Goal: Task Accomplishment & Management: Use online tool/utility

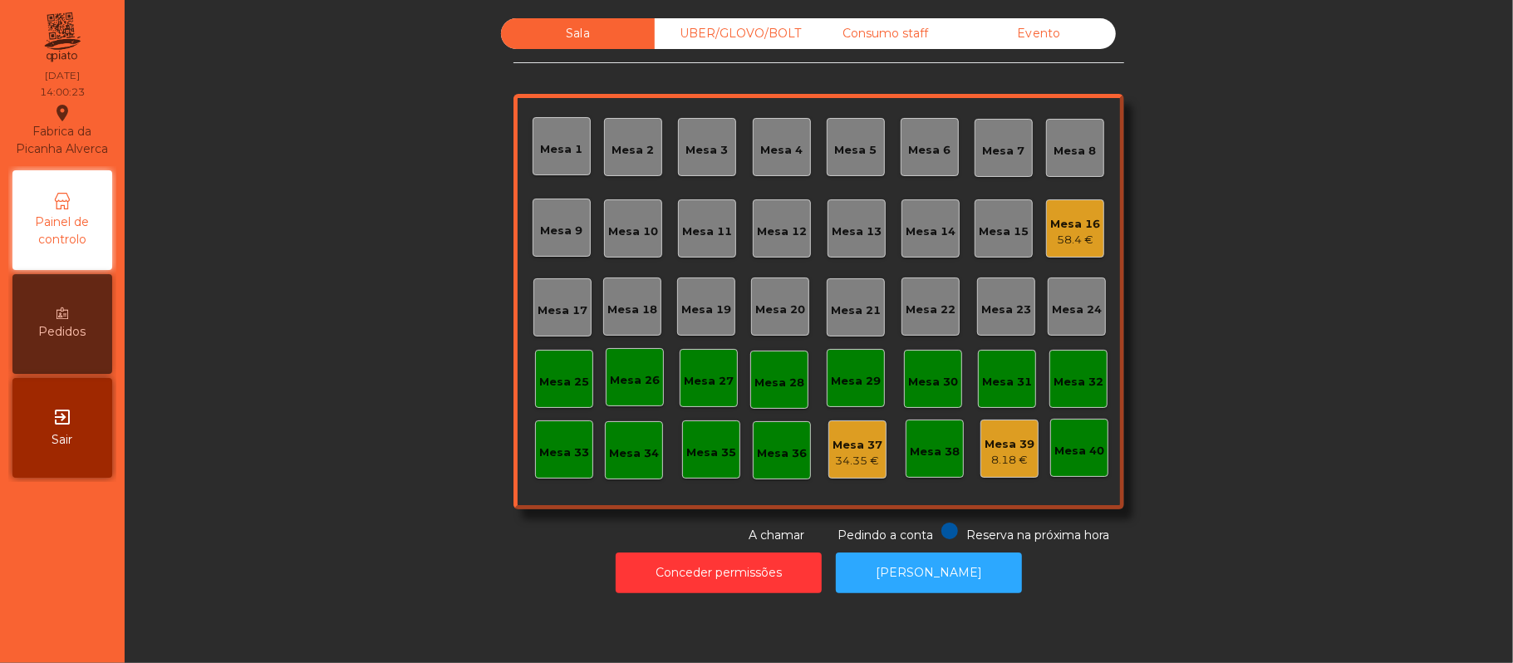
click at [706, 296] on div "Mesa 19" at bounding box center [706, 306] width 50 height 23
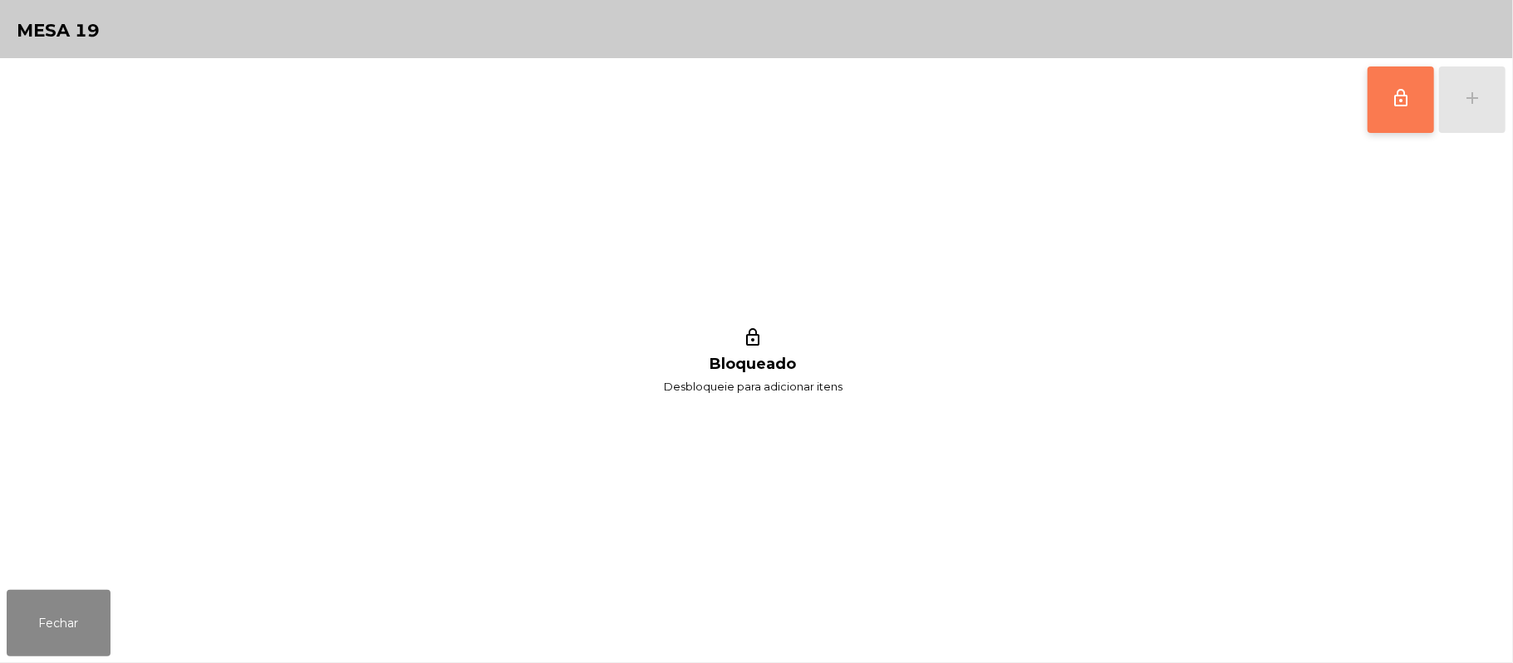
click at [1383, 105] on button "lock_outline" at bounding box center [1401, 99] width 66 height 66
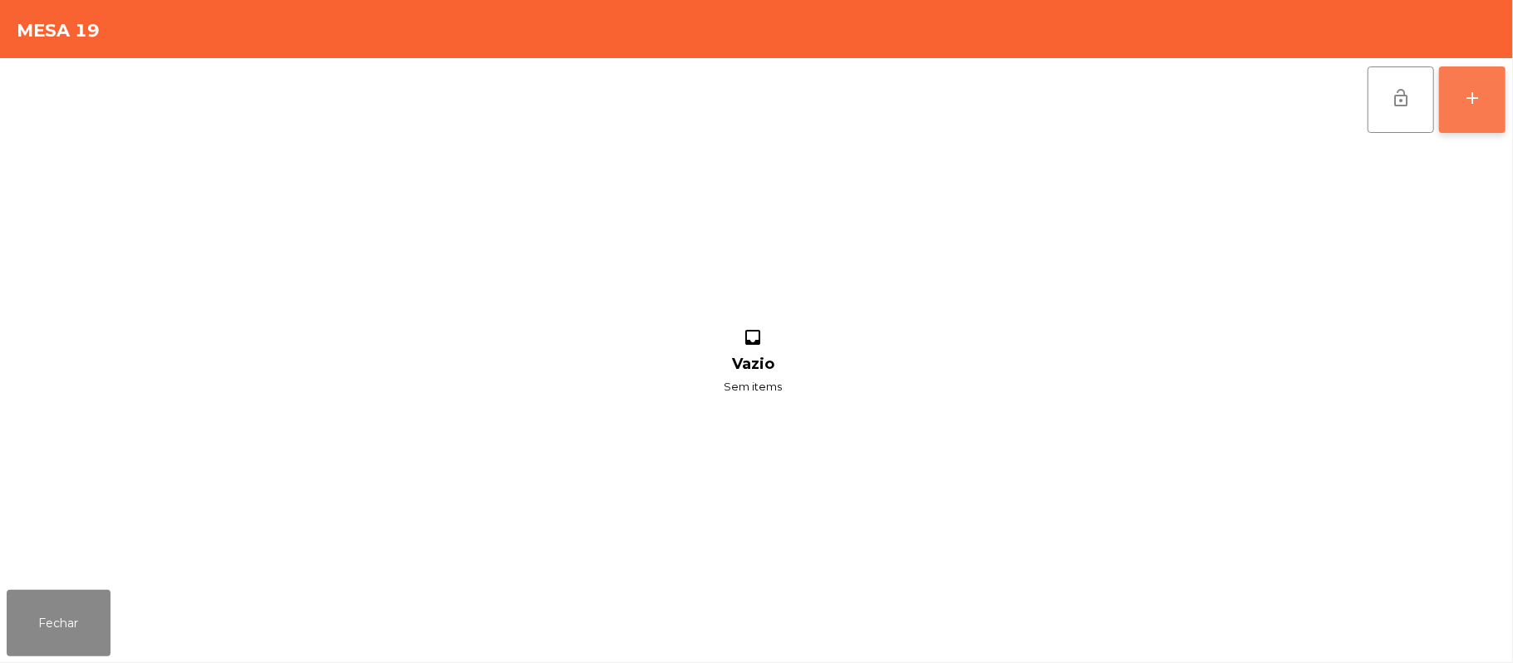
click at [1457, 95] on button "add" at bounding box center [1472, 99] width 66 height 66
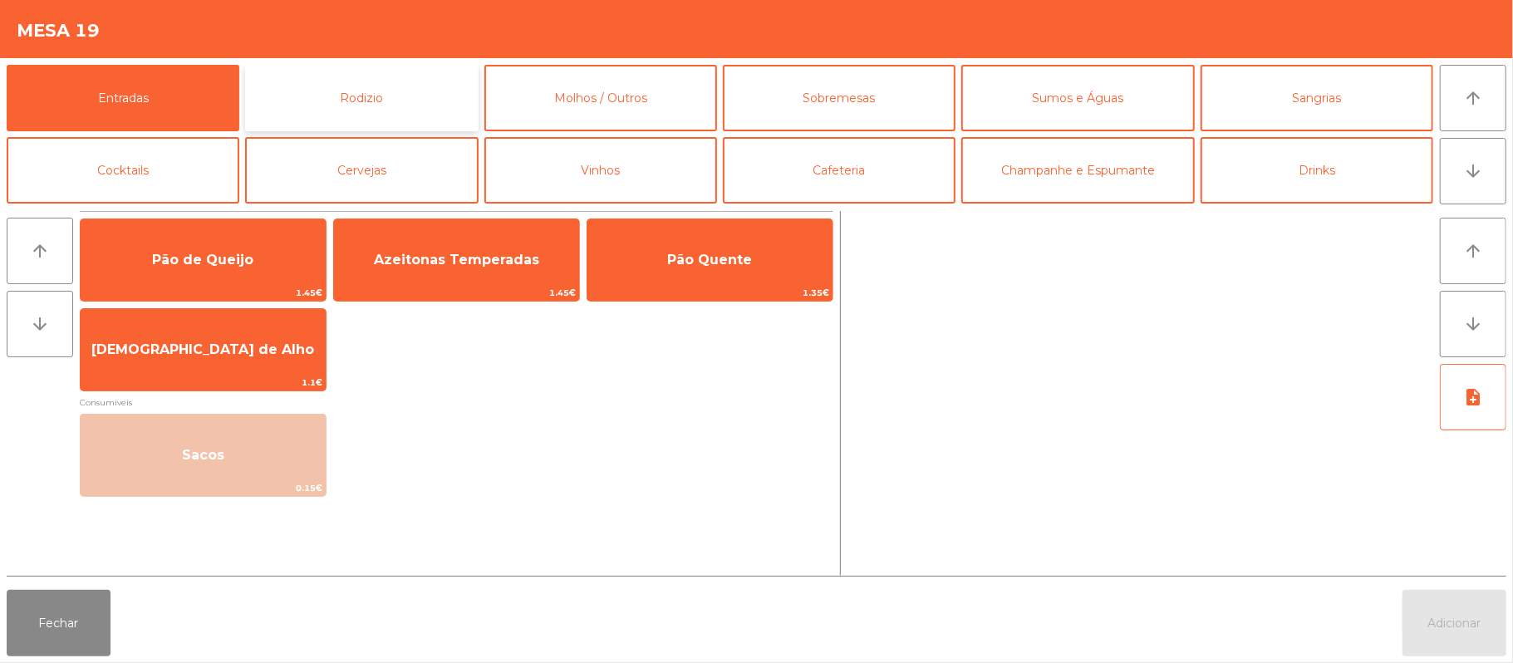
click at [373, 101] on button "Rodizio" at bounding box center [361, 98] width 233 height 66
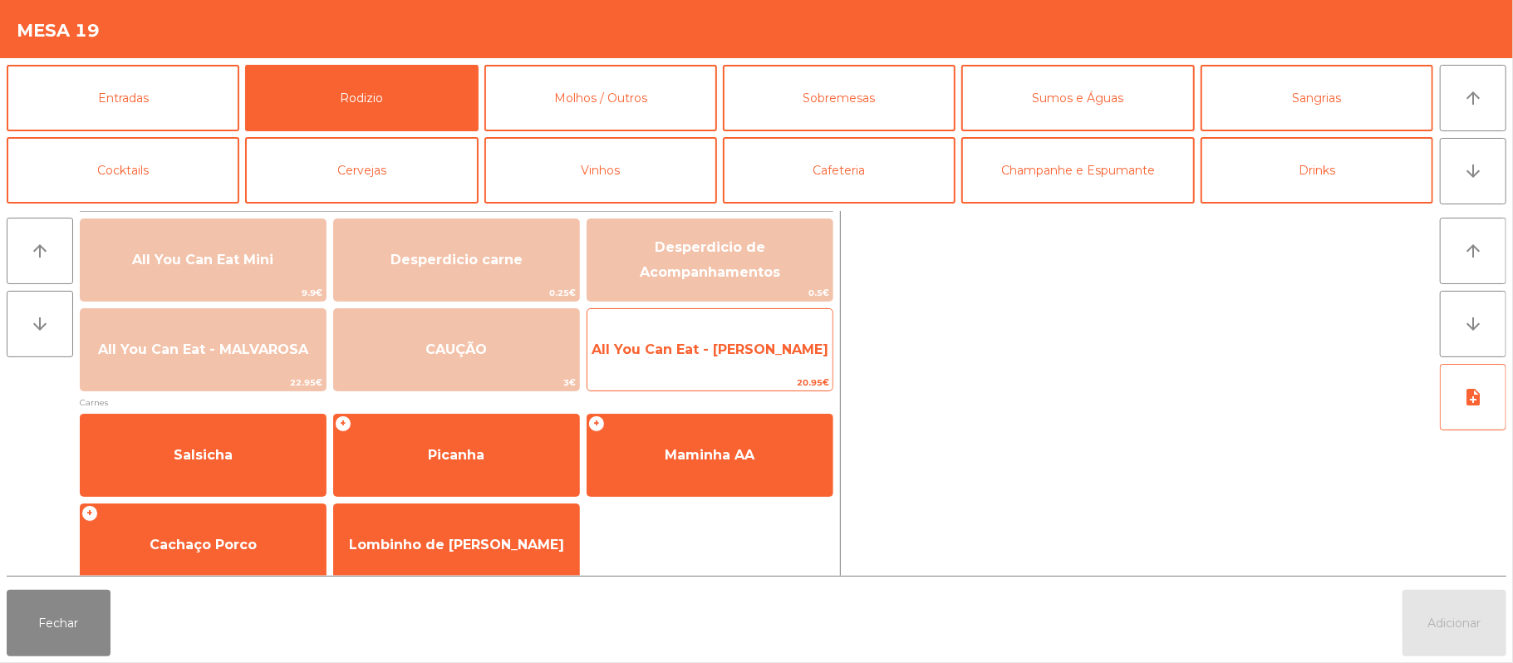
click at [771, 360] on span "All You Can Eat - [PERSON_NAME]" at bounding box center [710, 349] width 245 height 45
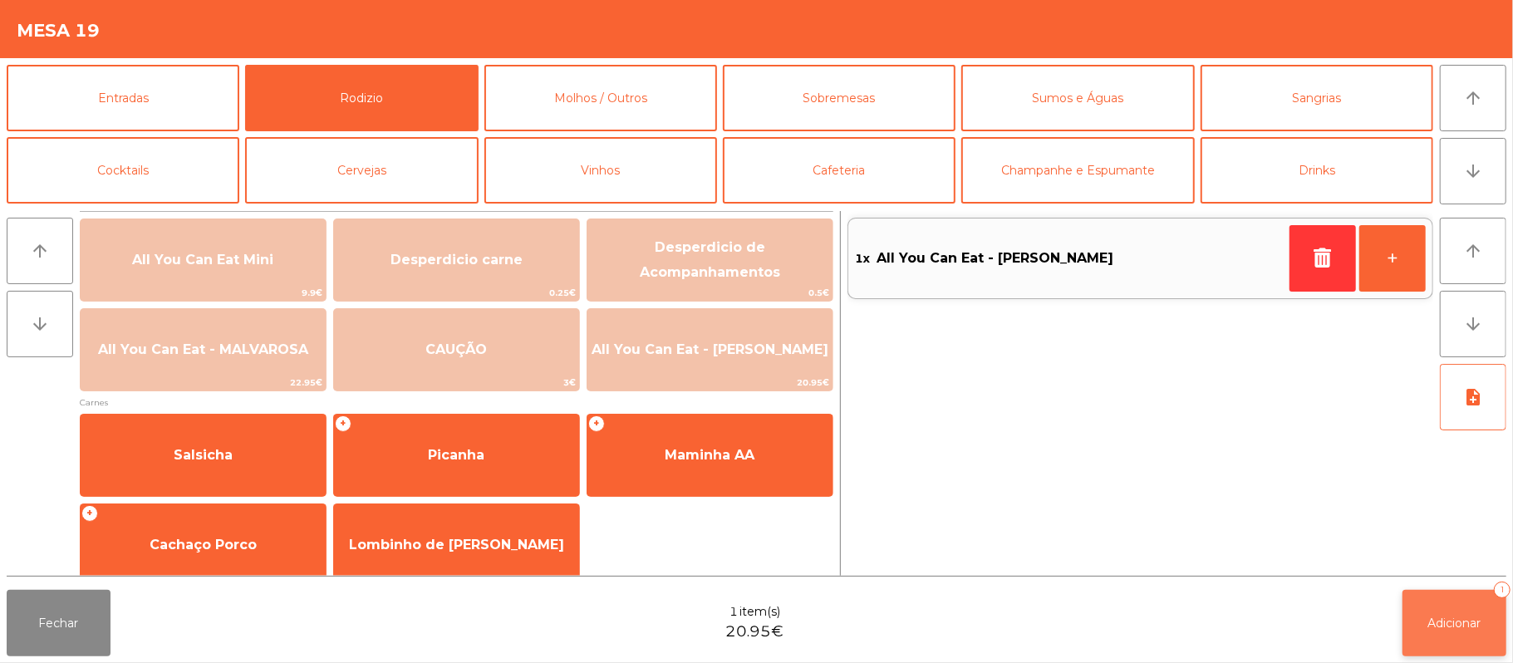
click at [1446, 632] on button "Adicionar 1" at bounding box center [1455, 623] width 104 height 66
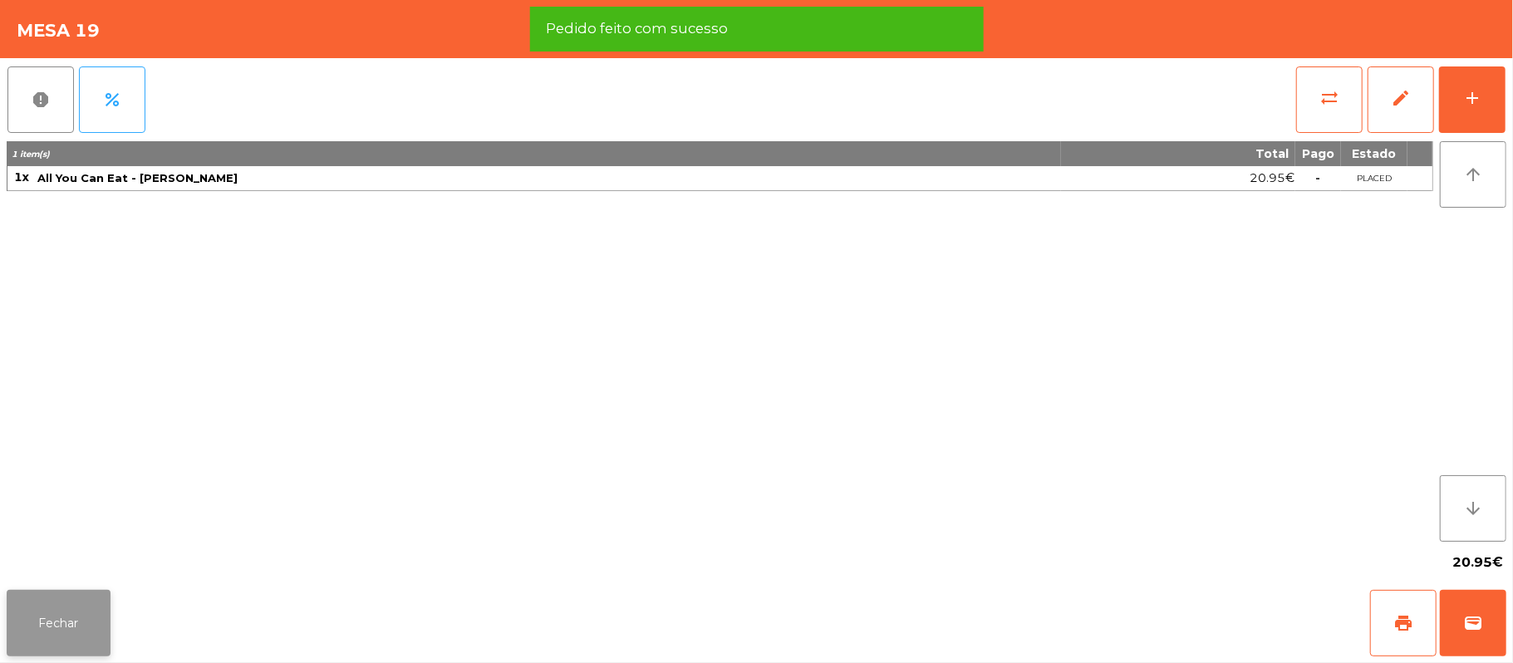
click at [63, 622] on button "Fechar" at bounding box center [59, 623] width 104 height 66
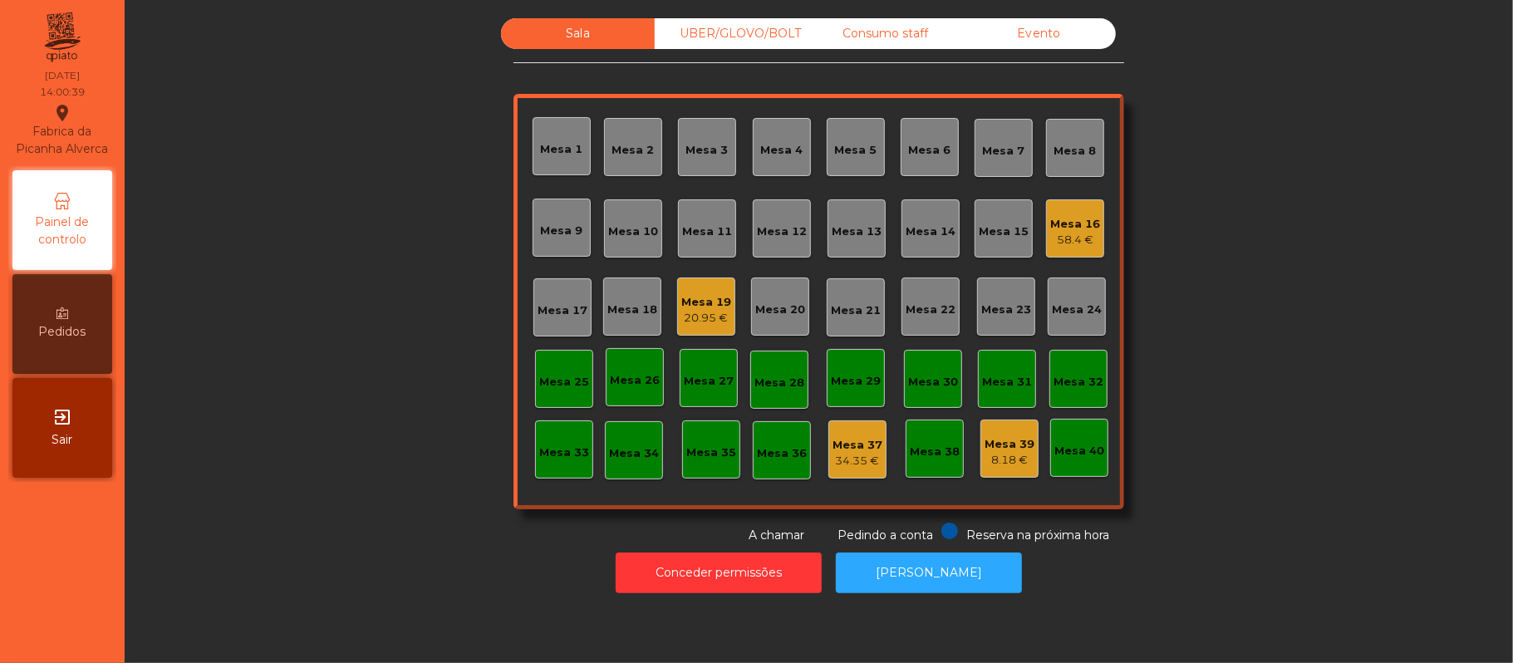
click at [686, 290] on div "Mesa 19 20.95 €" at bounding box center [706, 307] width 50 height 39
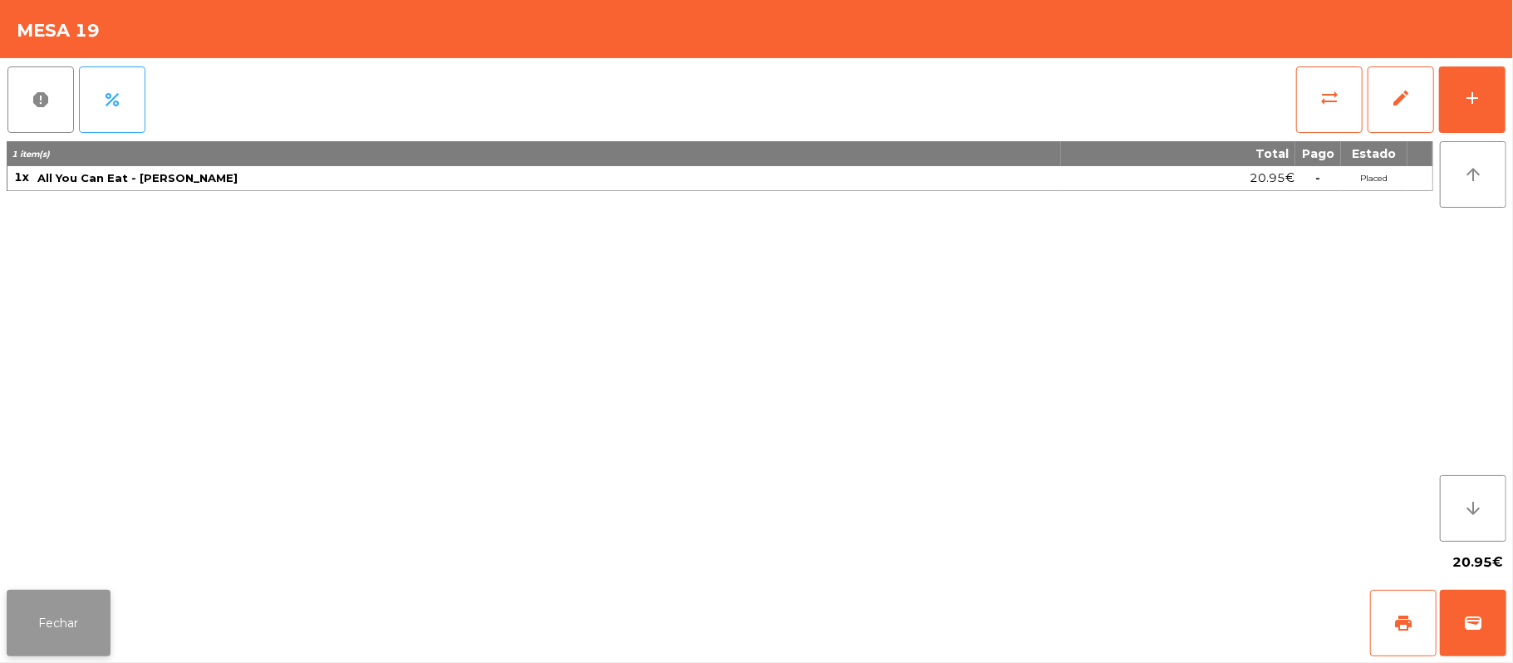
click at [60, 613] on button "Fechar" at bounding box center [59, 623] width 104 height 66
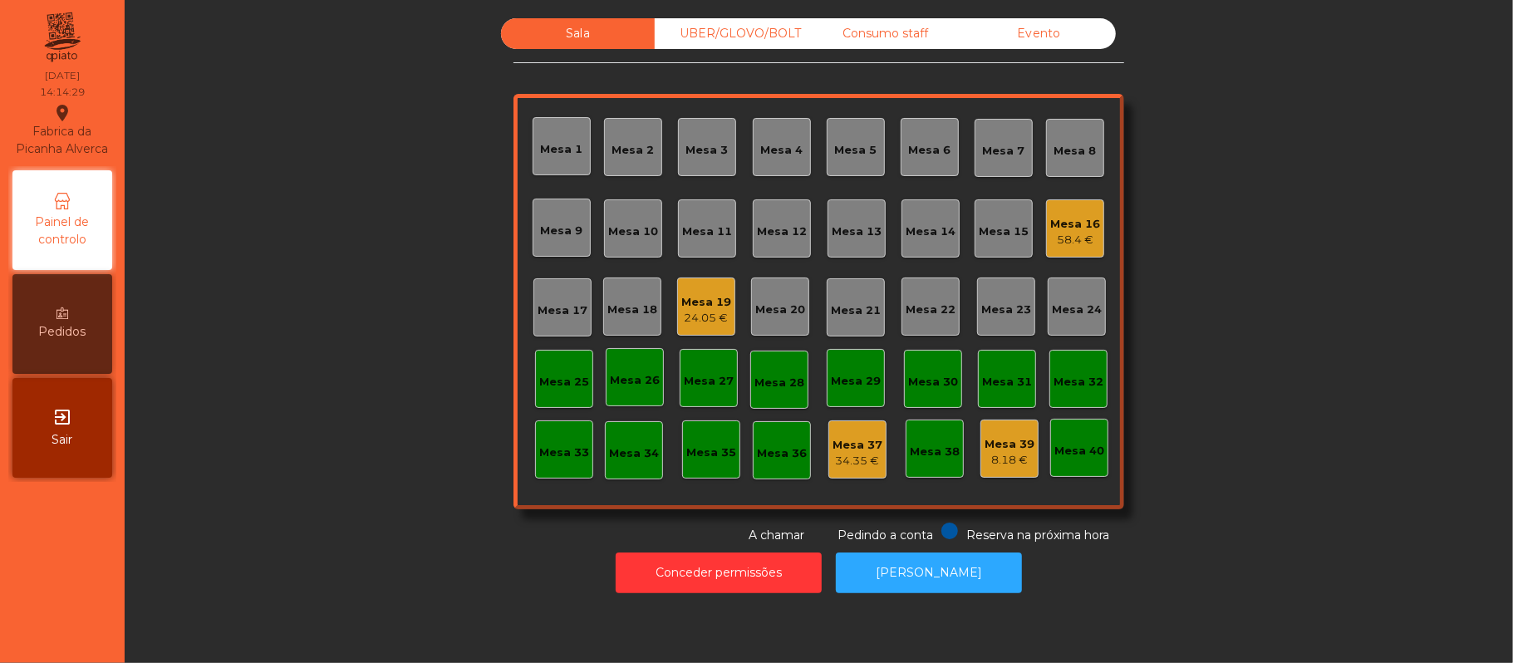
click at [1055, 244] on div "58.4 €" at bounding box center [1075, 240] width 50 height 17
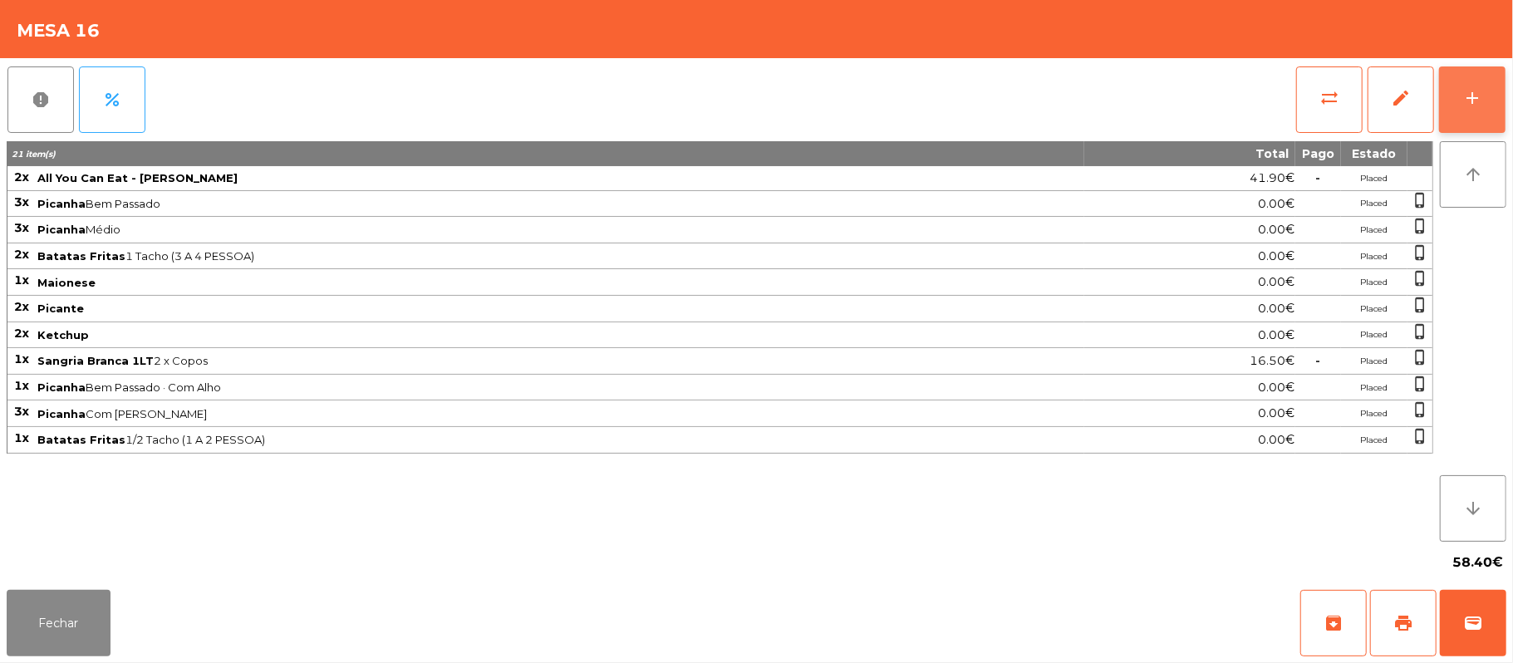
click at [1451, 111] on button "add" at bounding box center [1472, 99] width 66 height 66
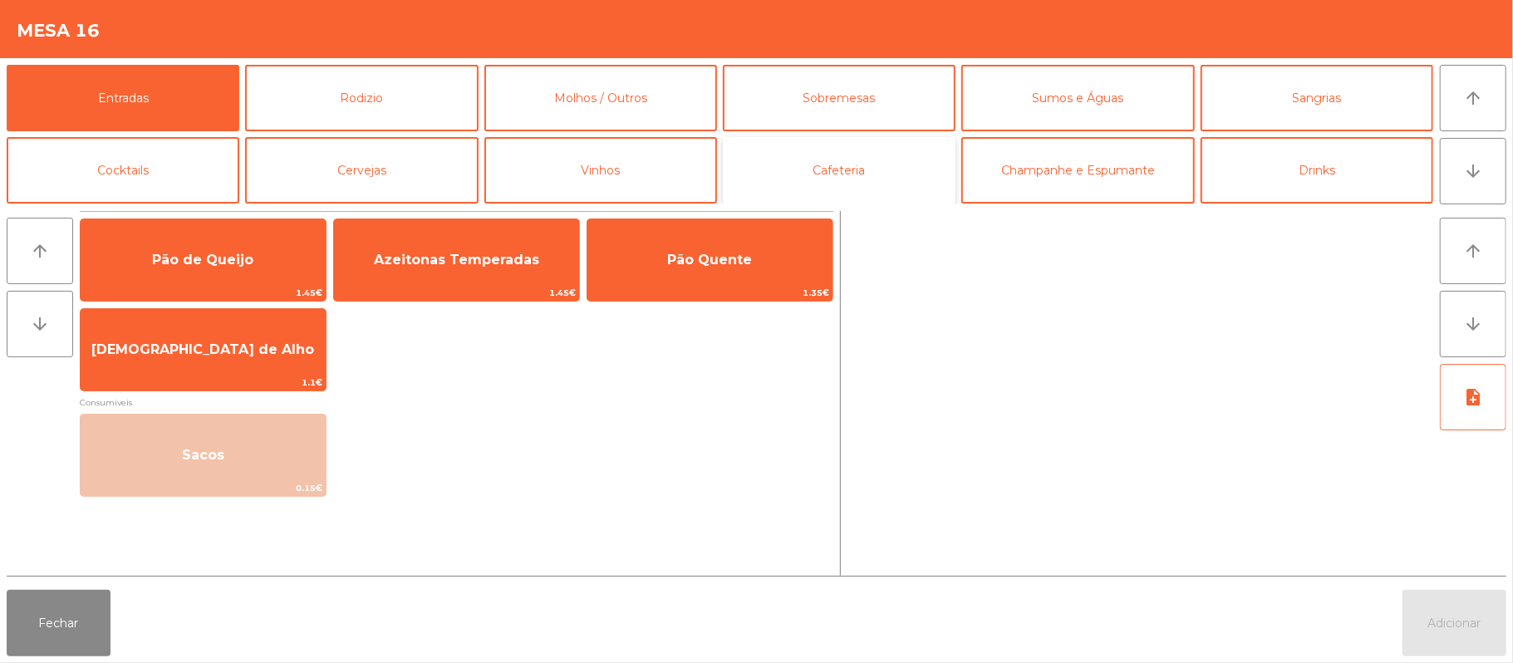
click at [875, 177] on button "Cafeteria" at bounding box center [839, 170] width 233 height 66
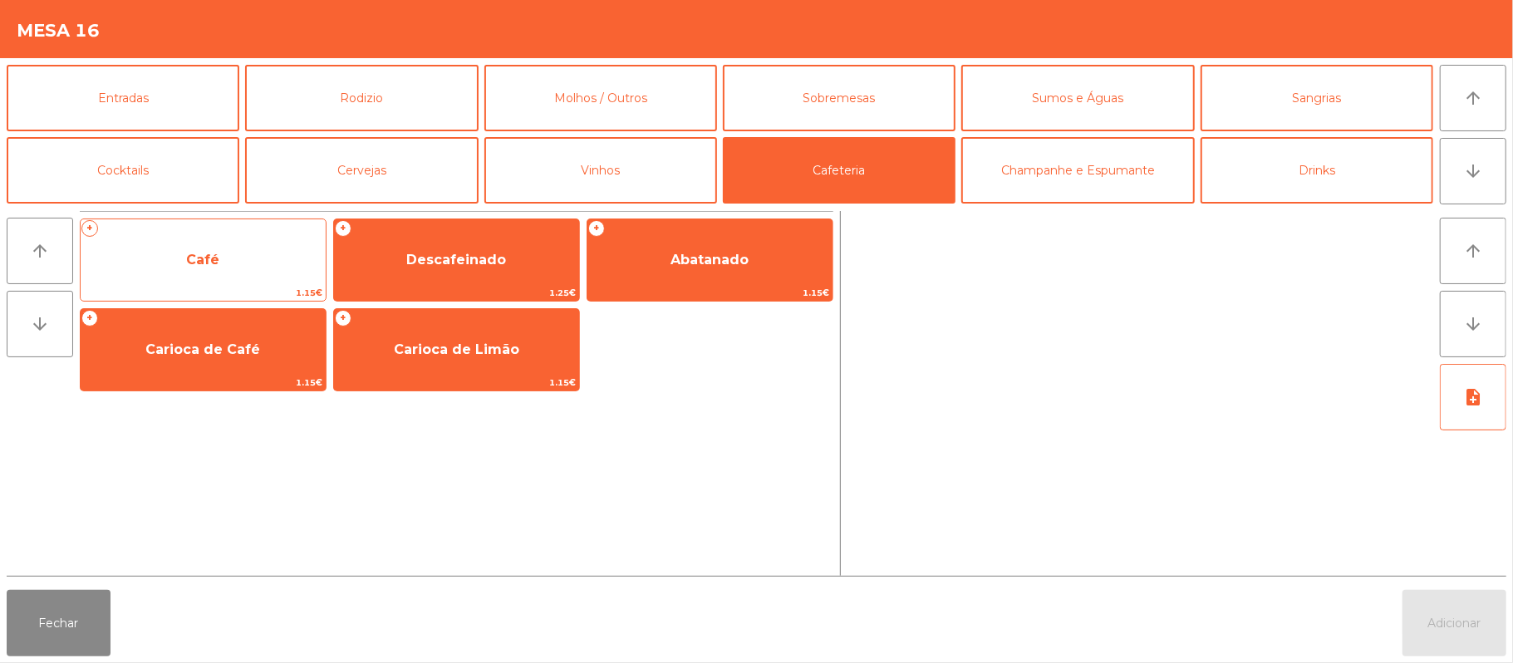
click at [273, 294] on span "1.15€" at bounding box center [203, 293] width 245 height 16
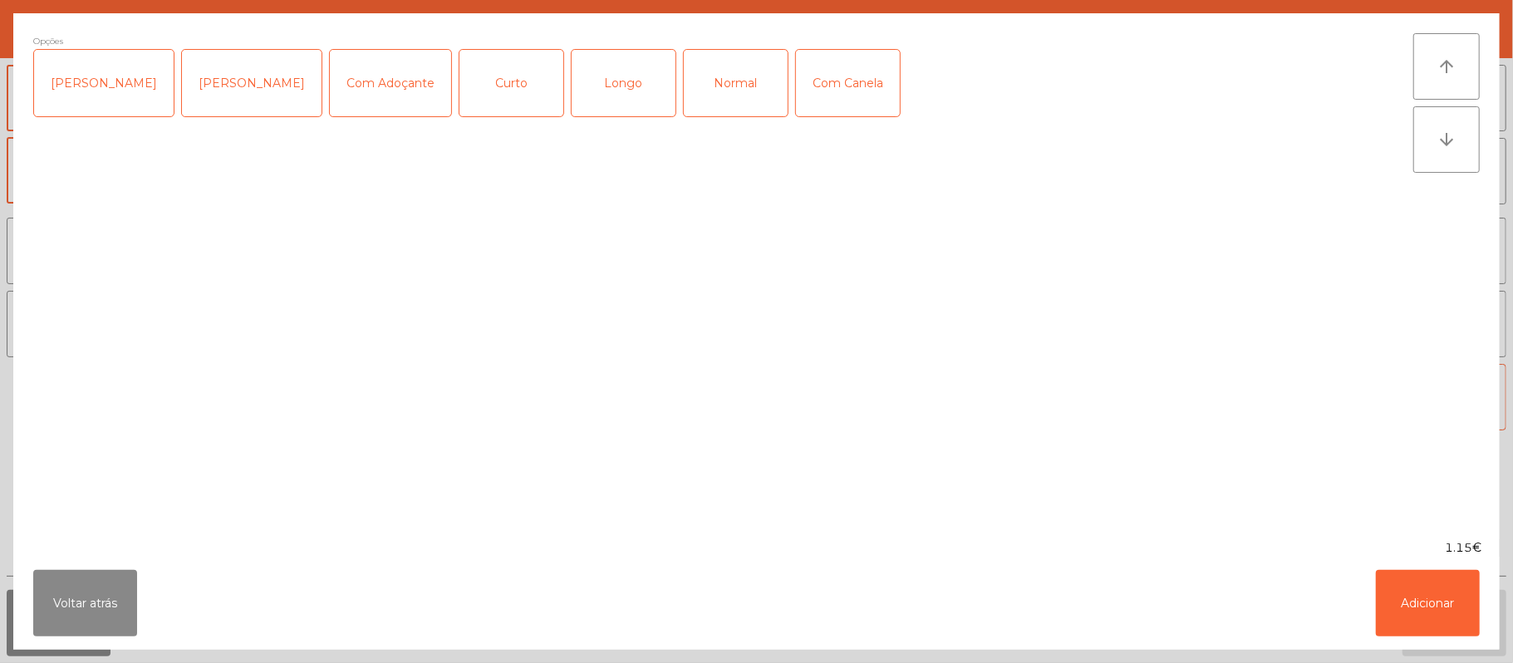
click at [700, 70] on div "Normal" at bounding box center [736, 83] width 104 height 66
click at [1424, 593] on button "Adicionar" at bounding box center [1428, 603] width 104 height 66
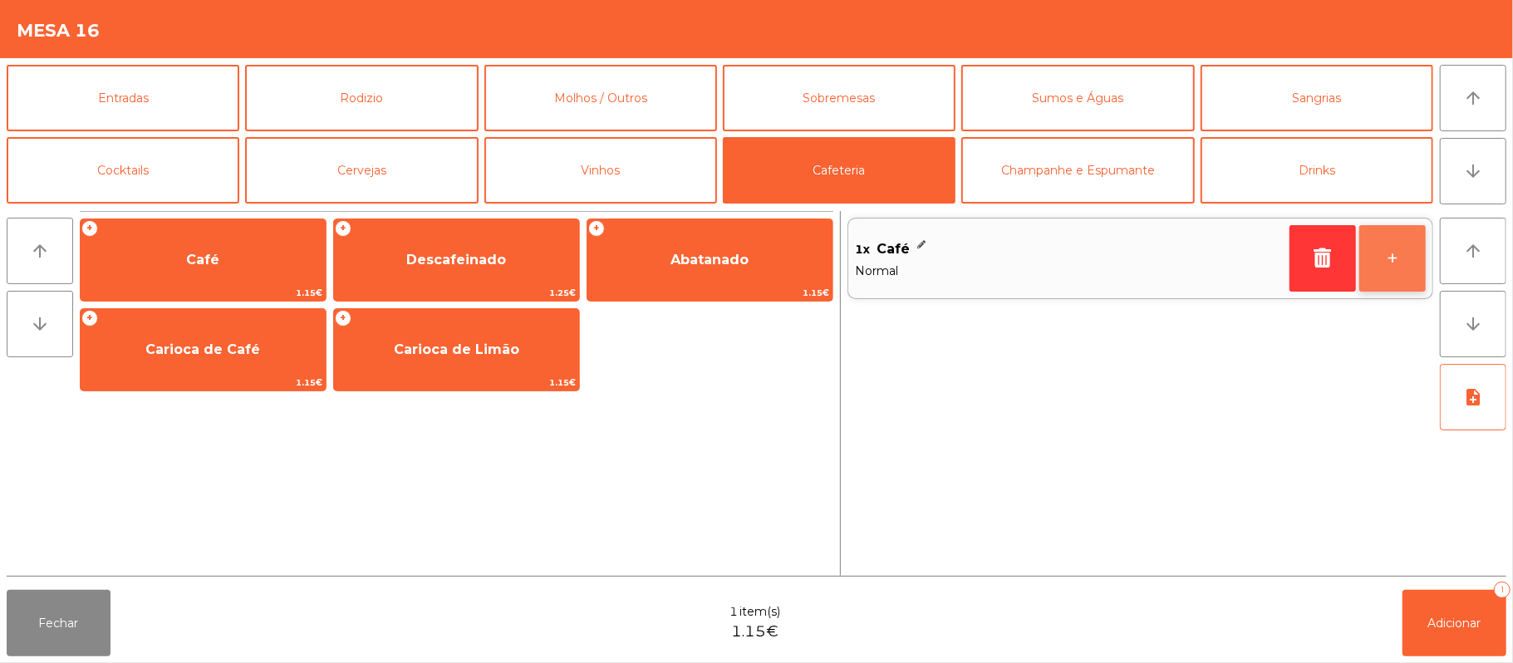
click at [1389, 256] on button "+" at bounding box center [1393, 258] width 66 height 66
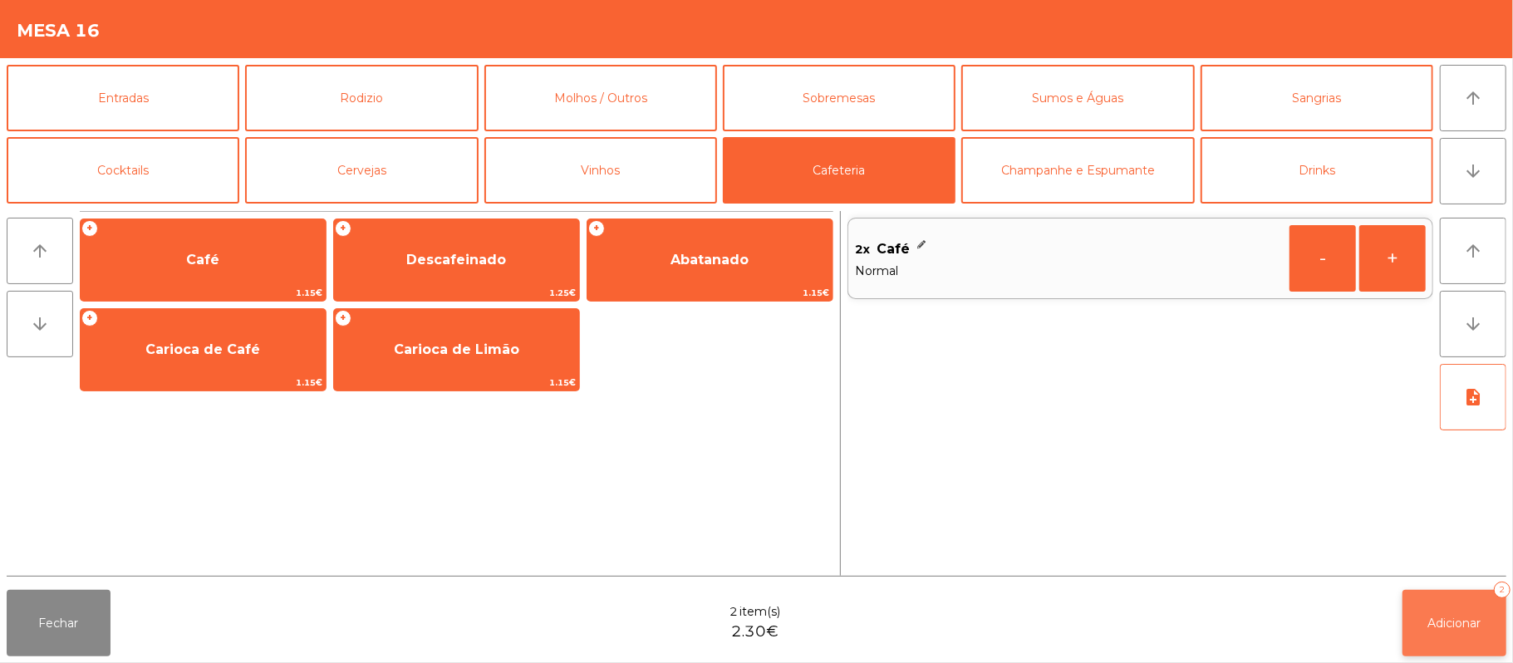
click at [1451, 596] on button "Adicionar 2" at bounding box center [1455, 623] width 104 height 66
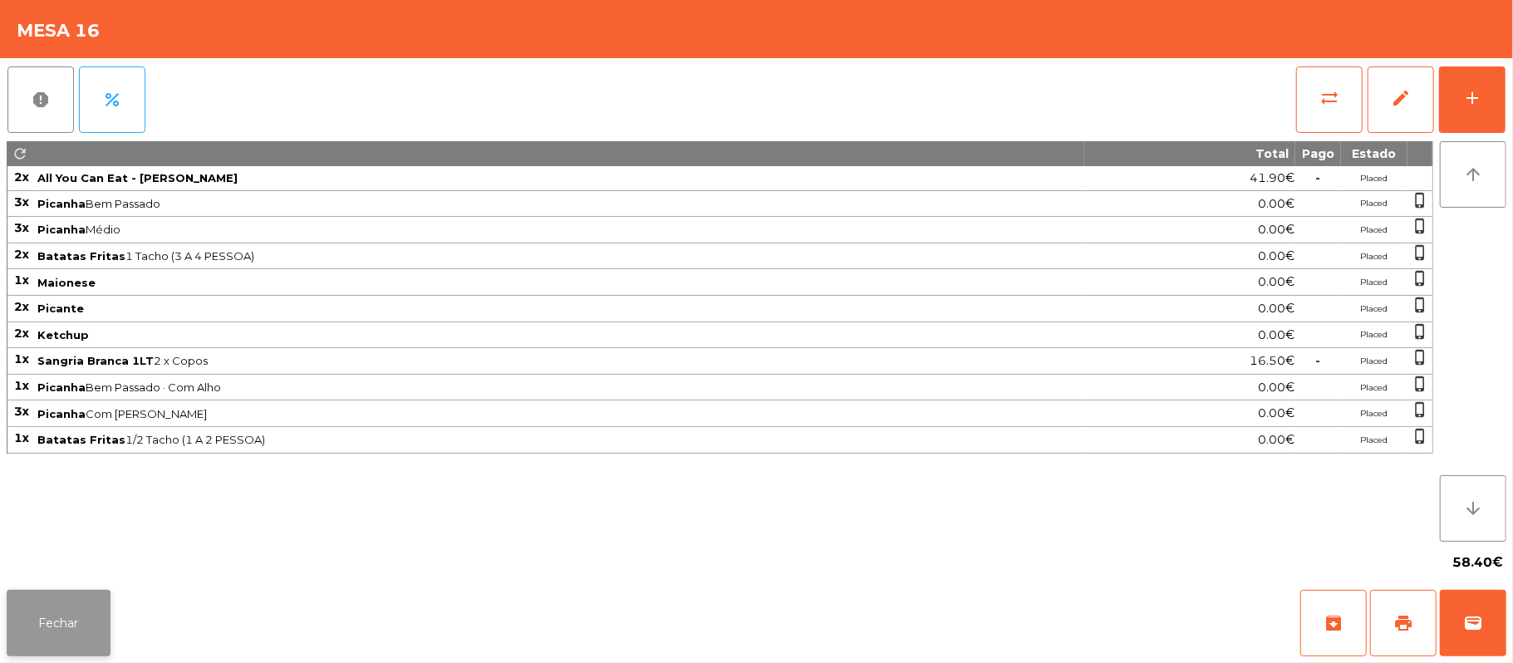
click at [57, 615] on button "Fechar" at bounding box center [59, 623] width 104 height 66
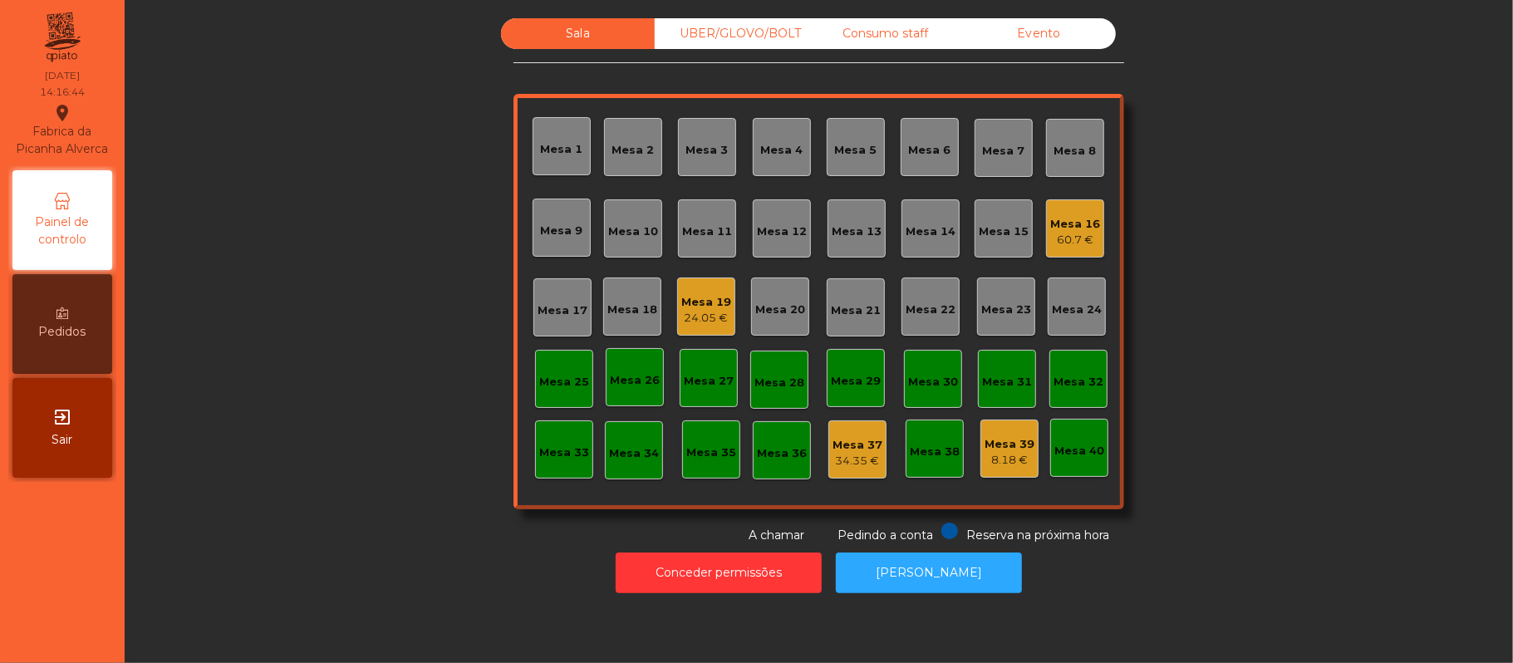
click at [1077, 216] on div "Mesa 16" at bounding box center [1075, 224] width 50 height 17
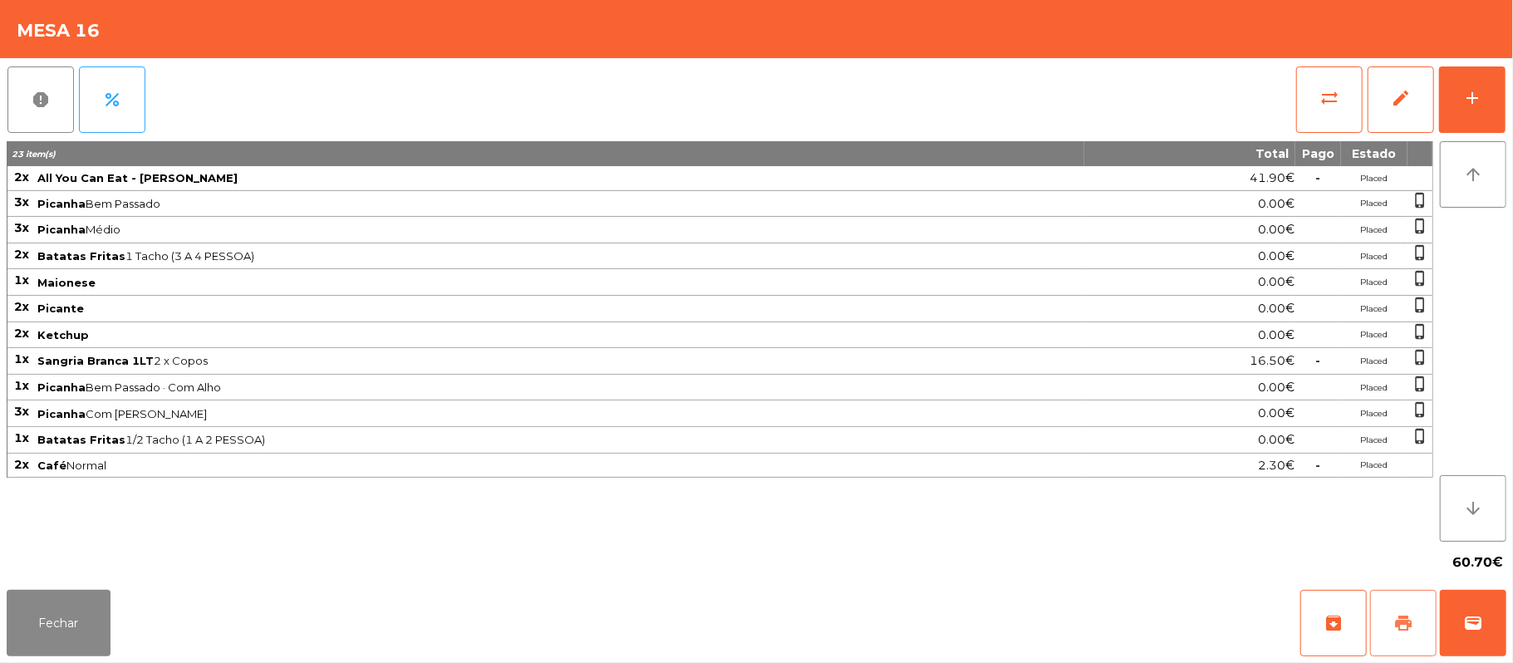
click at [1390, 639] on button "print" at bounding box center [1403, 623] width 66 height 66
click at [1316, 84] on button "sync_alt" at bounding box center [1329, 99] width 66 height 66
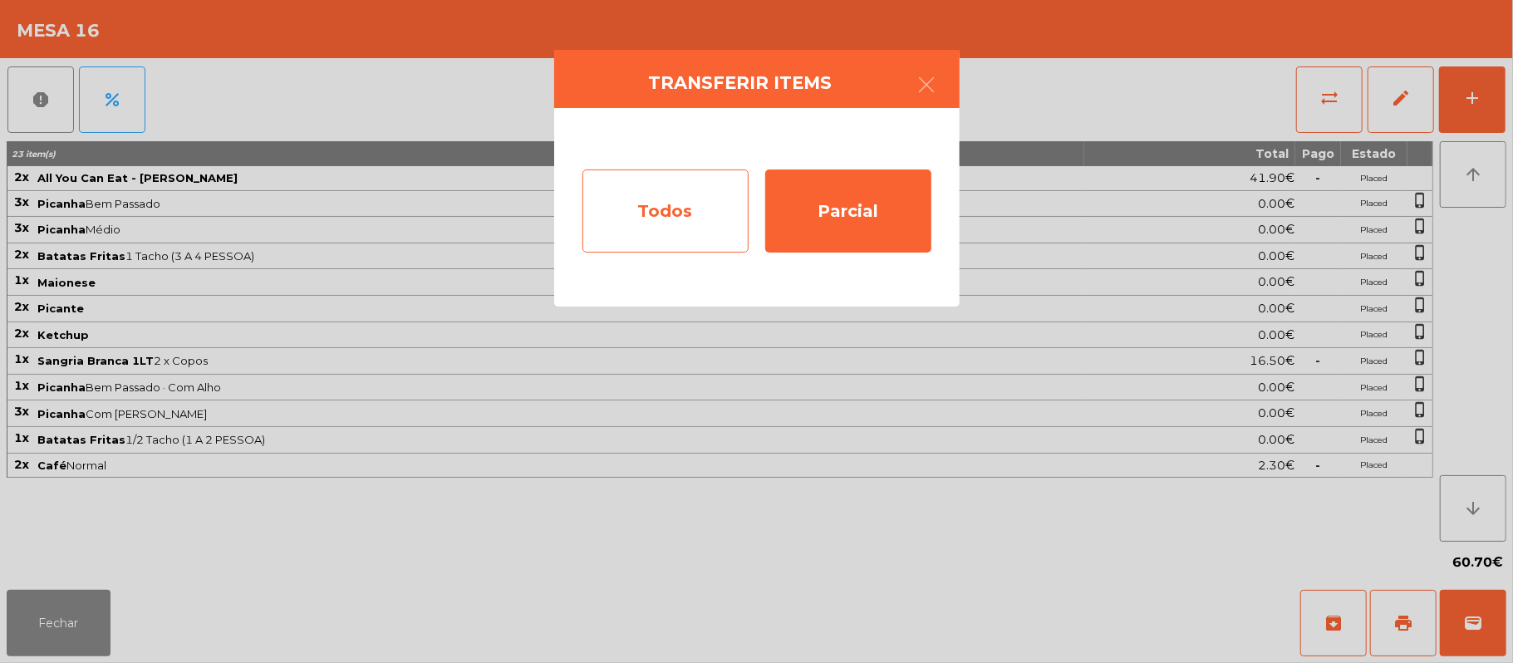
click at [655, 213] on div "Todos" at bounding box center [666, 211] width 166 height 83
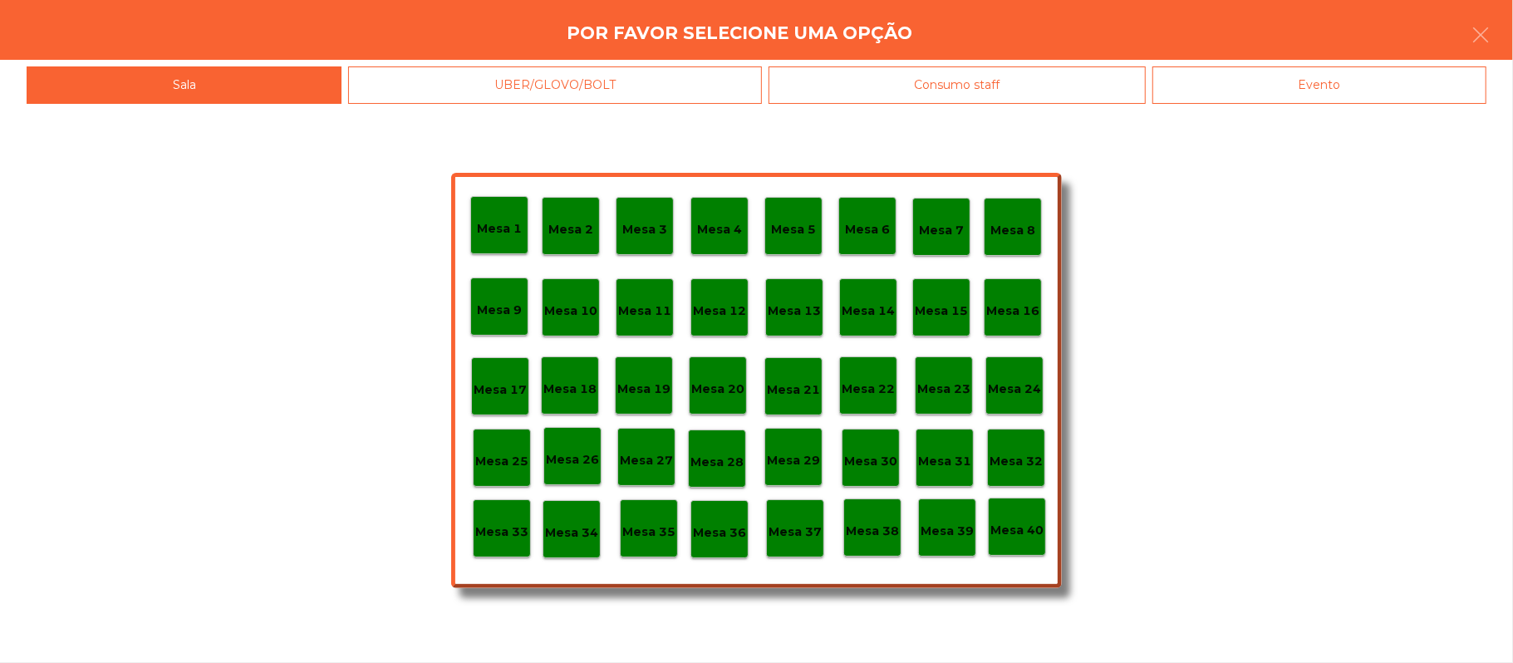
click at [1298, 88] on div "Evento" at bounding box center [1320, 84] width 334 height 37
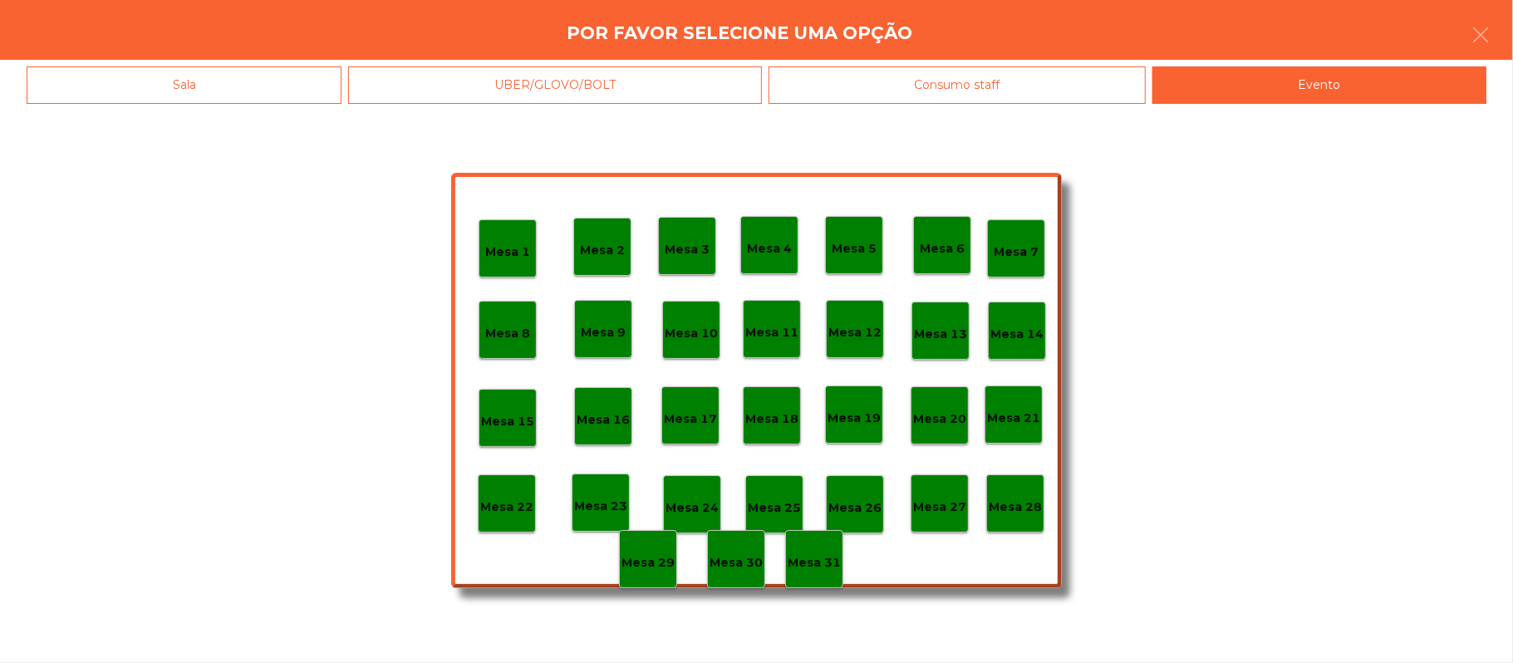
click at [1507, 24] on div "Por favor selecione uma opção" at bounding box center [756, 30] width 1513 height 60
click at [1497, 27] on button "button" at bounding box center [1481, 37] width 47 height 50
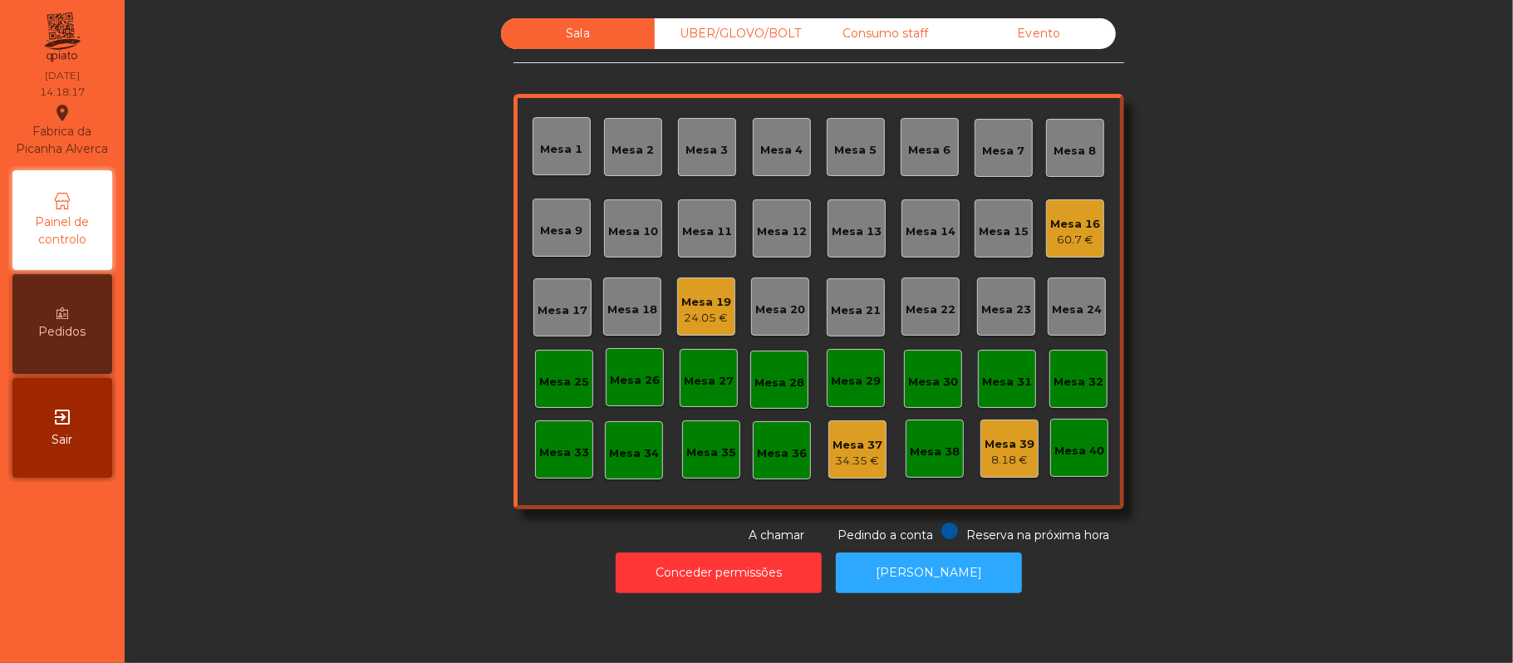
click at [1071, 232] on div "60.7 €" at bounding box center [1075, 240] width 50 height 17
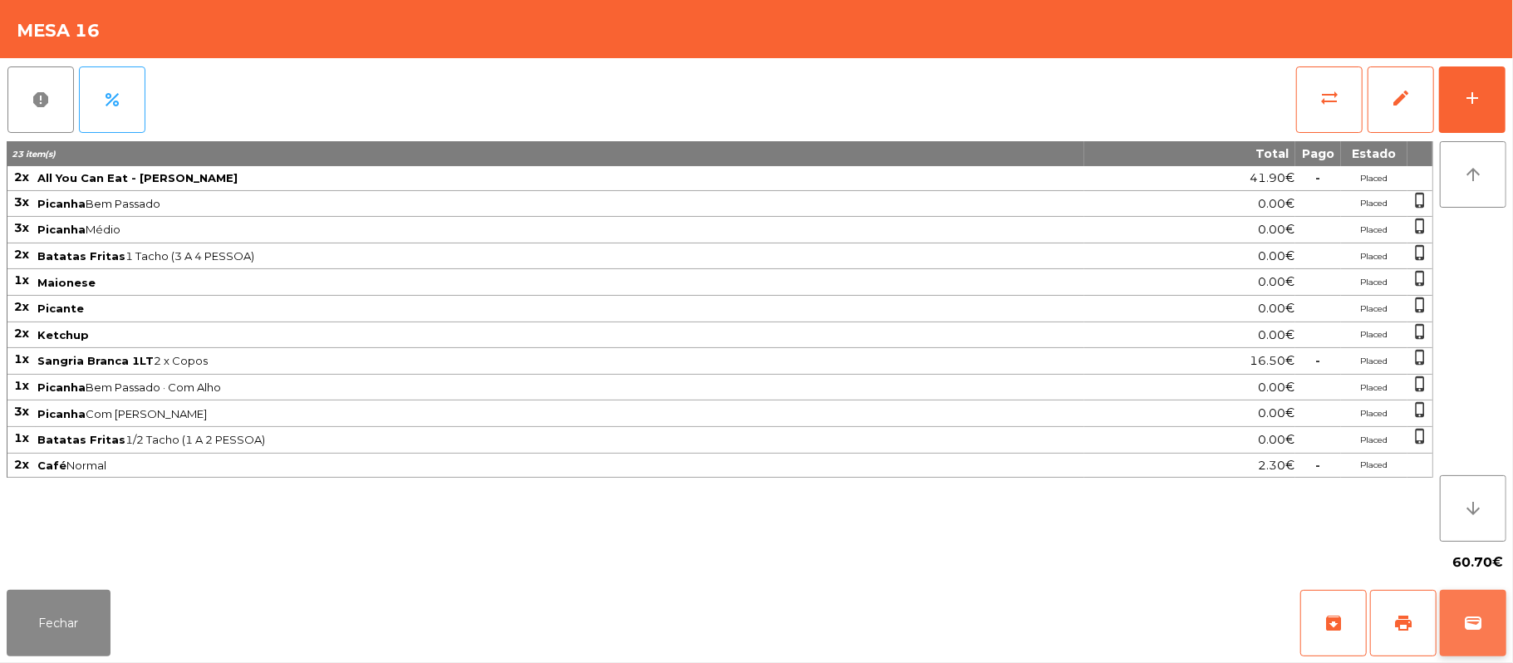
click at [1487, 632] on button "wallet" at bounding box center [1473, 623] width 66 height 66
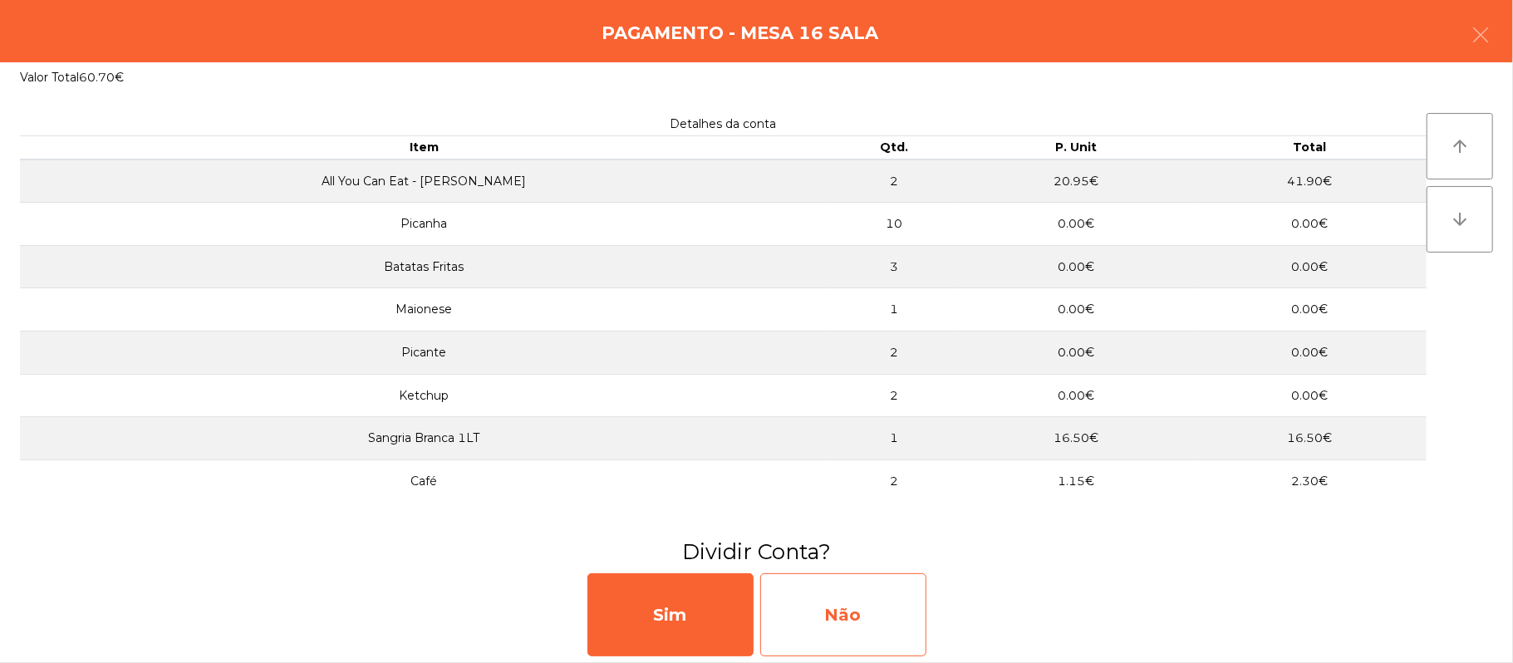
click at [859, 629] on div "Não" at bounding box center [843, 614] width 166 height 83
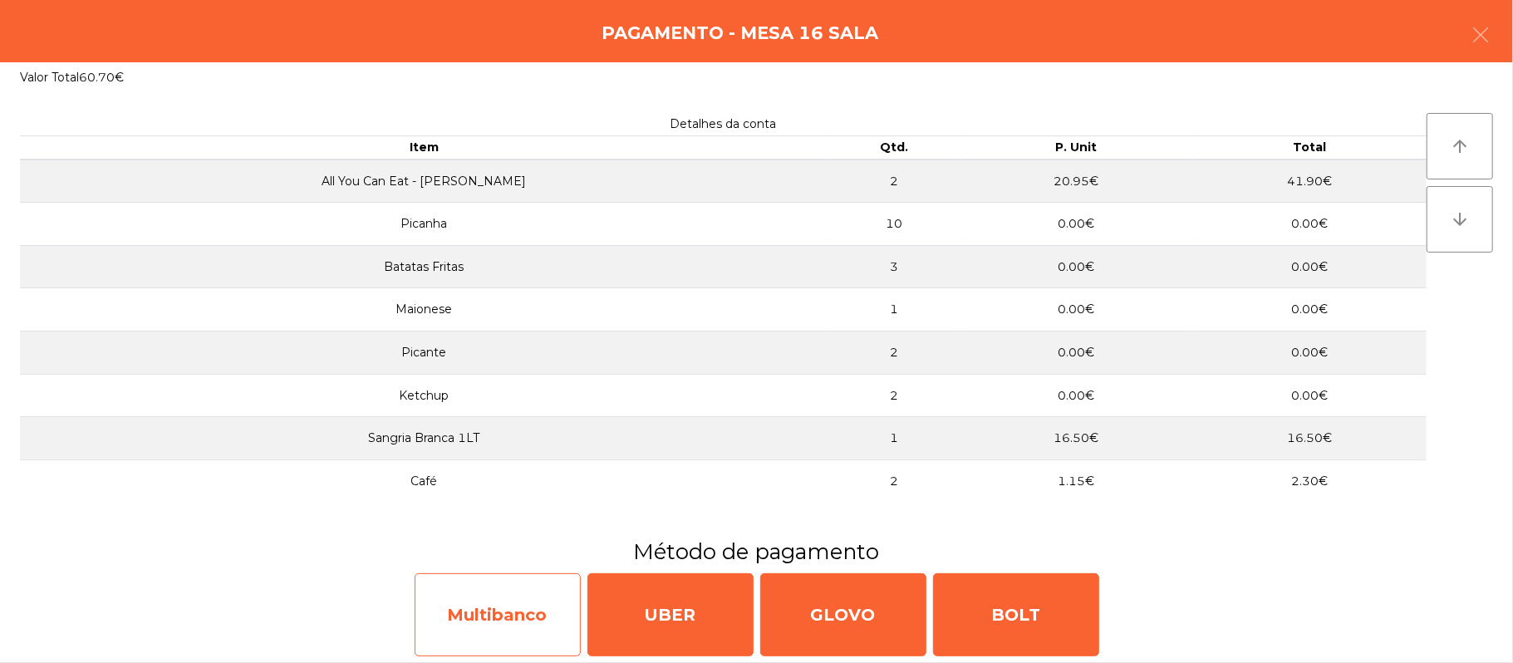
click at [503, 613] on div "Multibanco" at bounding box center [498, 614] width 166 height 83
select select "**"
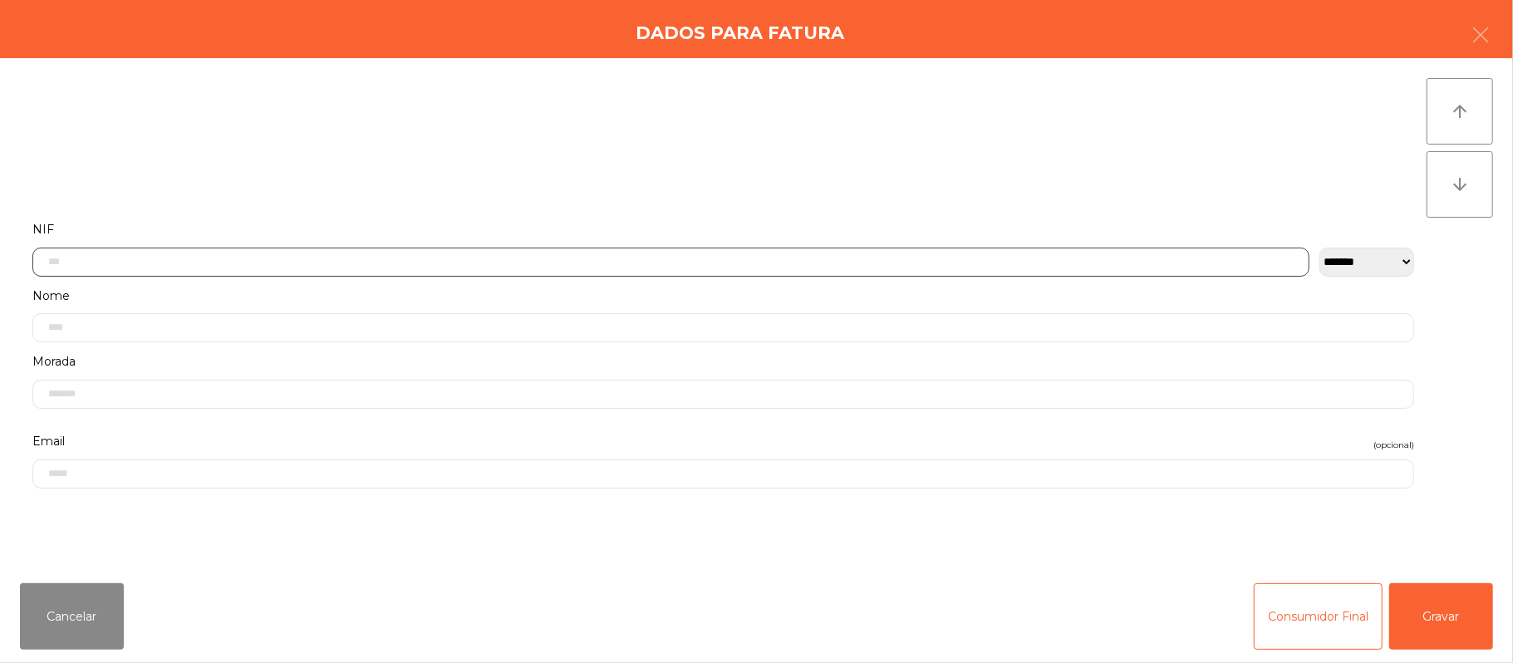
click at [613, 266] on input "text" at bounding box center [670, 262] width 1277 height 29
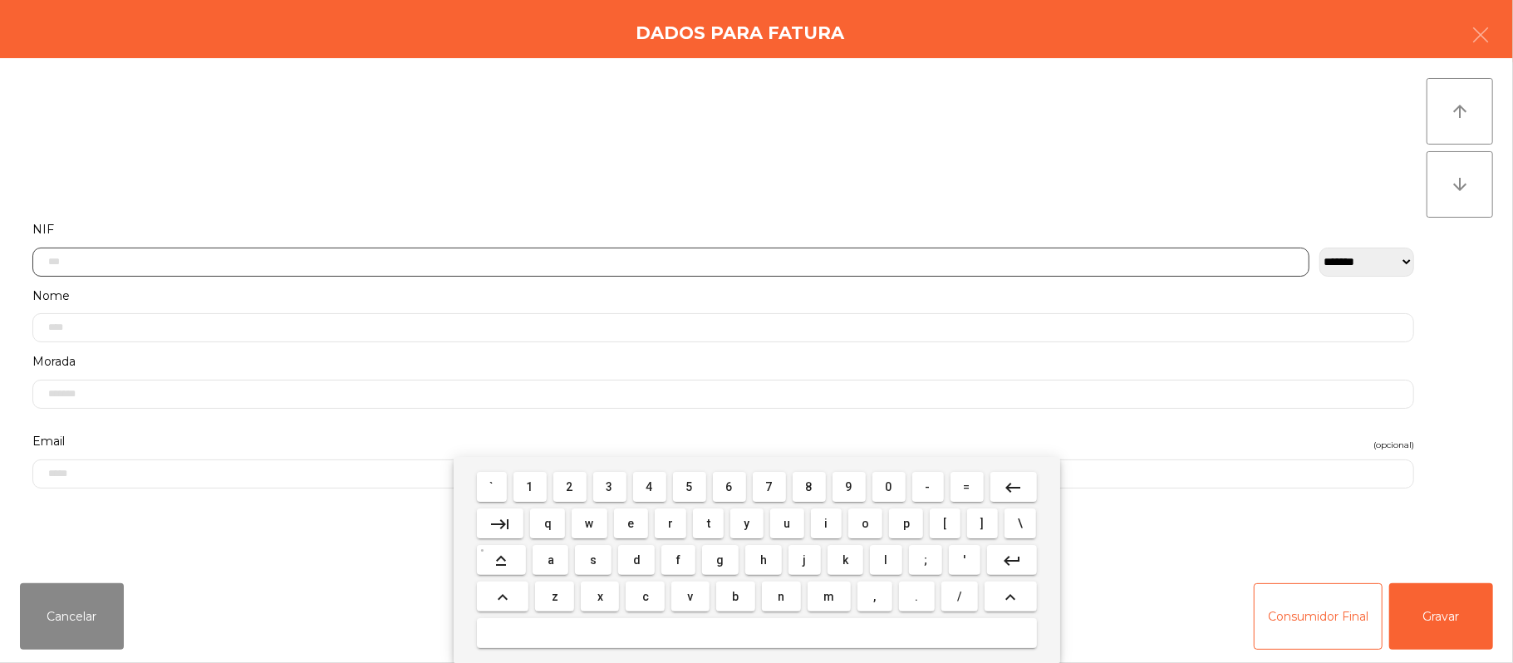
scroll to position [140, 0]
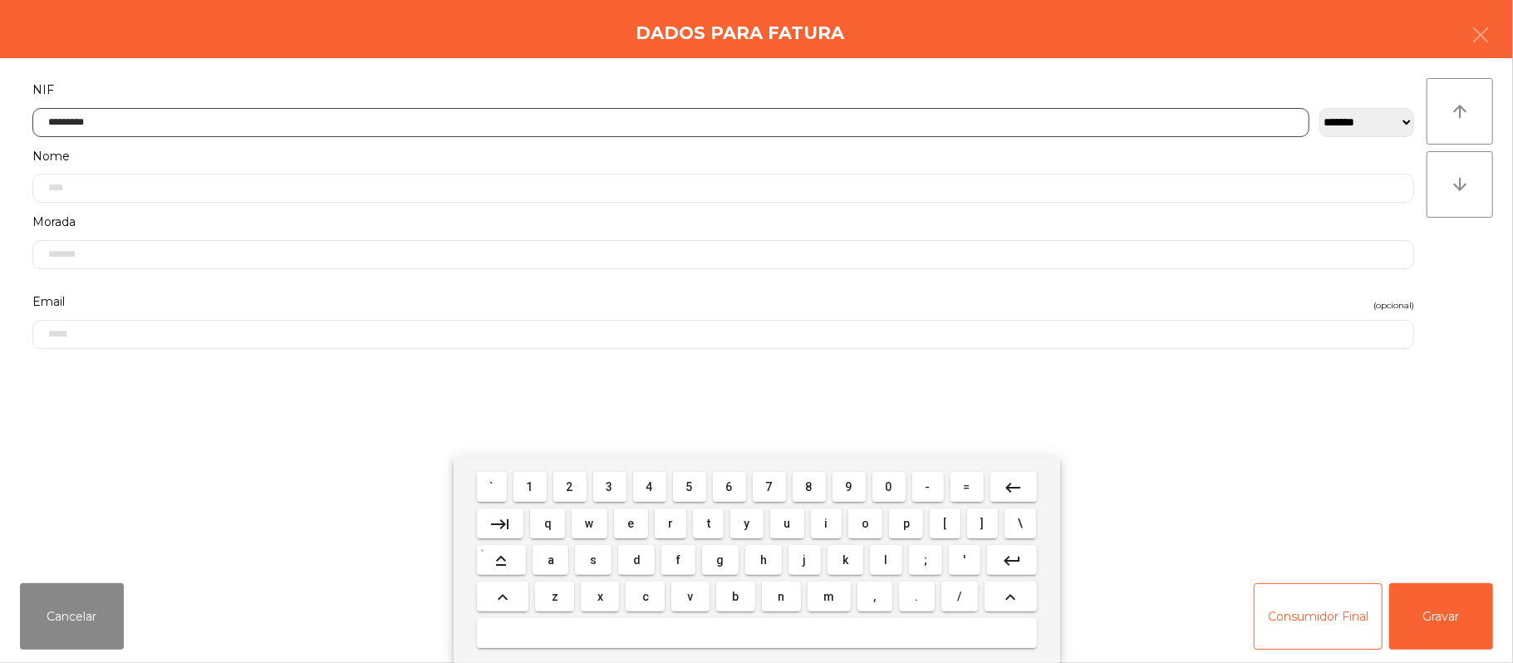
type input "*********"
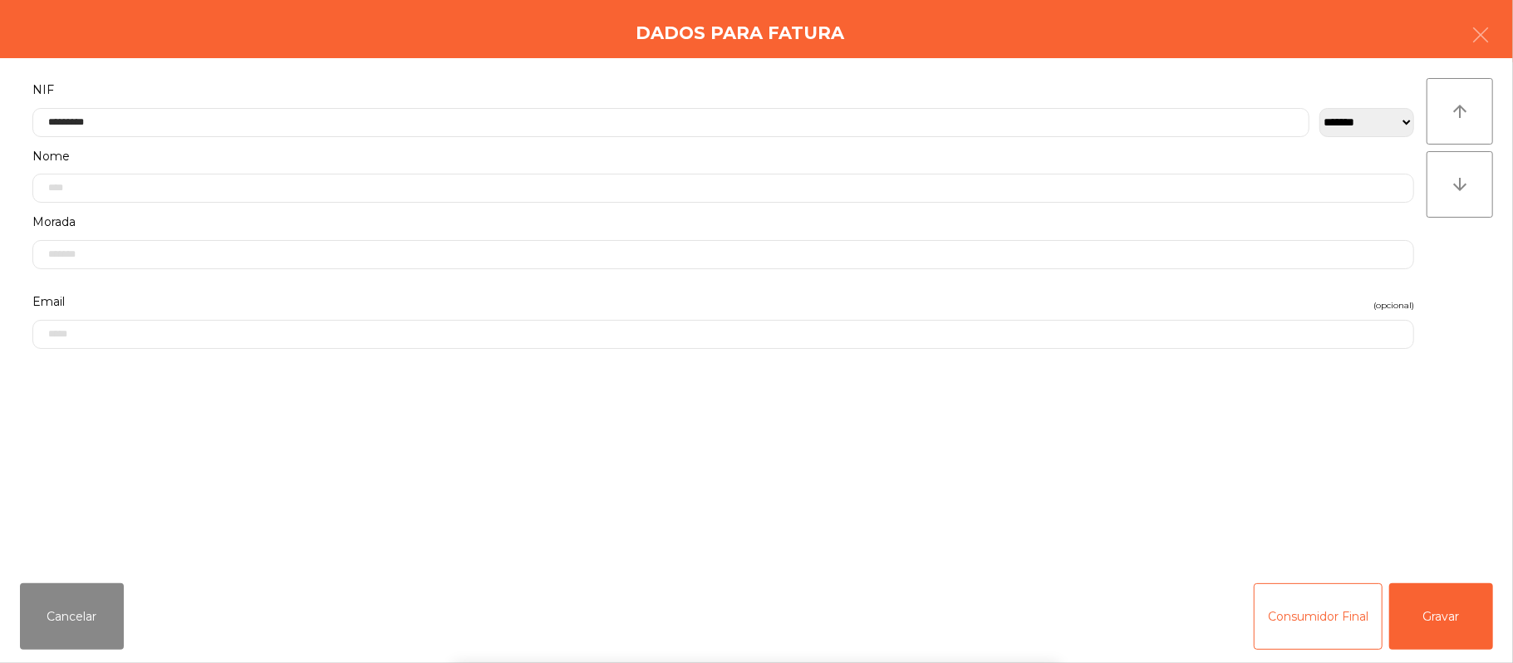
click at [1434, 592] on div "` 1 2 3 4 5 6 7 8 9 0 - = keyboard_backspace keyboard_tab q w e r t y u i o p […" at bounding box center [756, 560] width 1513 height 206
click at [1450, 596] on div "` 1 2 3 4 5 6 7 8 9 0 - = keyboard_backspace keyboard_tab q w e r t y u i o p […" at bounding box center [756, 560] width 1513 height 206
click at [1458, 613] on button "Gravar" at bounding box center [1441, 616] width 104 height 66
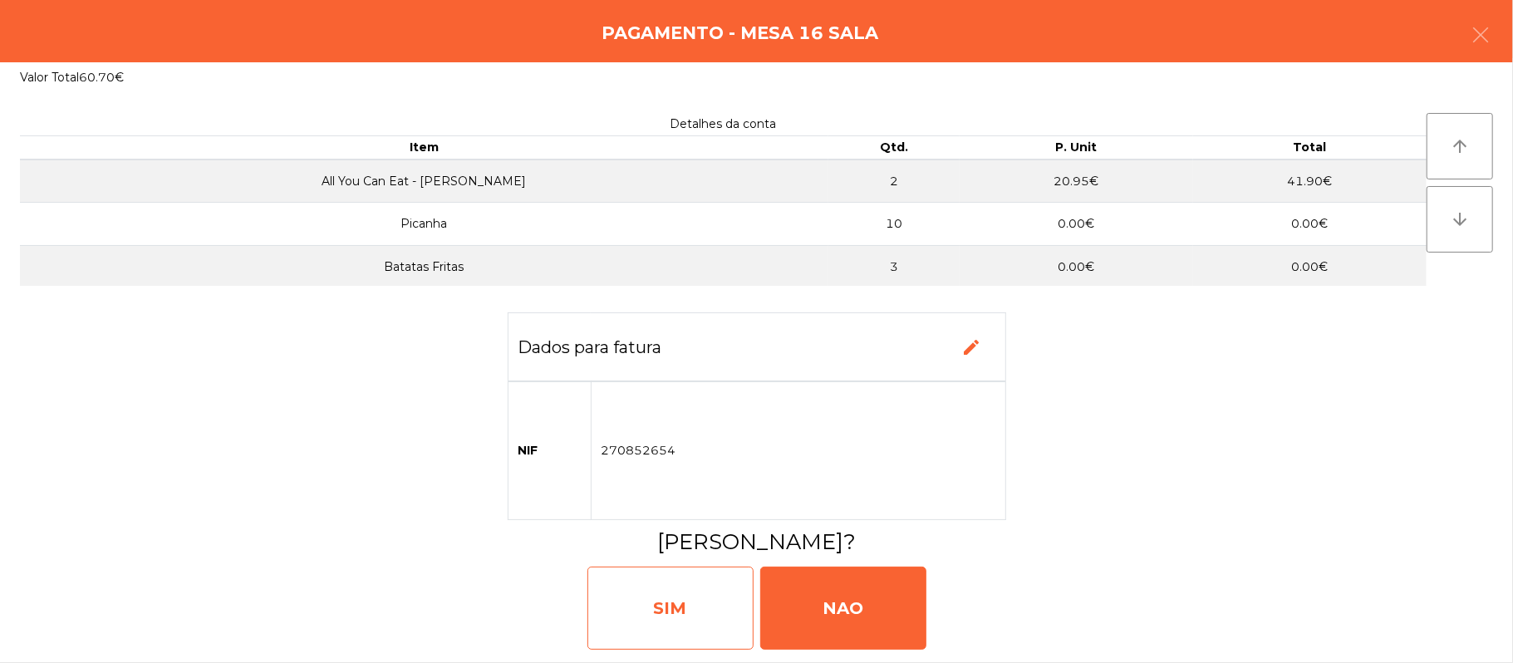
click at [656, 593] on div "SIM" at bounding box center [671, 608] width 166 height 83
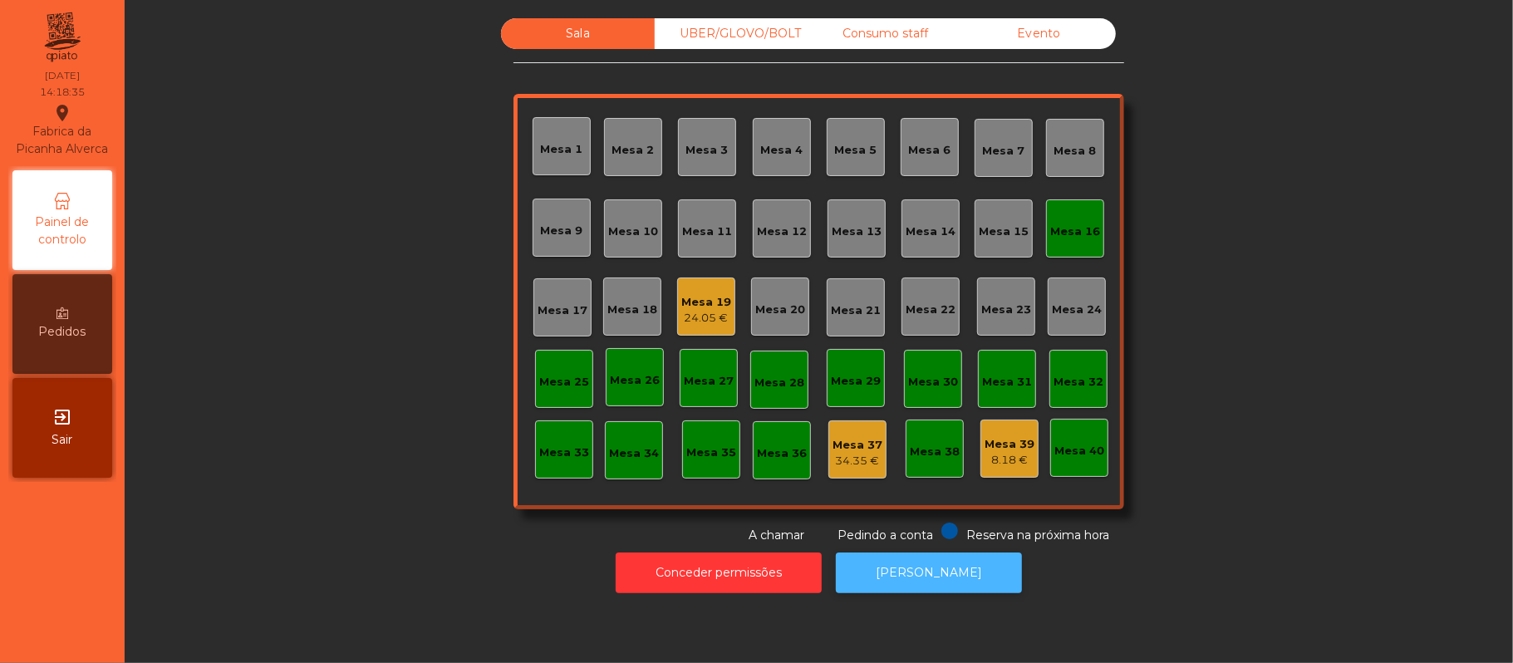
click at [974, 588] on button "[PERSON_NAME]" at bounding box center [929, 573] width 186 height 41
click at [945, 583] on button "[PERSON_NAME]" at bounding box center [929, 573] width 186 height 41
click at [1085, 238] on div "Mesa 16" at bounding box center [1075, 232] width 50 height 17
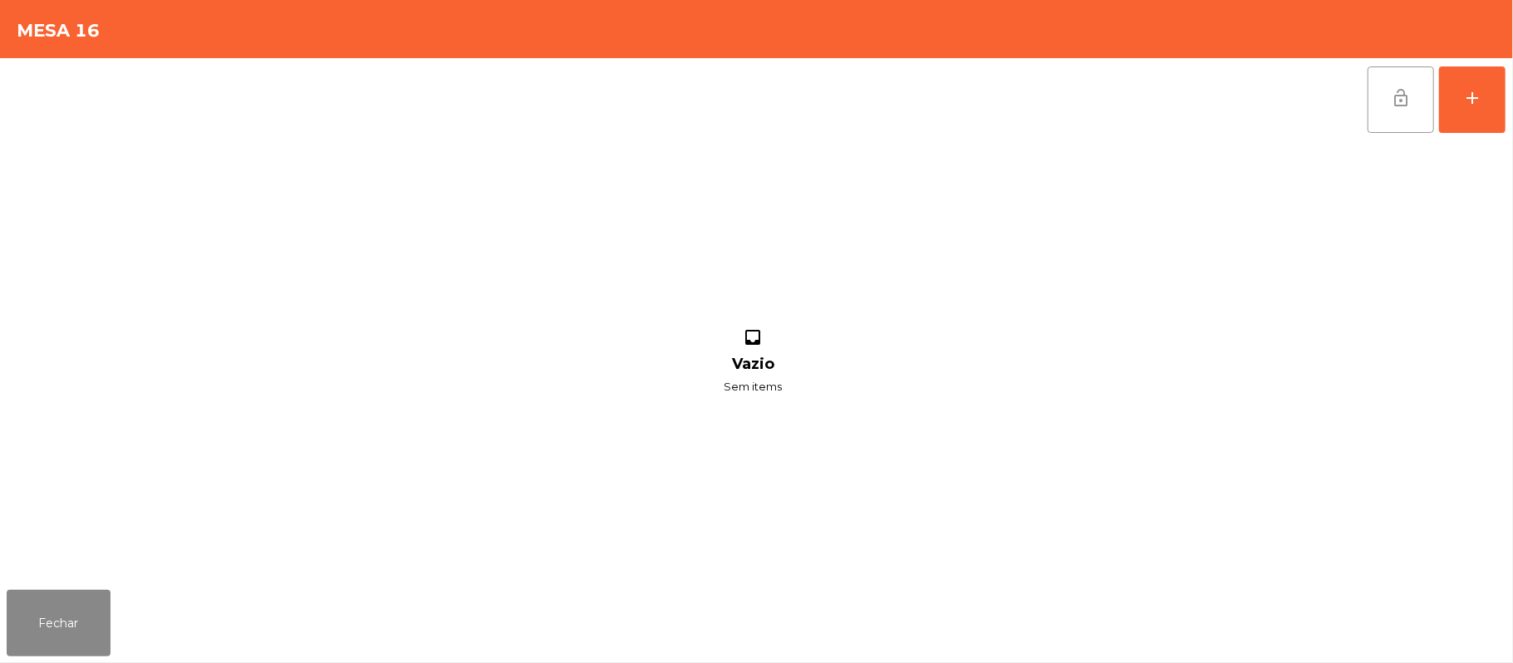
click at [1380, 111] on button "lock_open" at bounding box center [1401, 99] width 66 height 66
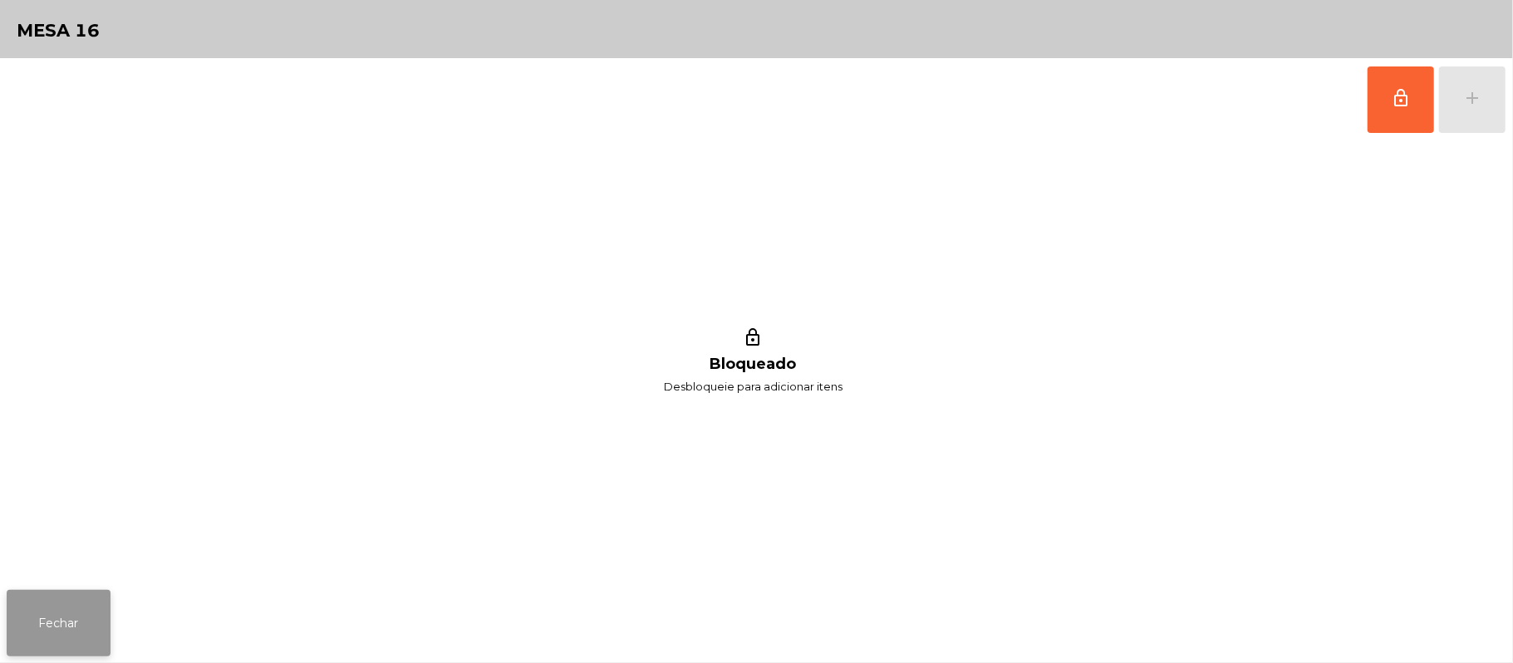
click at [14, 643] on button "Fechar" at bounding box center [59, 623] width 104 height 66
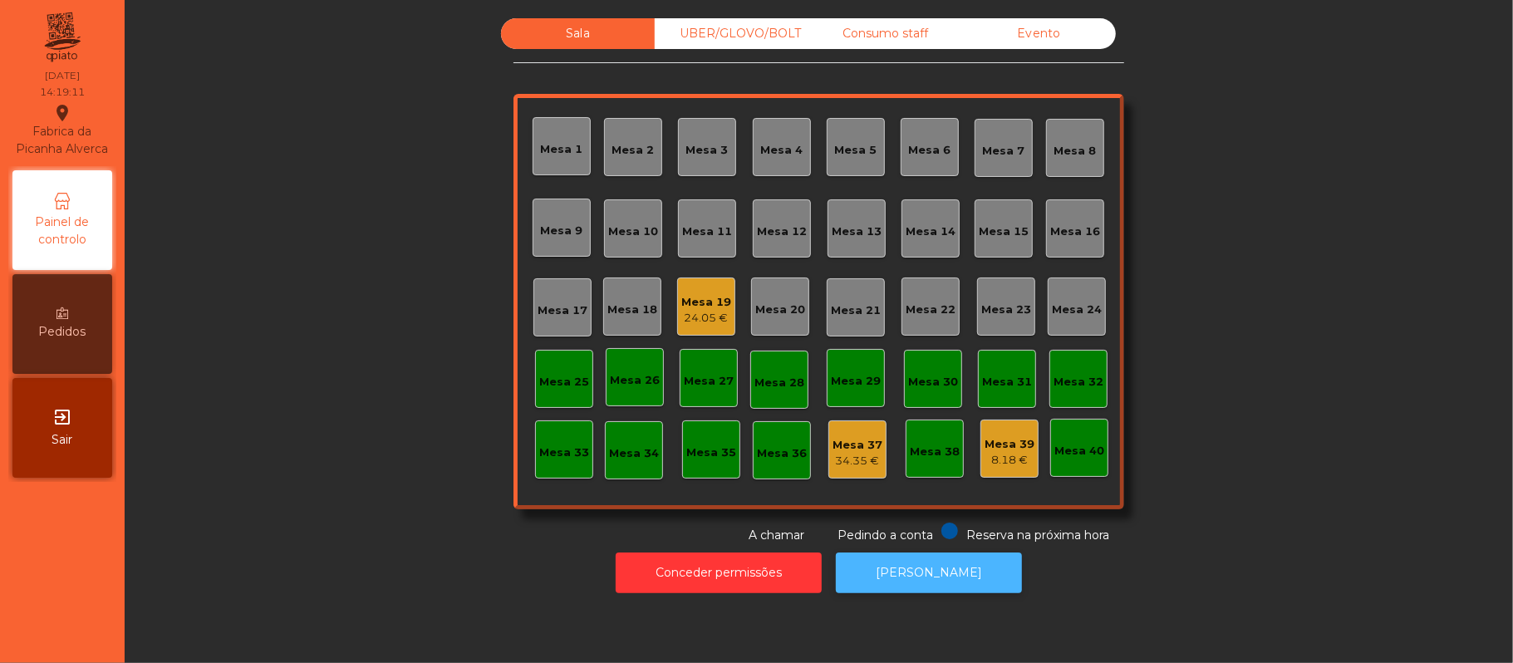
click at [942, 573] on button "[PERSON_NAME]" at bounding box center [929, 573] width 186 height 41
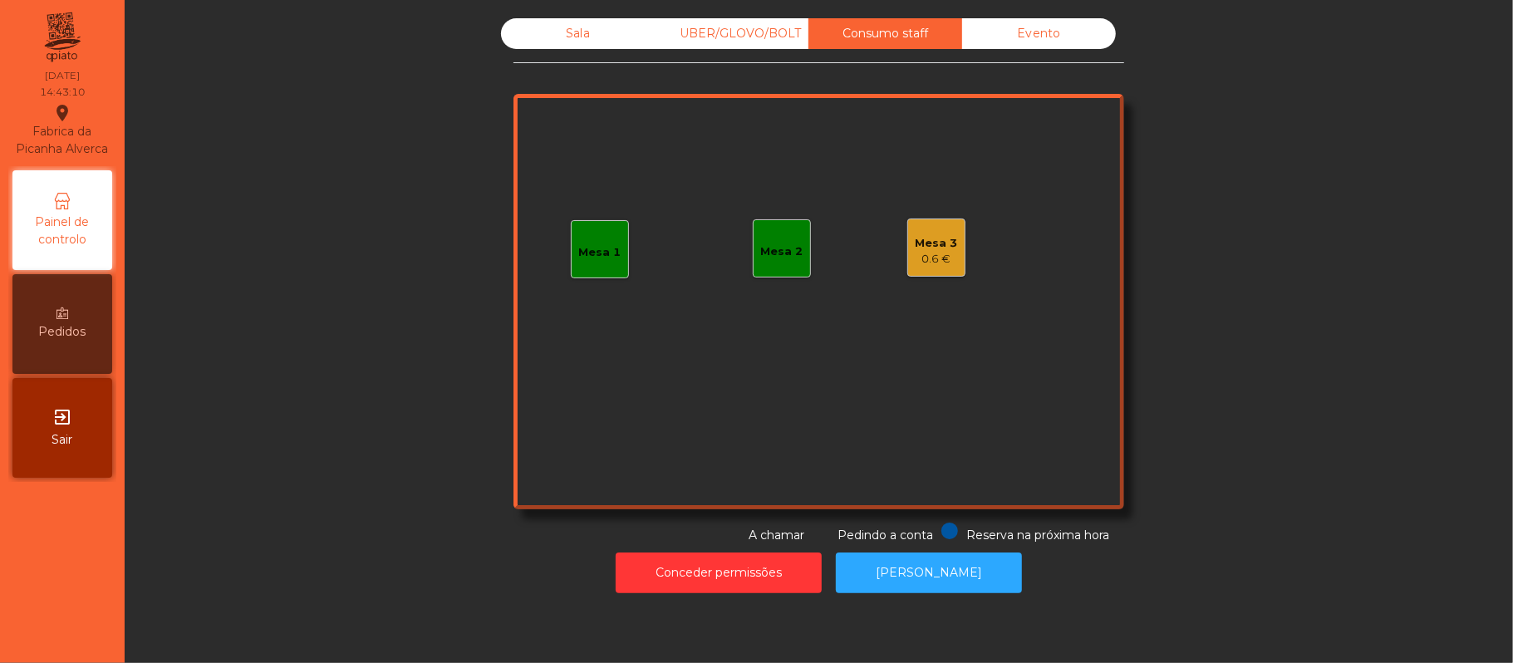
click at [937, 258] on div "0.6 €" at bounding box center [937, 259] width 42 height 17
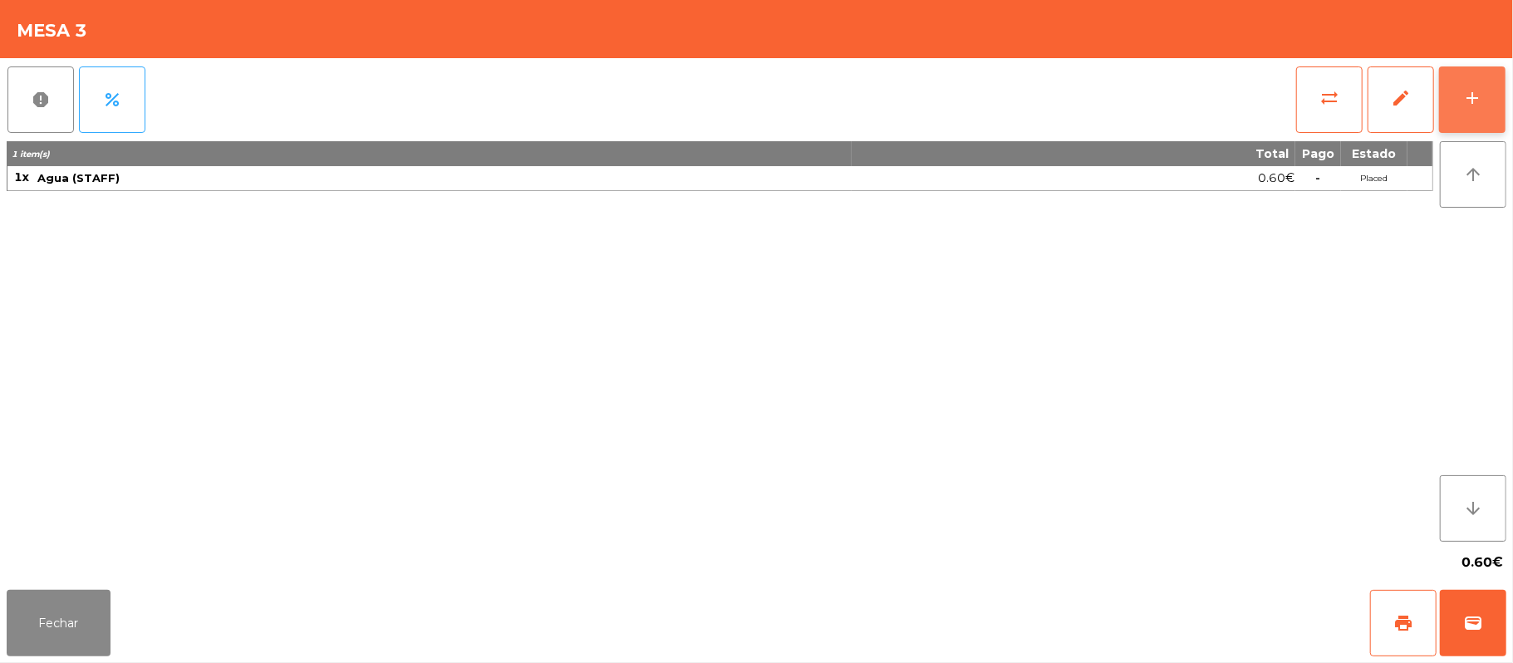
click at [1499, 75] on button "add" at bounding box center [1472, 99] width 66 height 66
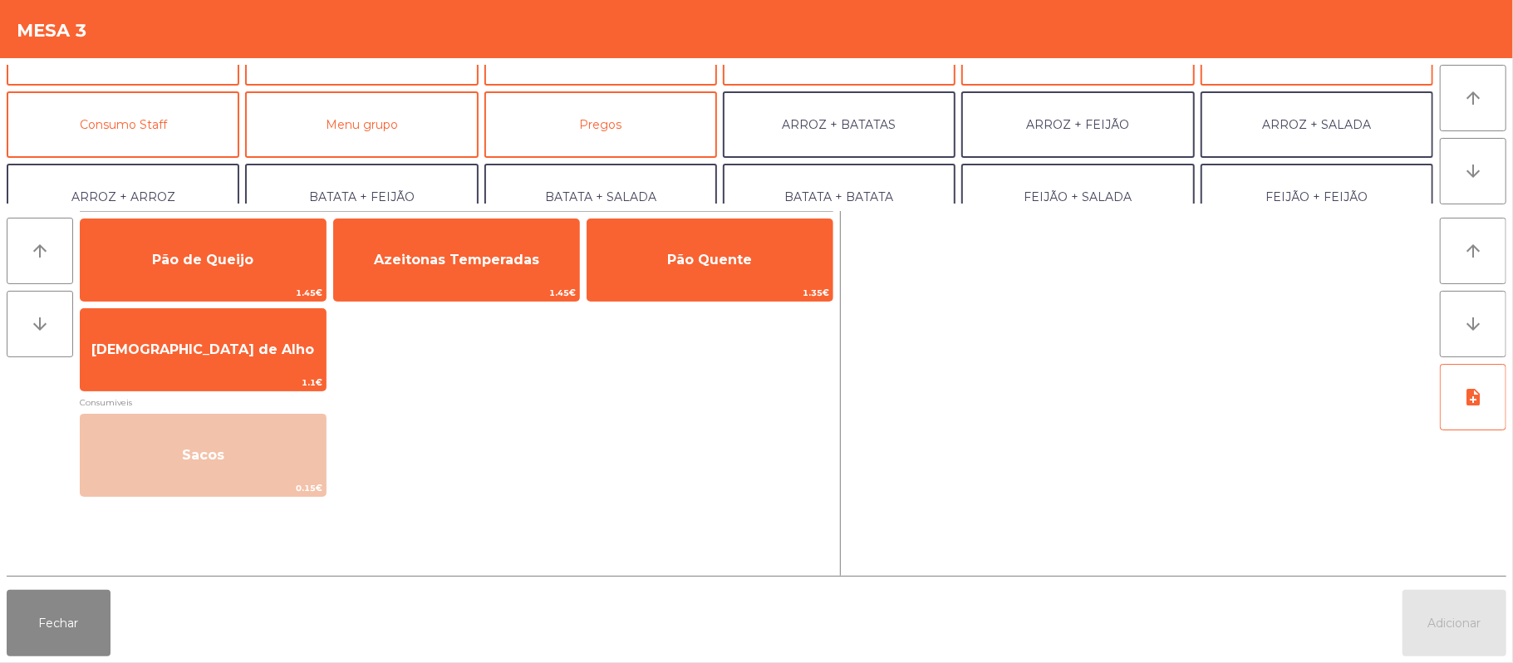
scroll to position [117, 0]
click at [184, 131] on button "Consumo Staff" at bounding box center [123, 125] width 233 height 66
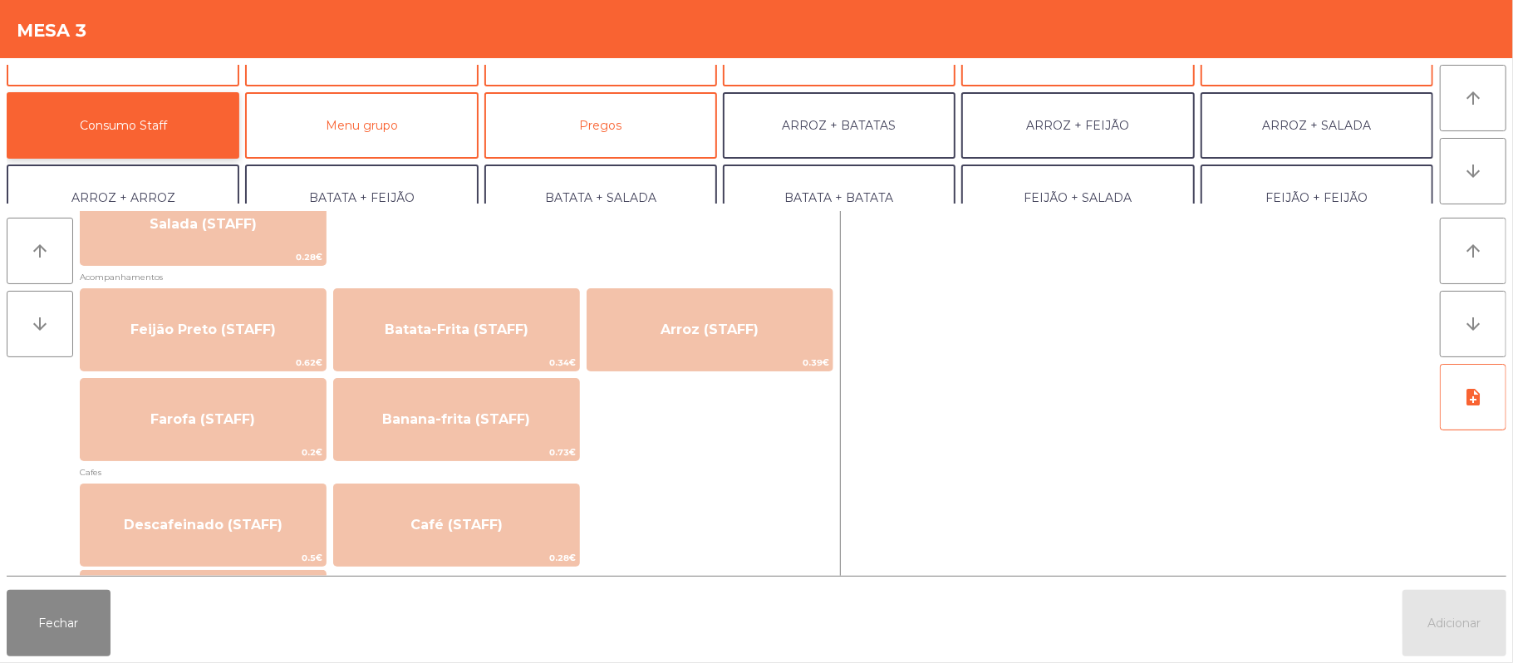
scroll to position [716, 0]
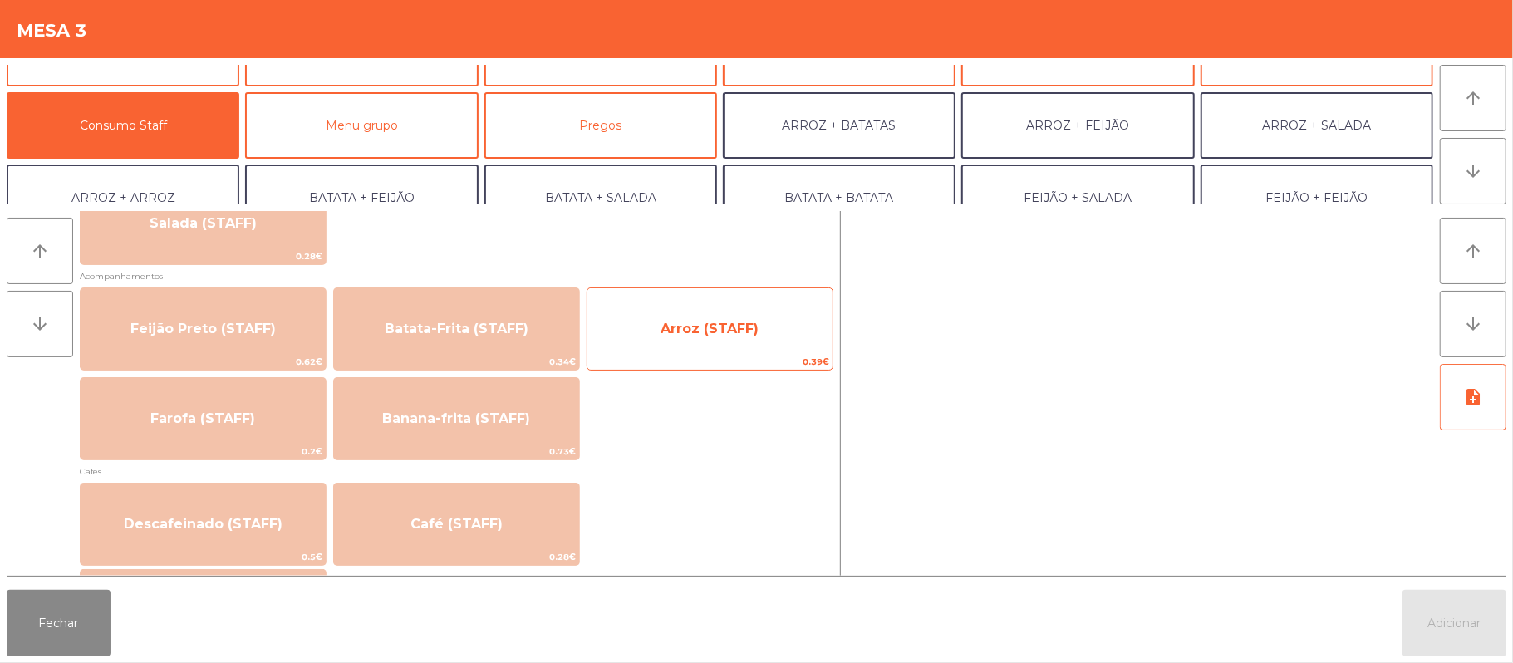
click at [688, 321] on span "Arroz (STAFF)" at bounding box center [710, 329] width 98 height 16
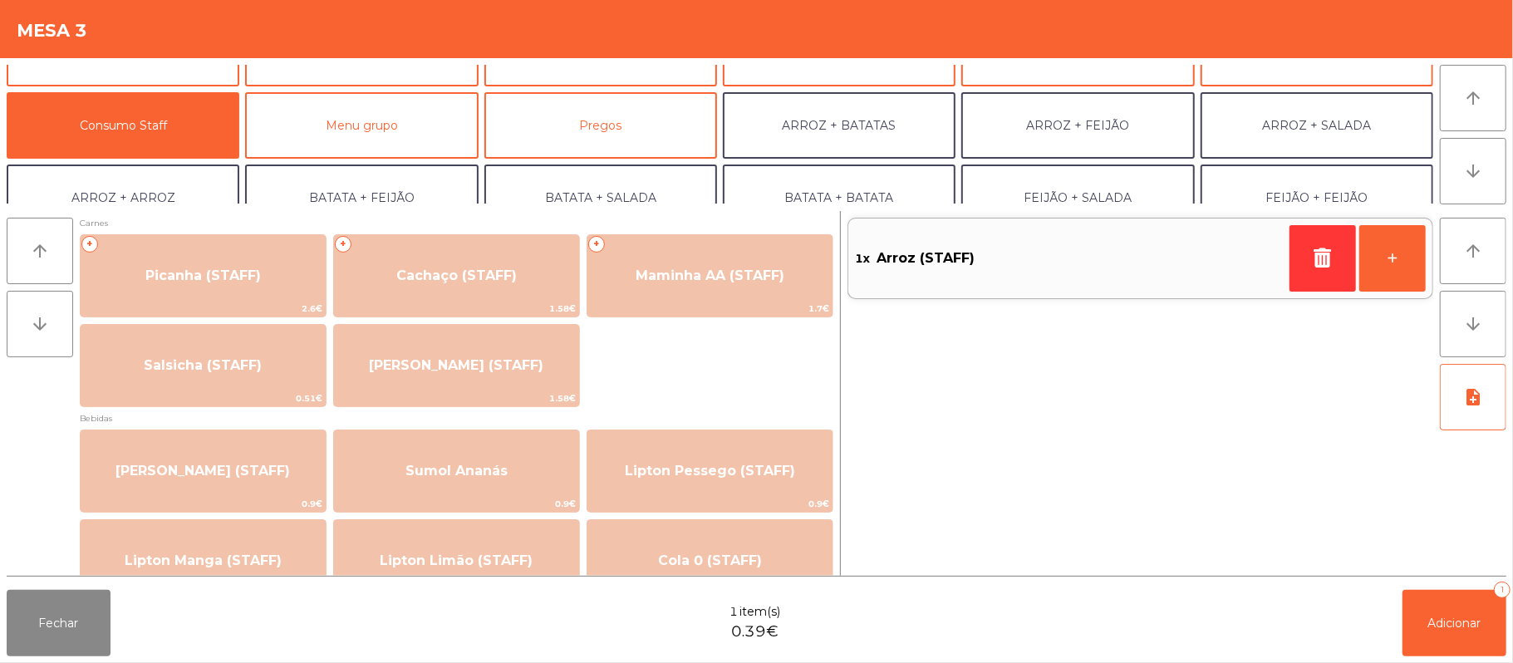
scroll to position [8, 0]
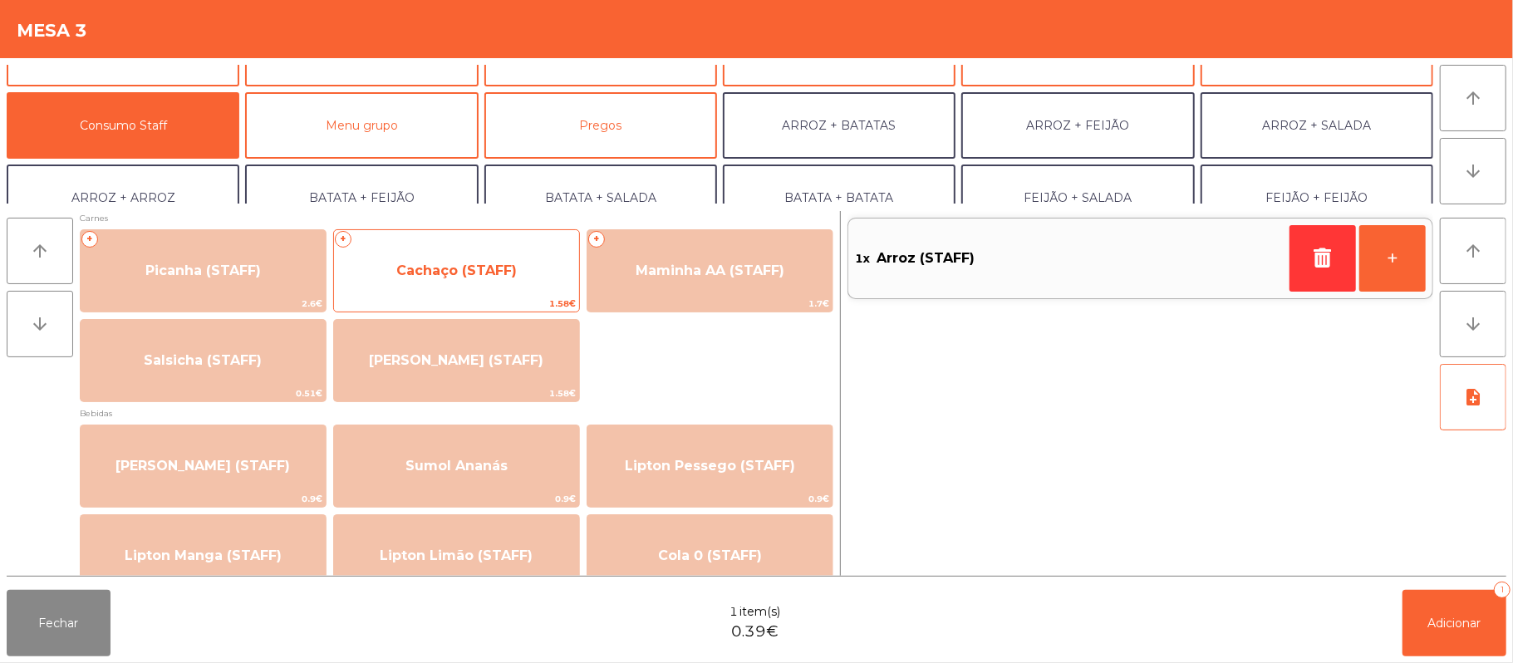
click at [464, 263] on span "Cachaço (STAFF)" at bounding box center [456, 271] width 121 height 16
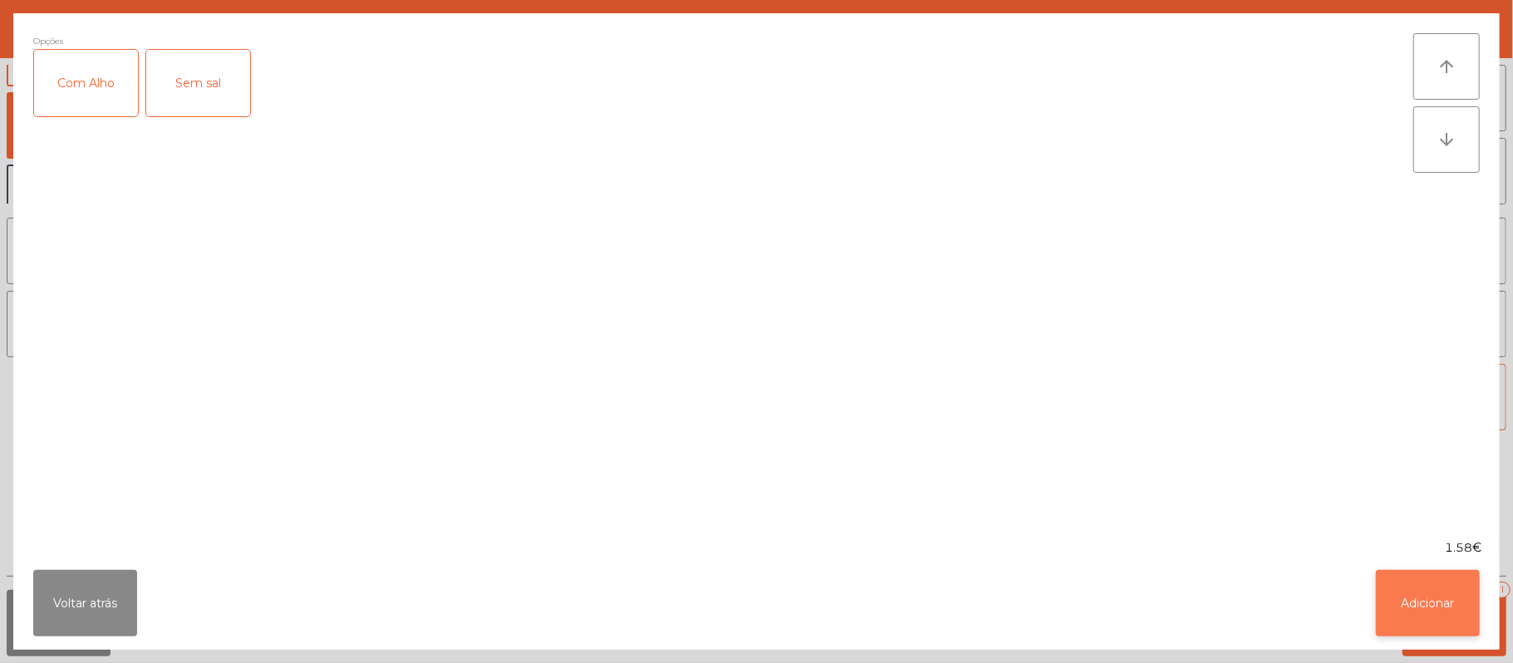
click at [1410, 583] on button "Adicionar" at bounding box center [1428, 603] width 104 height 66
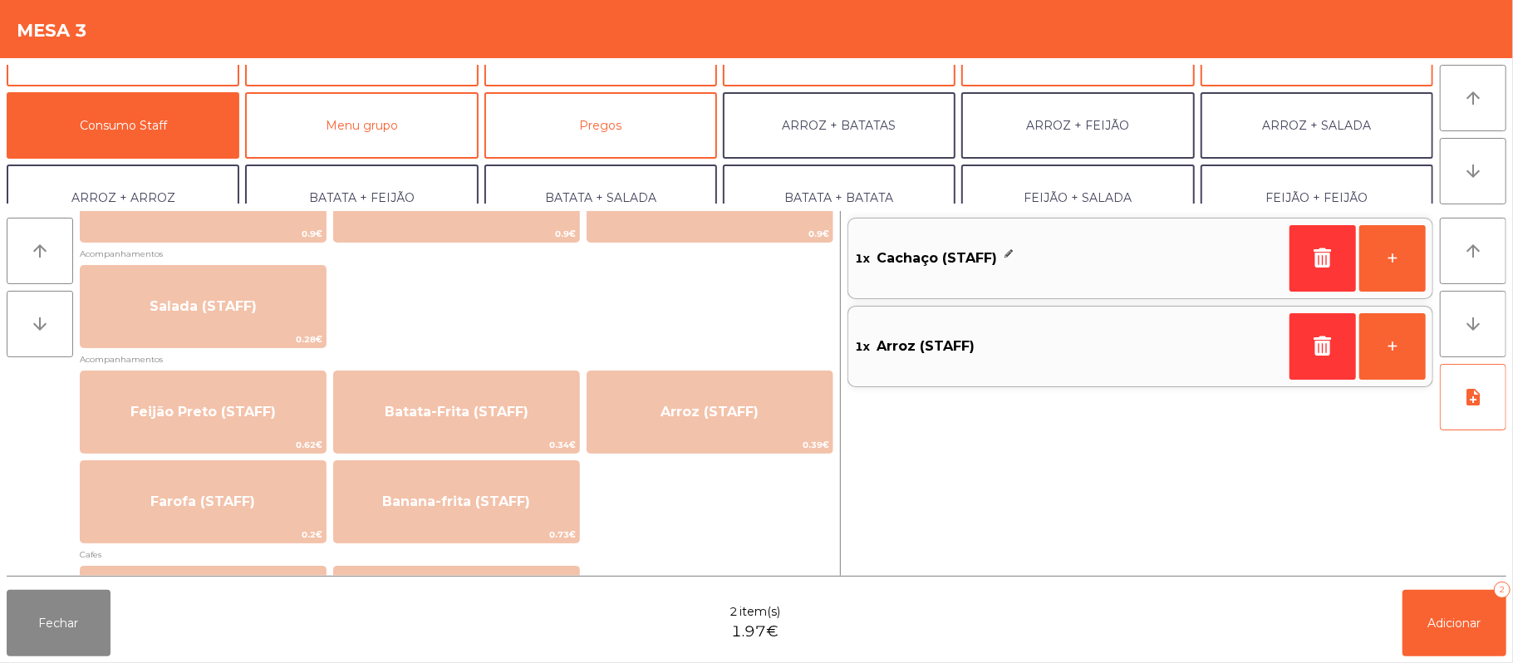
scroll to position [629, 0]
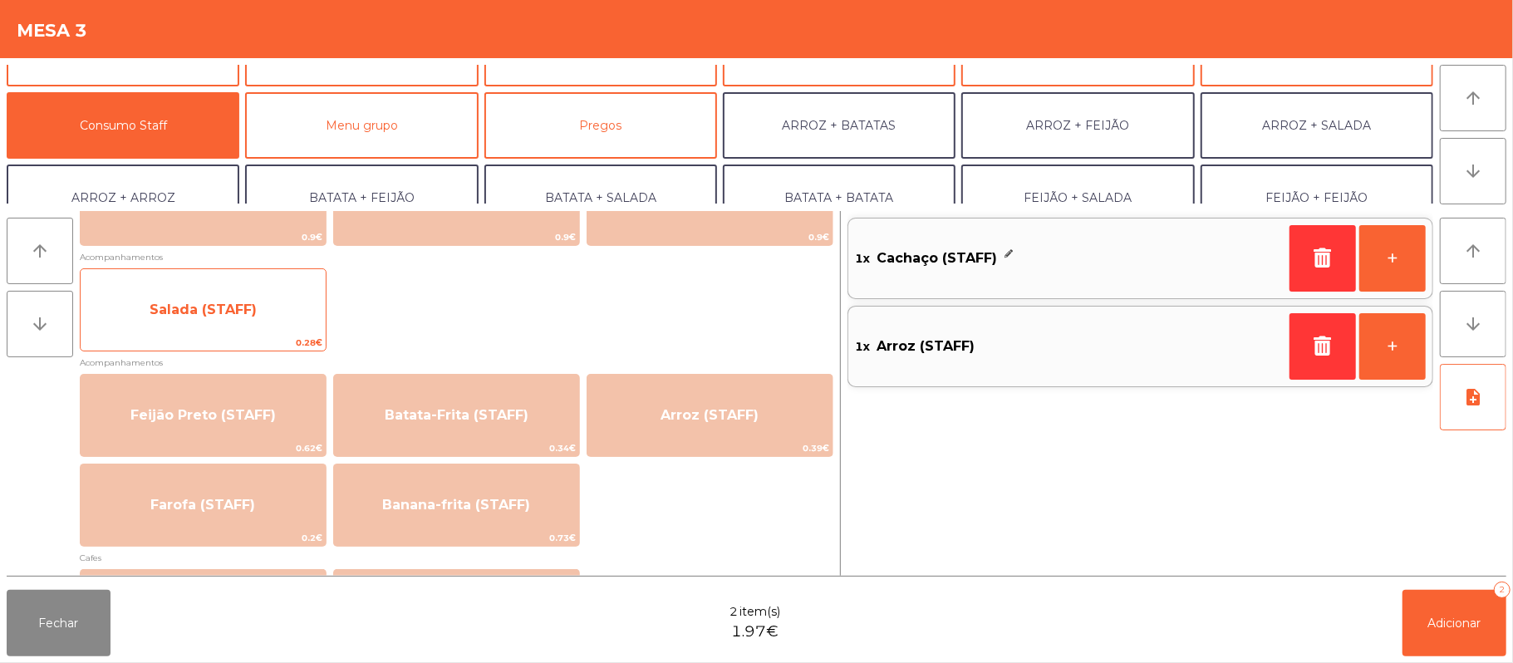
click at [240, 299] on span "Salada (STAFF)" at bounding box center [203, 310] width 245 height 45
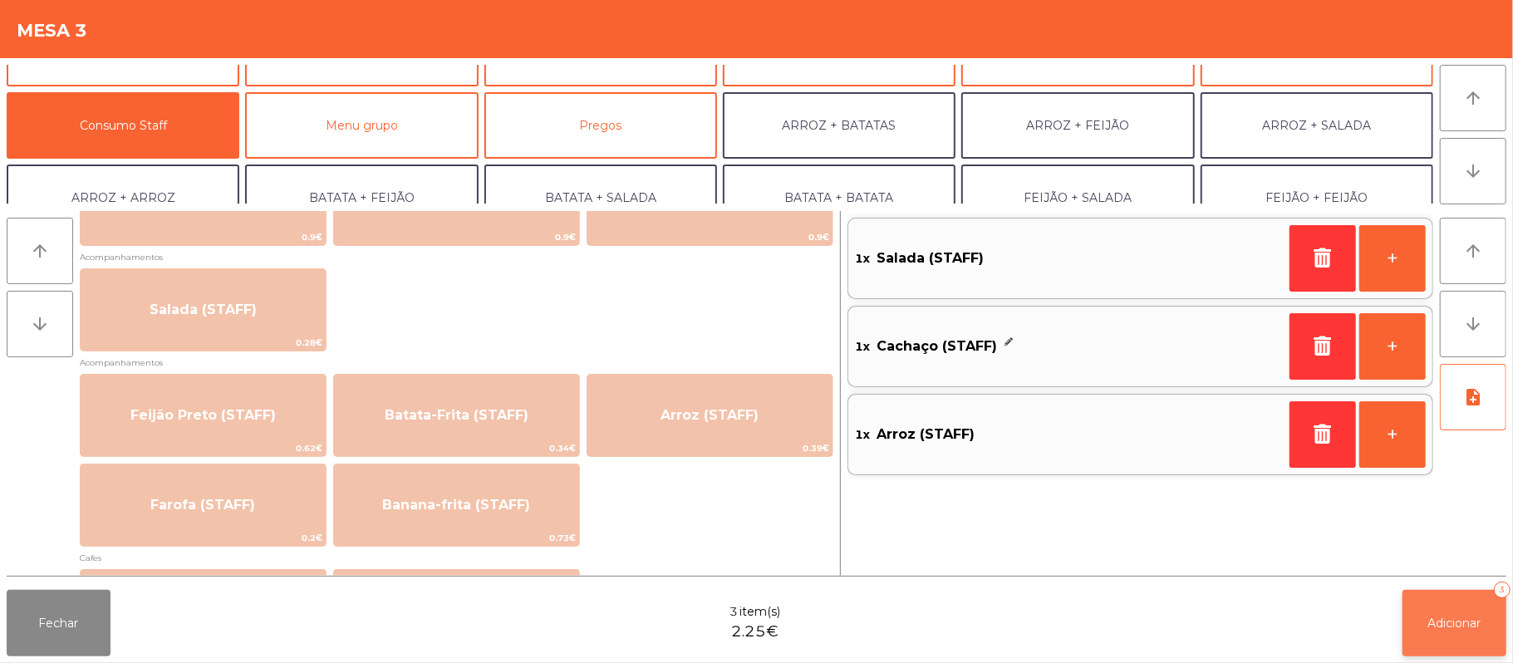
click at [1458, 622] on span "Adicionar" at bounding box center [1455, 623] width 53 height 15
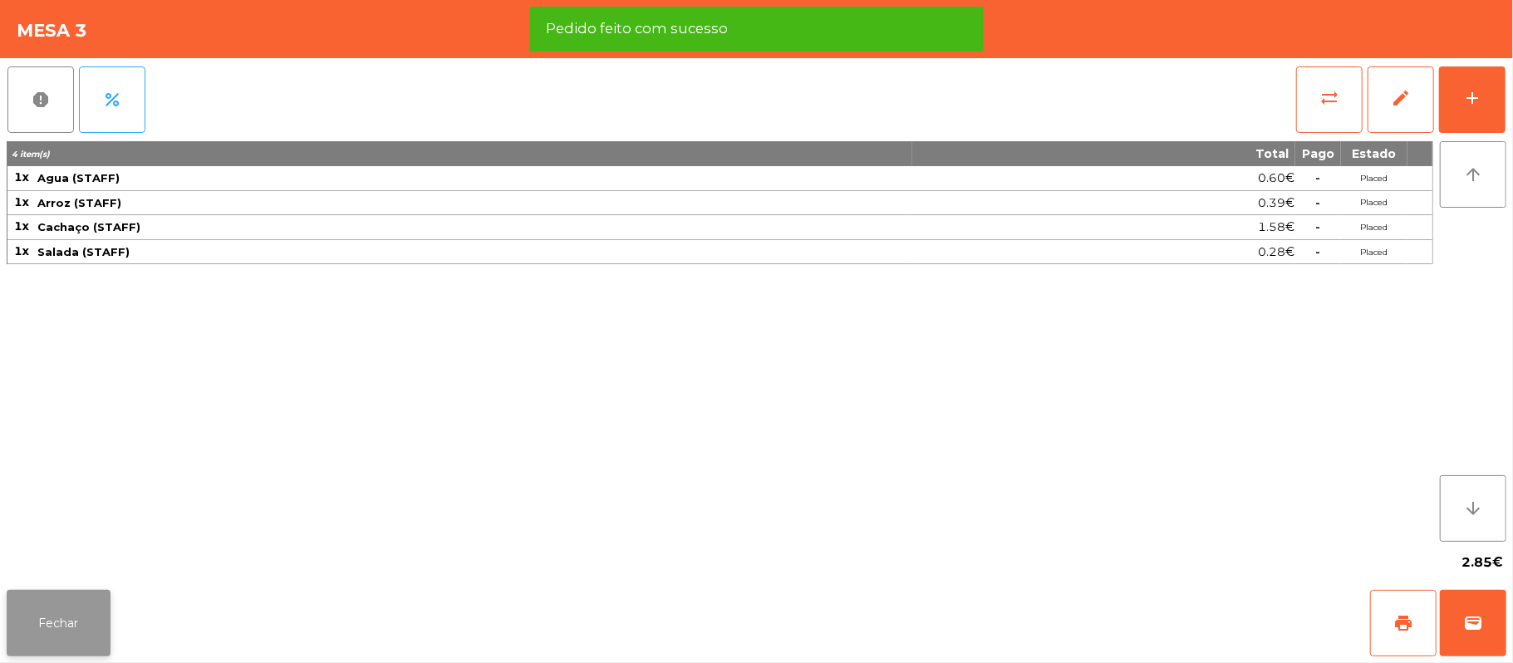
click at [54, 619] on button "Fechar" at bounding box center [59, 623] width 104 height 66
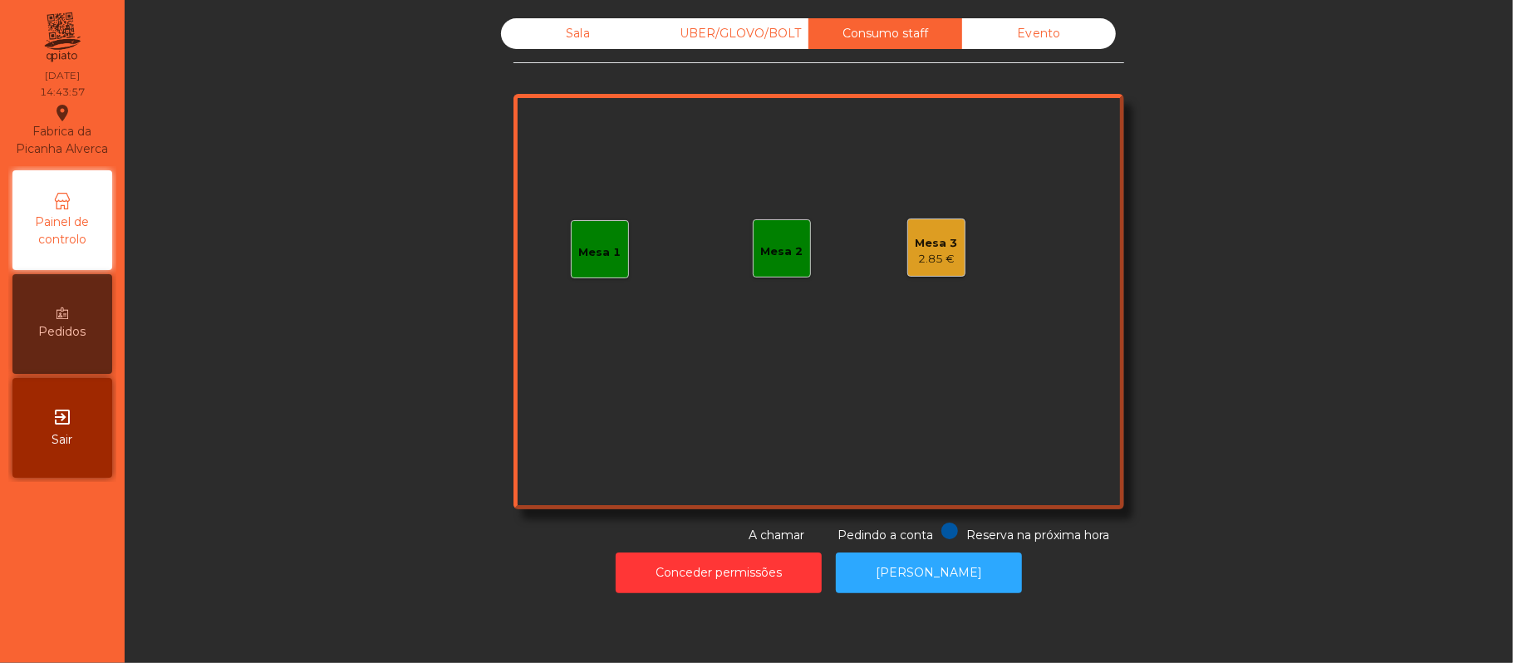
click at [559, 38] on div "Sala" at bounding box center [578, 33] width 154 height 31
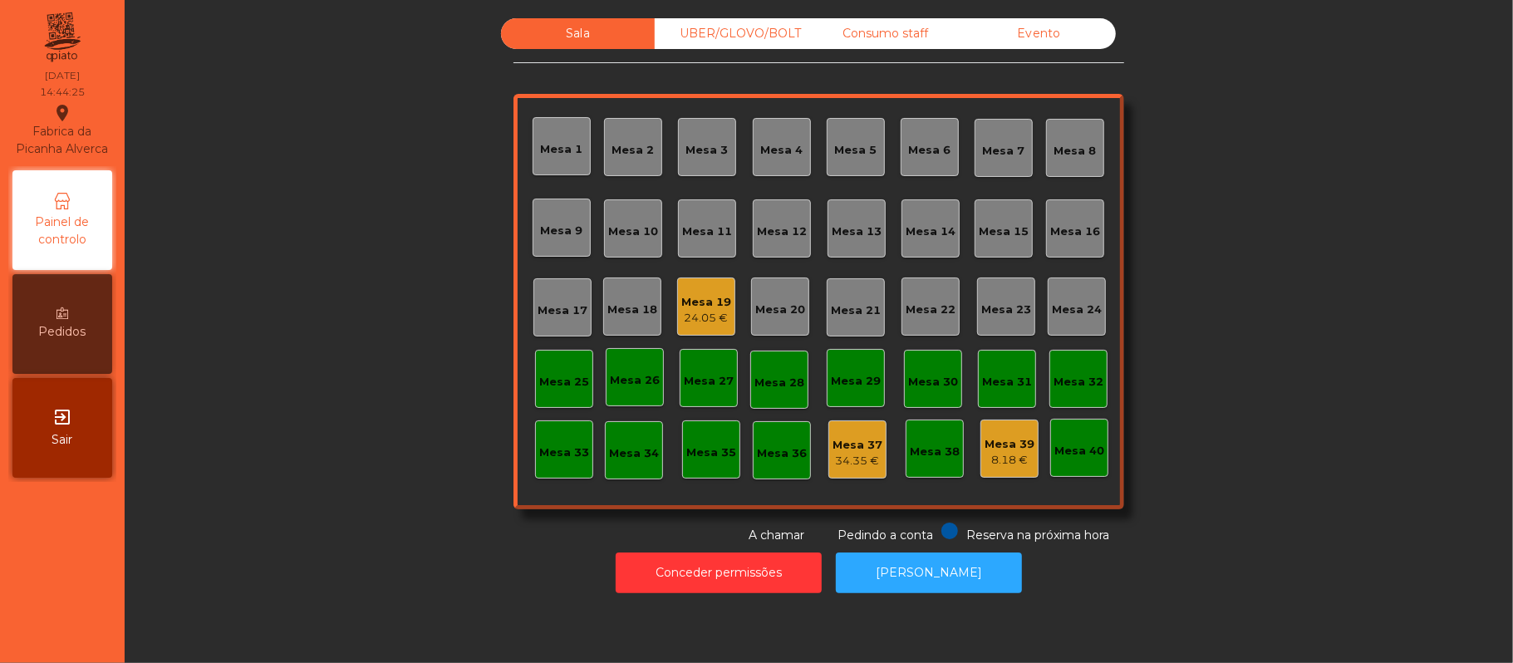
click at [719, 302] on div "Mesa 19" at bounding box center [706, 302] width 50 height 17
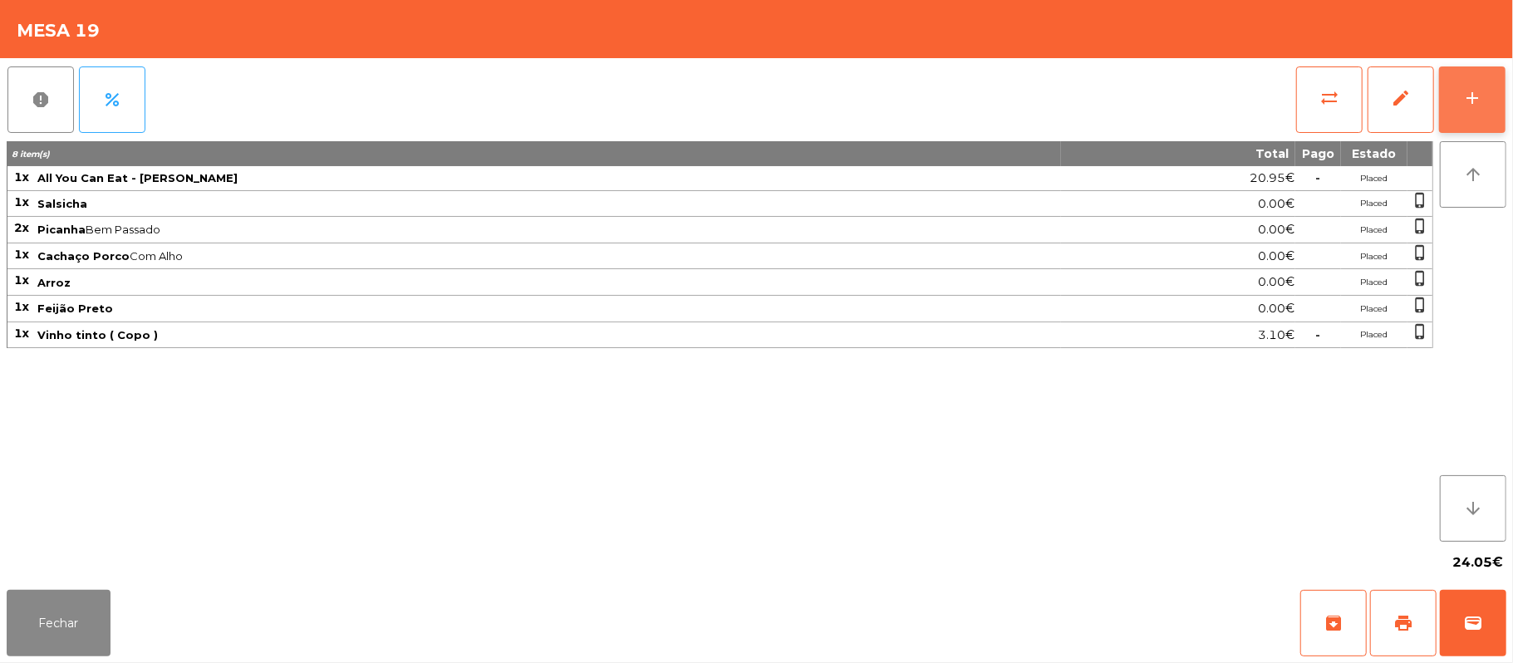
click at [1449, 101] on button "add" at bounding box center [1472, 99] width 66 height 66
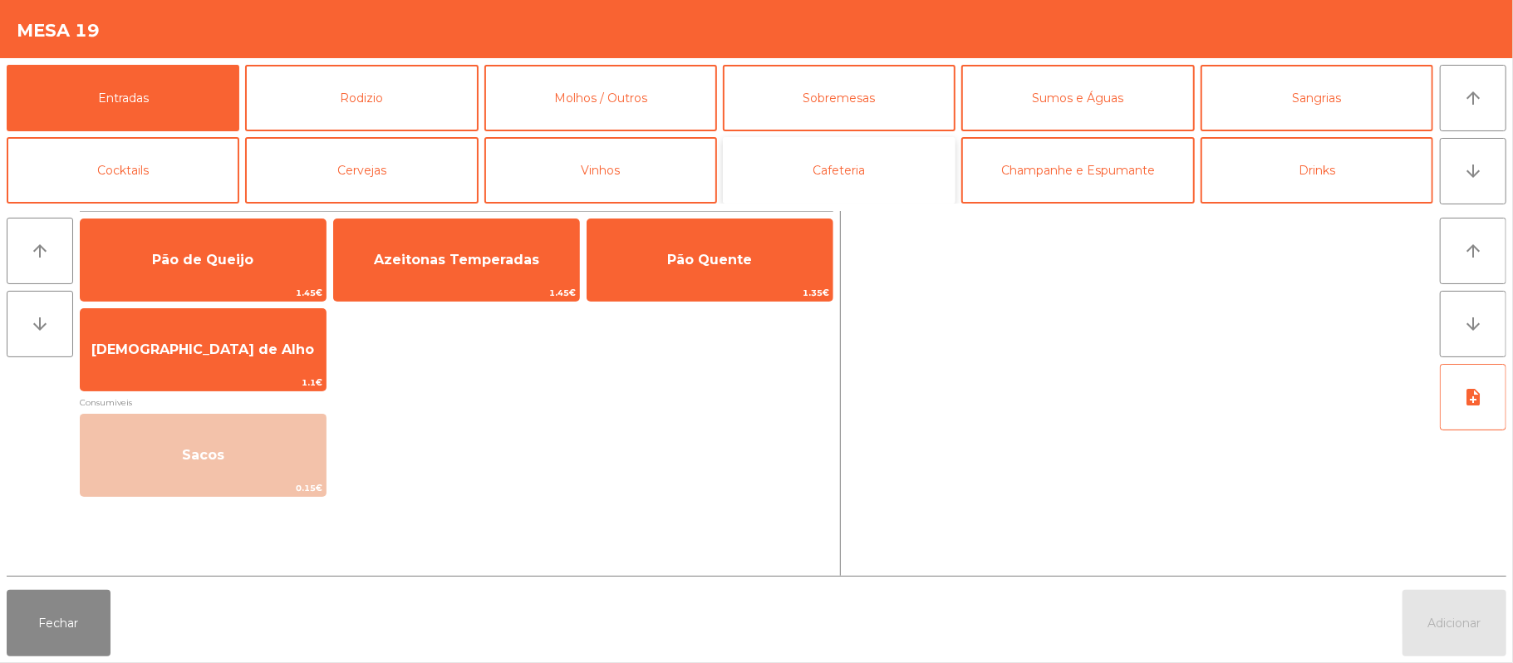
click at [881, 158] on button "Cafeteria" at bounding box center [839, 170] width 233 height 66
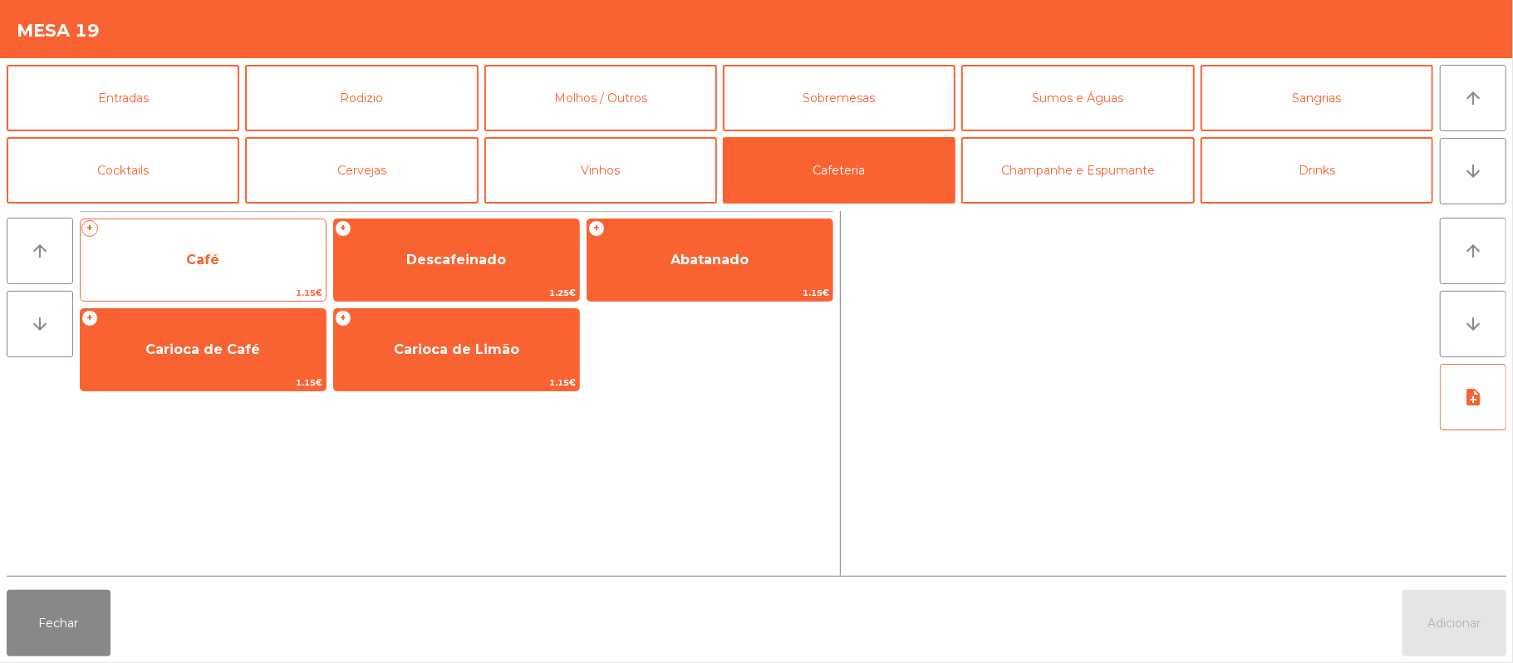
click at [243, 241] on span "Café" at bounding box center [203, 260] width 245 height 45
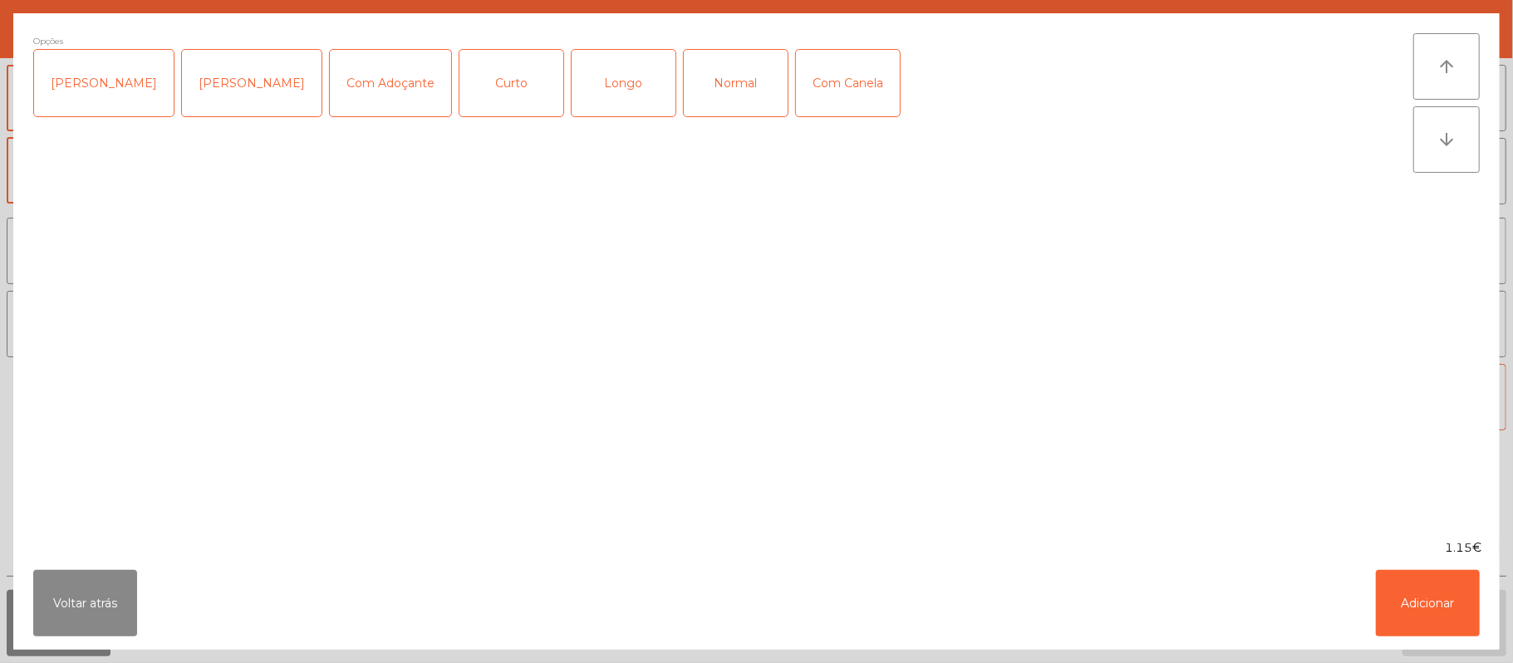
click at [608, 90] on div "Longo" at bounding box center [624, 83] width 104 height 66
click at [616, 81] on div "Longo" at bounding box center [624, 83] width 104 height 66
click at [706, 94] on div "Normal" at bounding box center [736, 83] width 104 height 66
click at [1446, 600] on button "Adicionar" at bounding box center [1428, 603] width 104 height 66
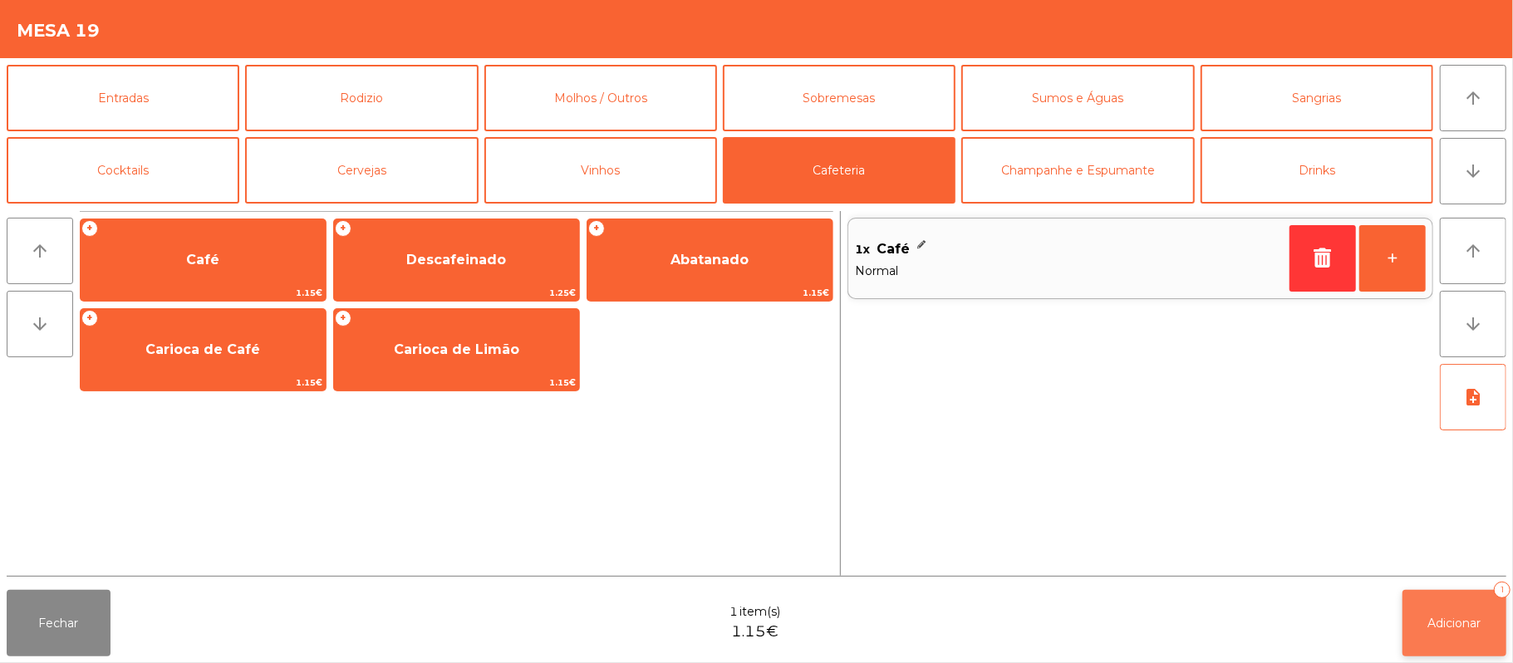
click at [1460, 636] on button "Adicionar 1" at bounding box center [1455, 623] width 104 height 66
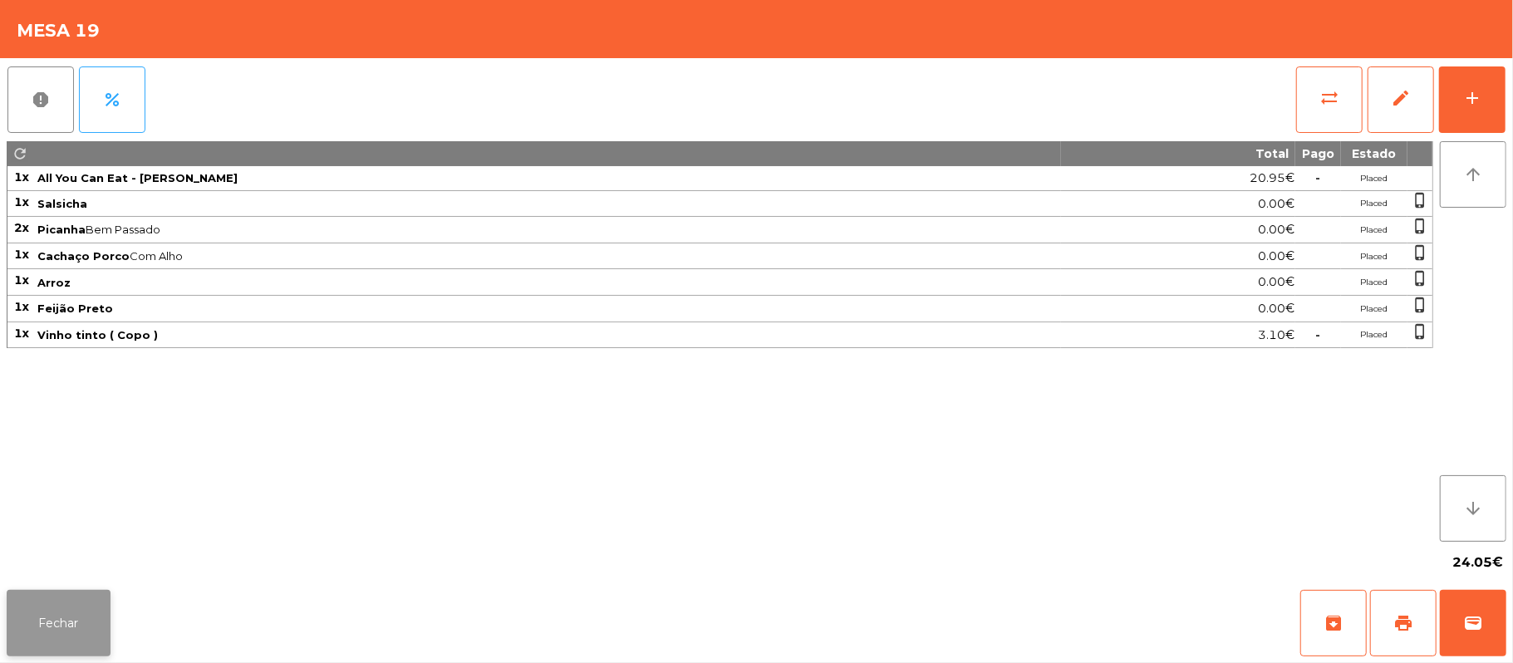
click at [57, 625] on button "Fechar" at bounding box center [59, 623] width 104 height 66
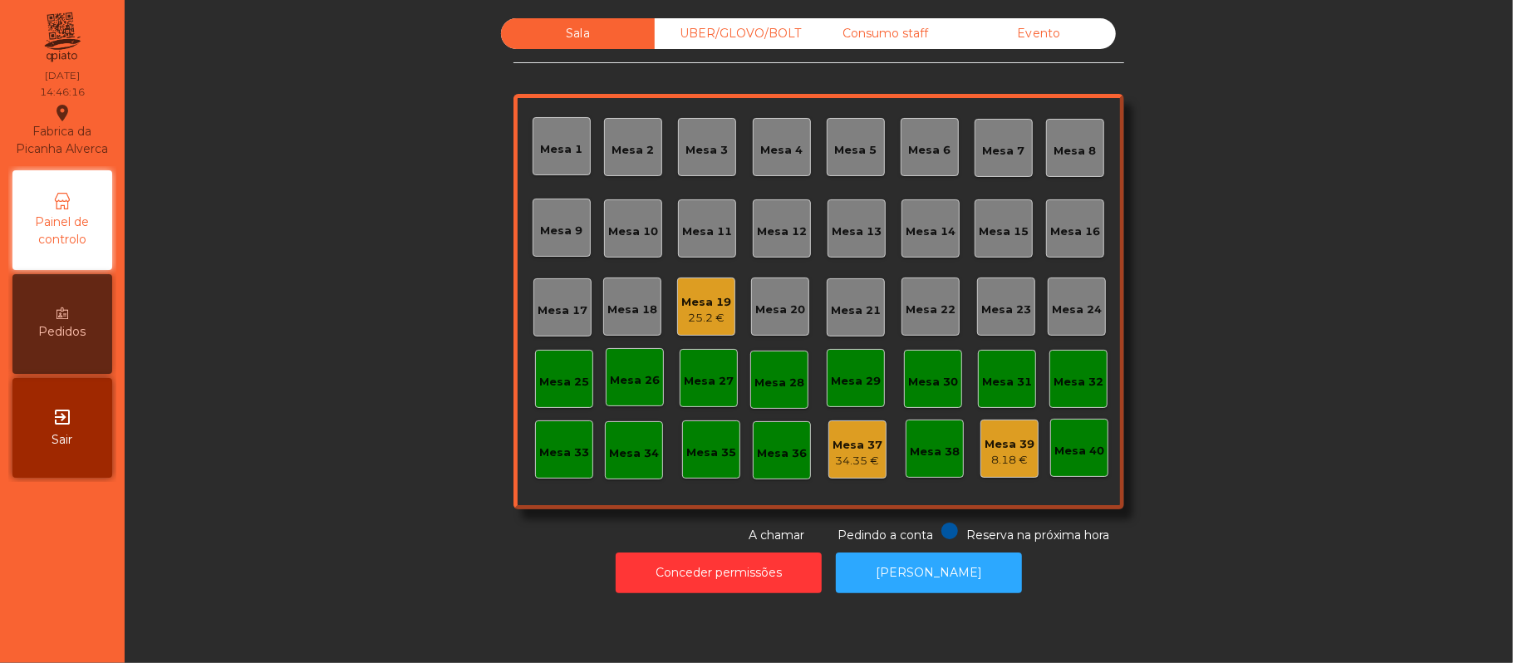
click at [712, 302] on div "Mesa 19" at bounding box center [706, 302] width 50 height 17
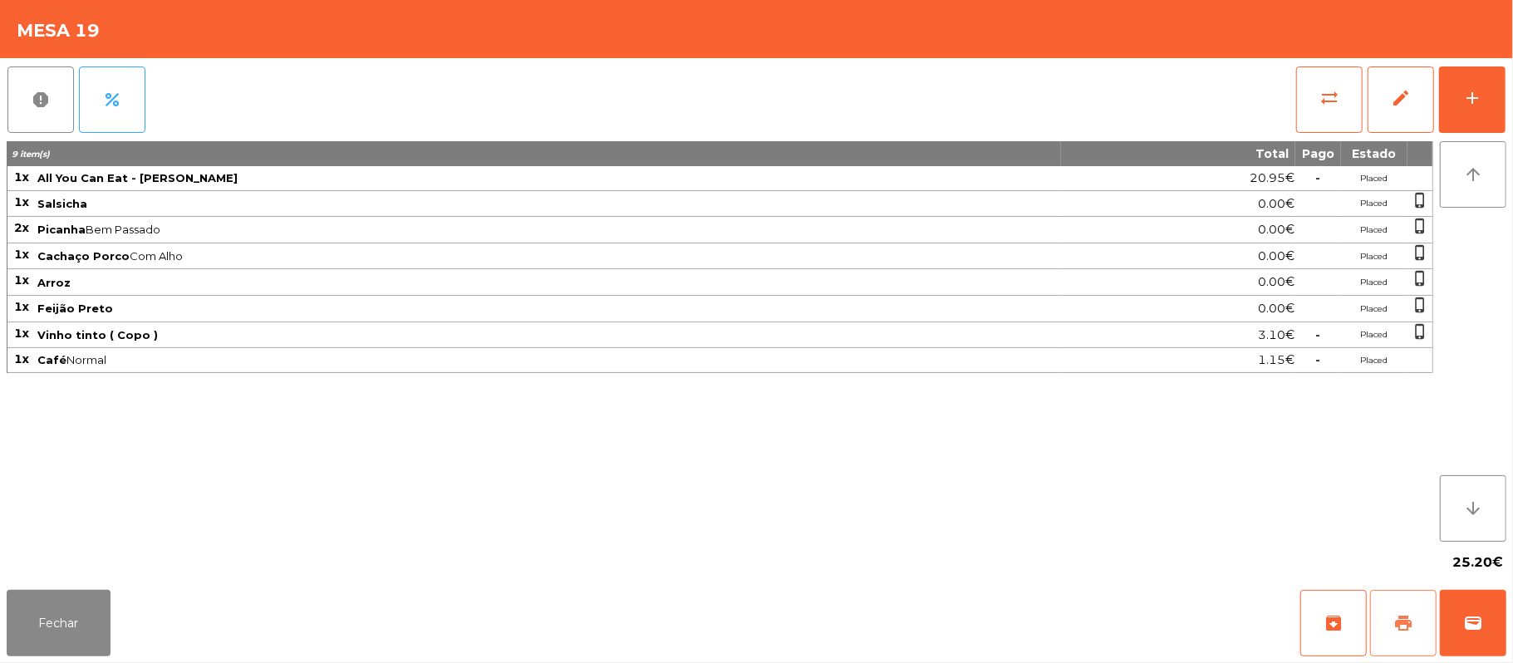
click at [1388, 620] on button "print" at bounding box center [1403, 623] width 66 height 66
click at [66, 620] on button "Fechar" at bounding box center [59, 623] width 104 height 66
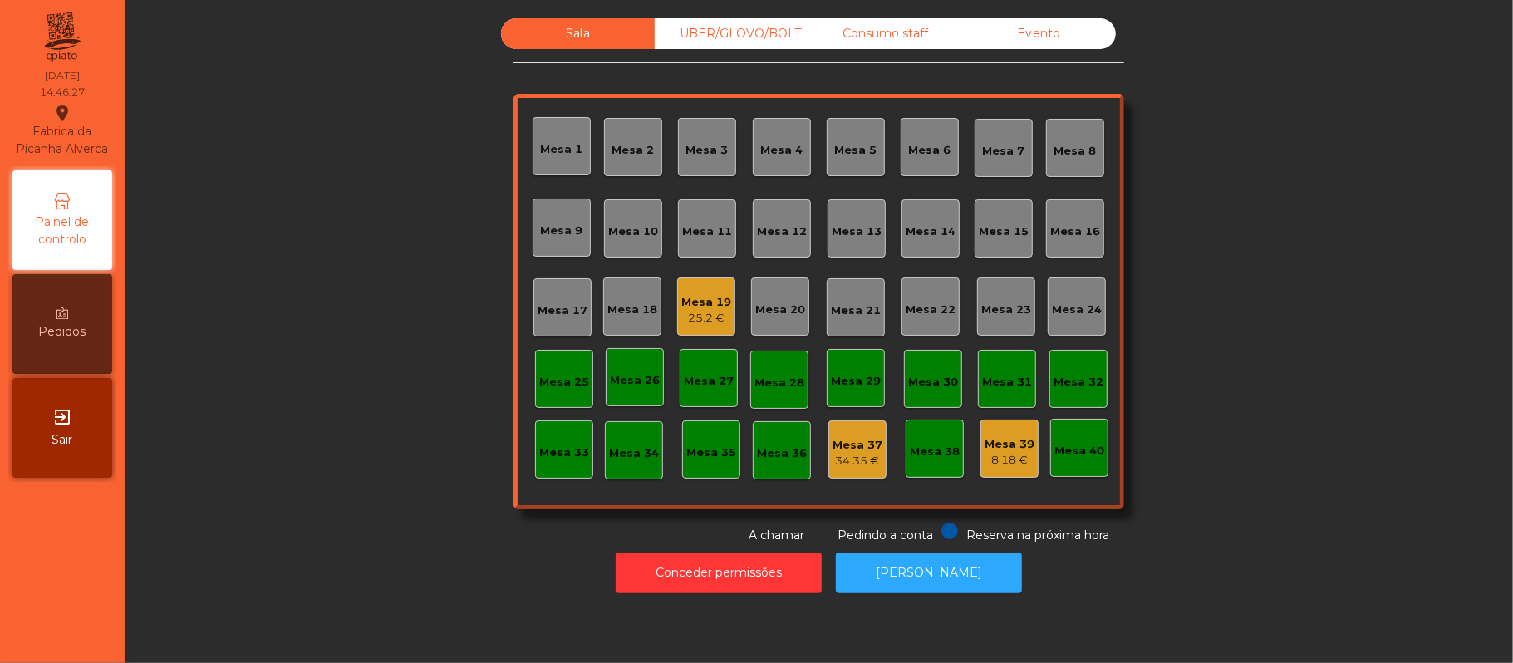
click at [775, 37] on div "UBER/GLOVO/BOLT" at bounding box center [732, 33] width 154 height 31
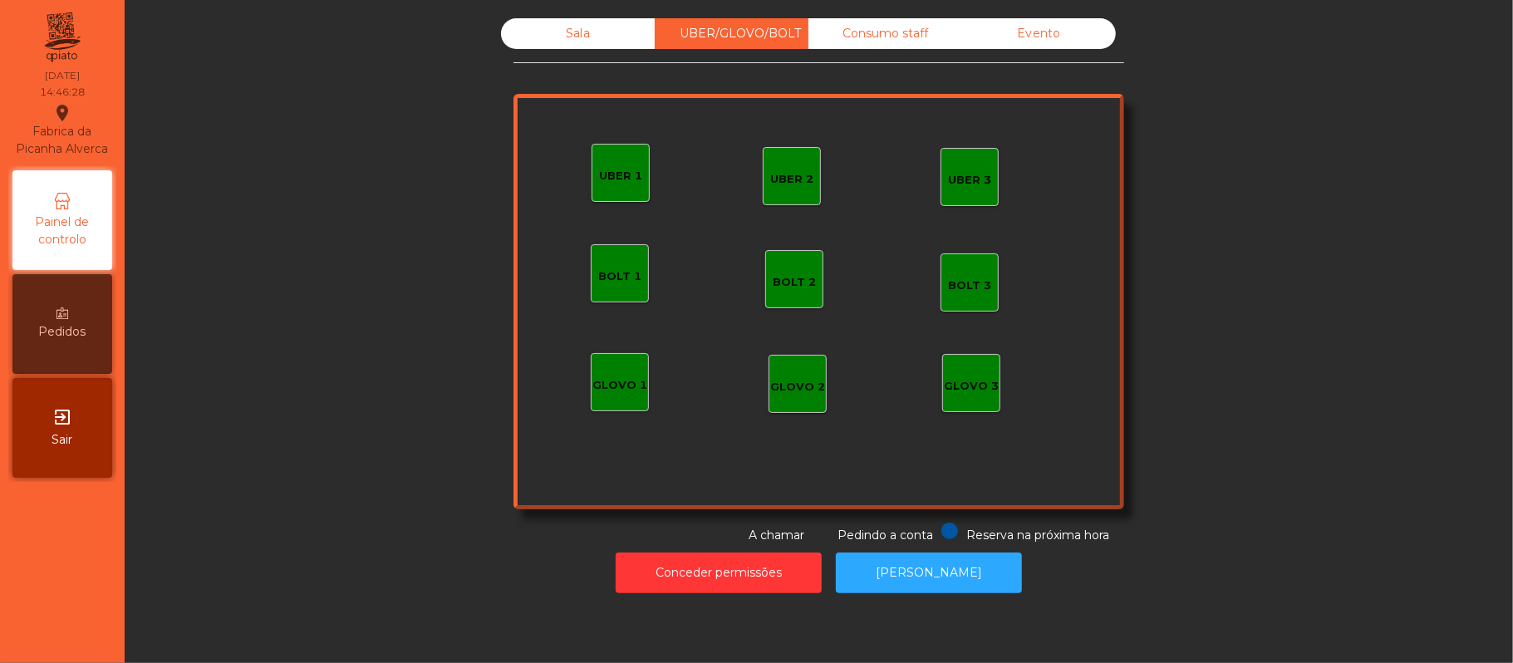
click at [919, 44] on div "Consumo staff" at bounding box center [886, 33] width 154 height 31
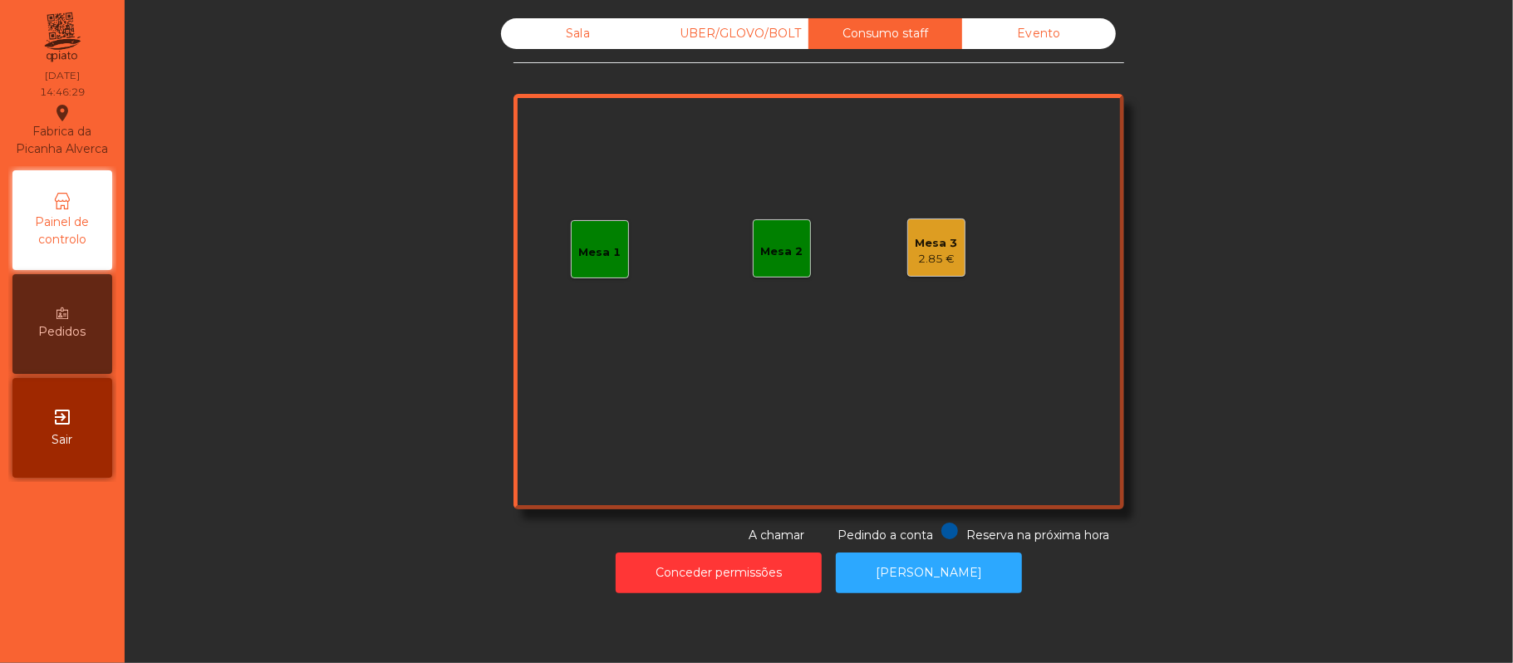
click at [789, 243] on div "Mesa 2" at bounding box center [782, 251] width 42 height 17
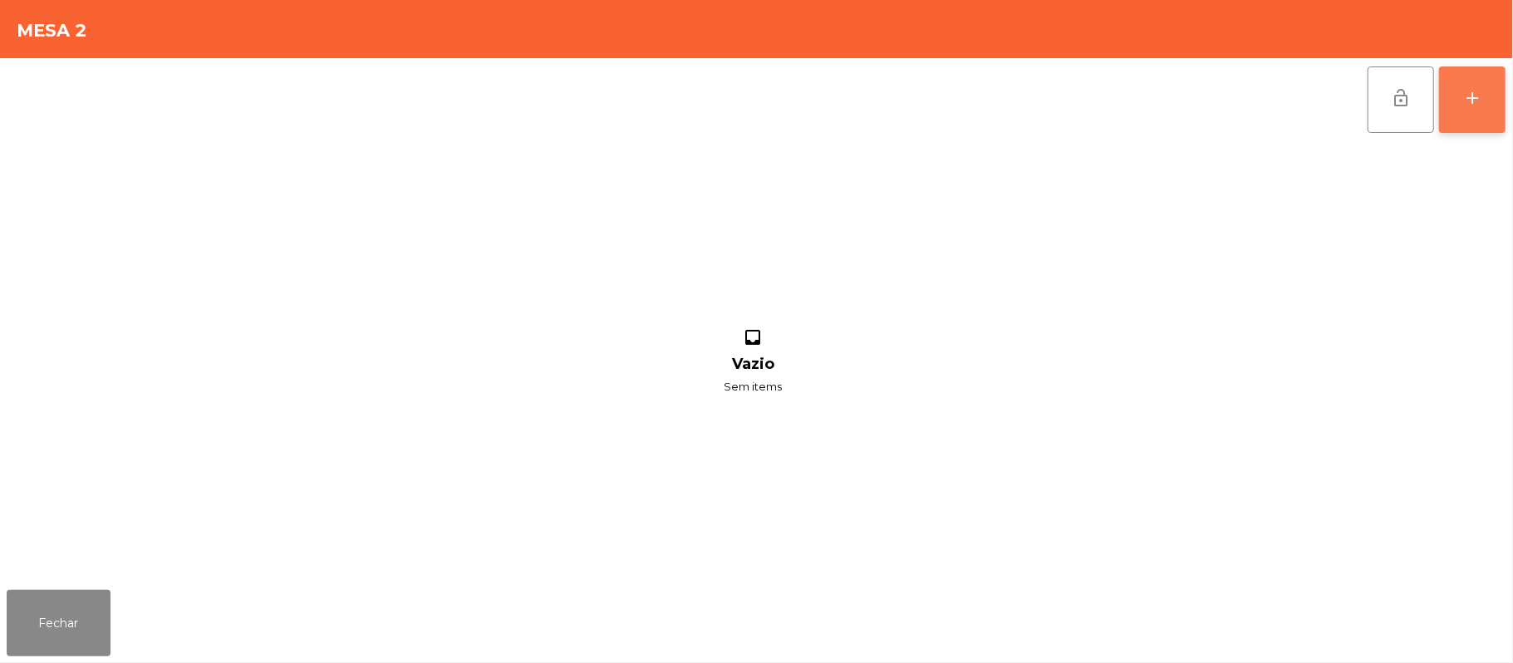
click at [1500, 105] on button "add" at bounding box center [1472, 99] width 66 height 66
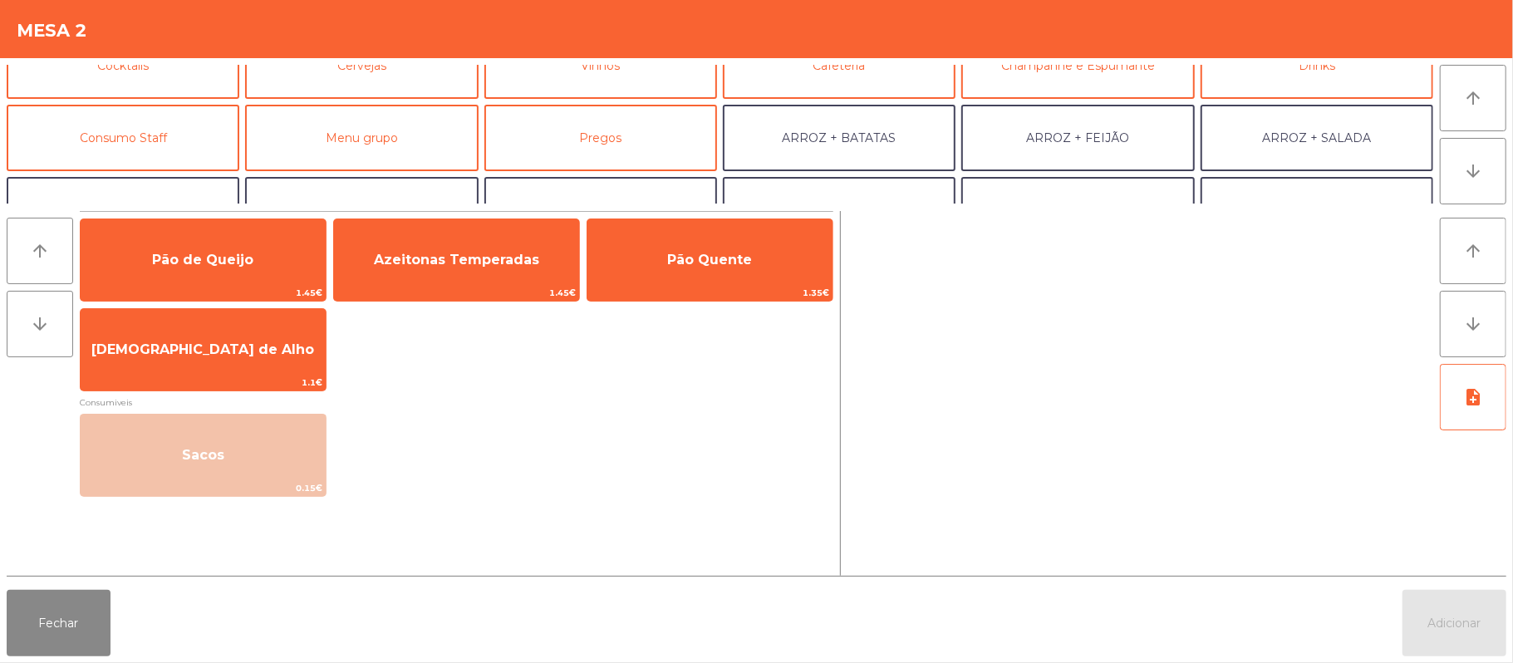
scroll to position [117, 0]
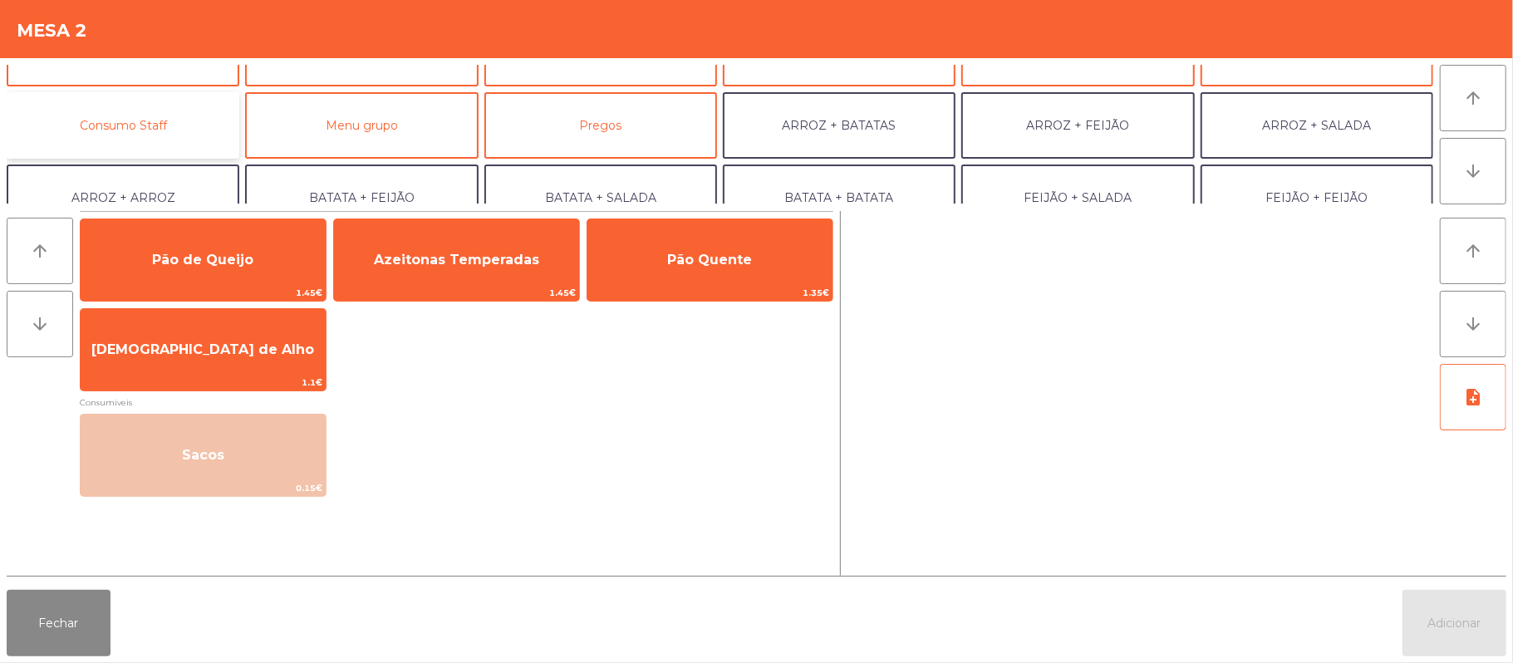
click at [173, 133] on button "Consumo Staff" at bounding box center [123, 125] width 233 height 66
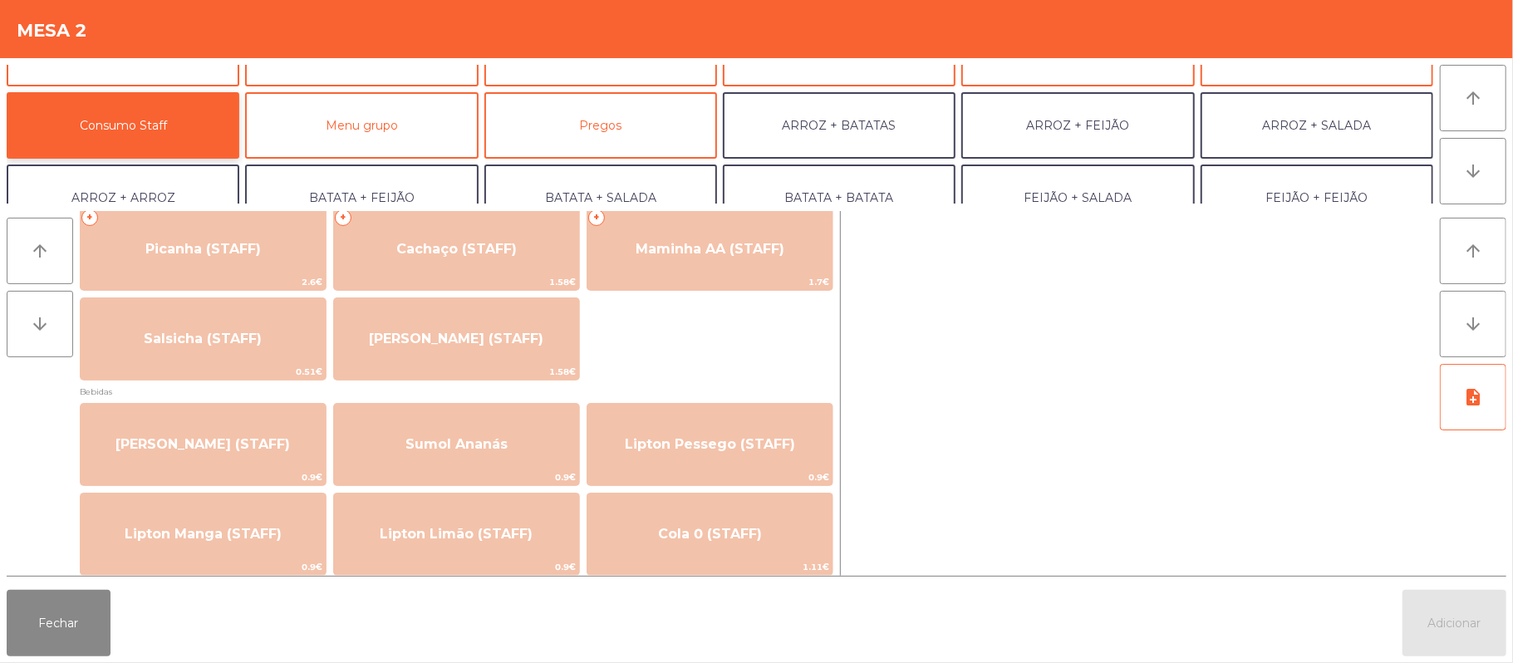
scroll to position [0, 0]
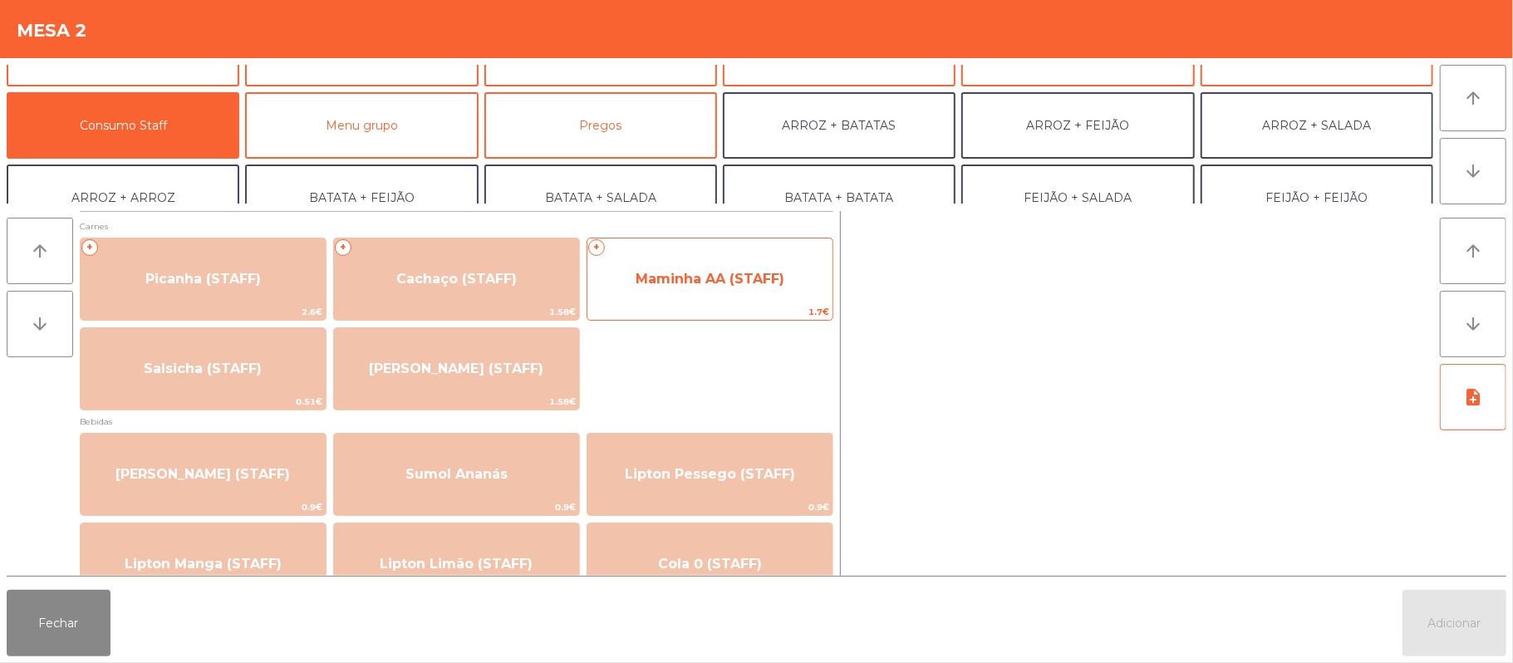
click at [776, 293] on span "Maminha AA (STAFF)" at bounding box center [710, 279] width 245 height 45
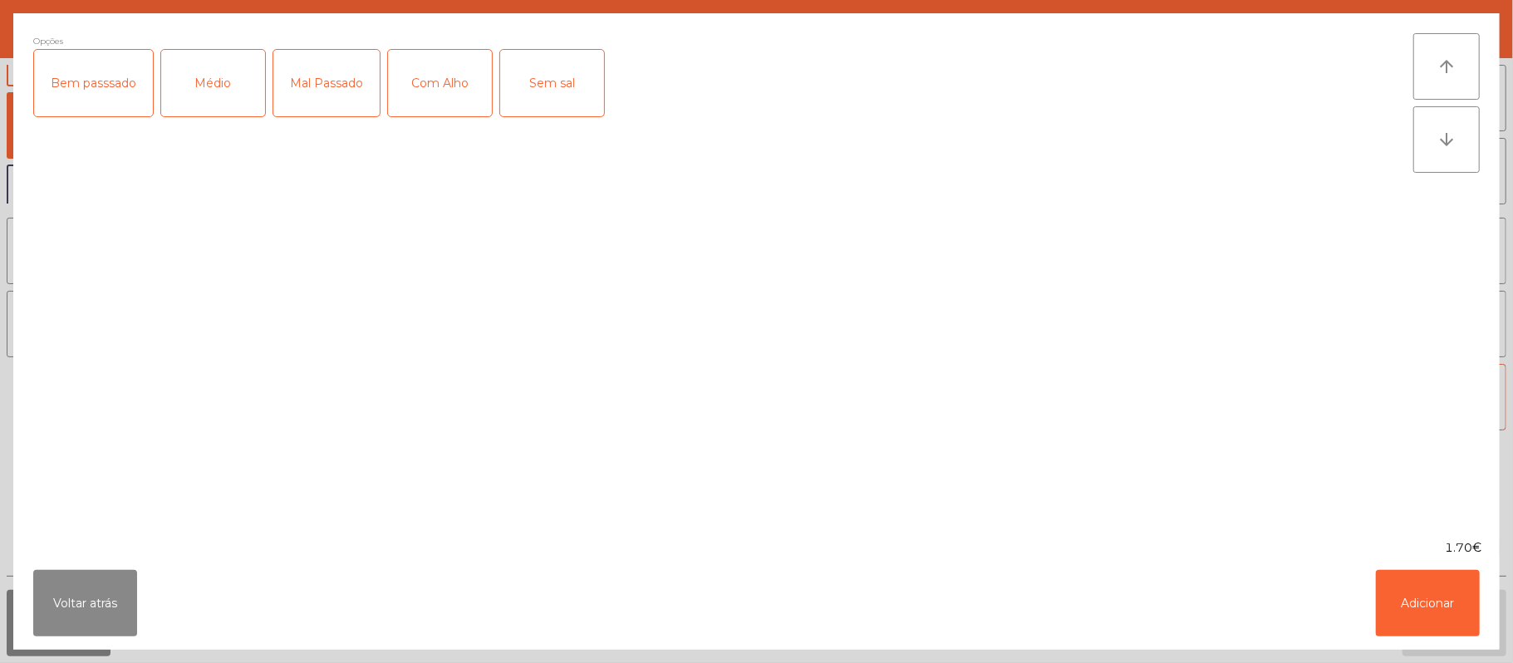
click at [214, 75] on div "Médio" at bounding box center [213, 83] width 104 height 66
click at [422, 67] on div "Com Alho" at bounding box center [440, 83] width 104 height 66
click at [1444, 597] on button "Adicionar" at bounding box center [1428, 603] width 104 height 66
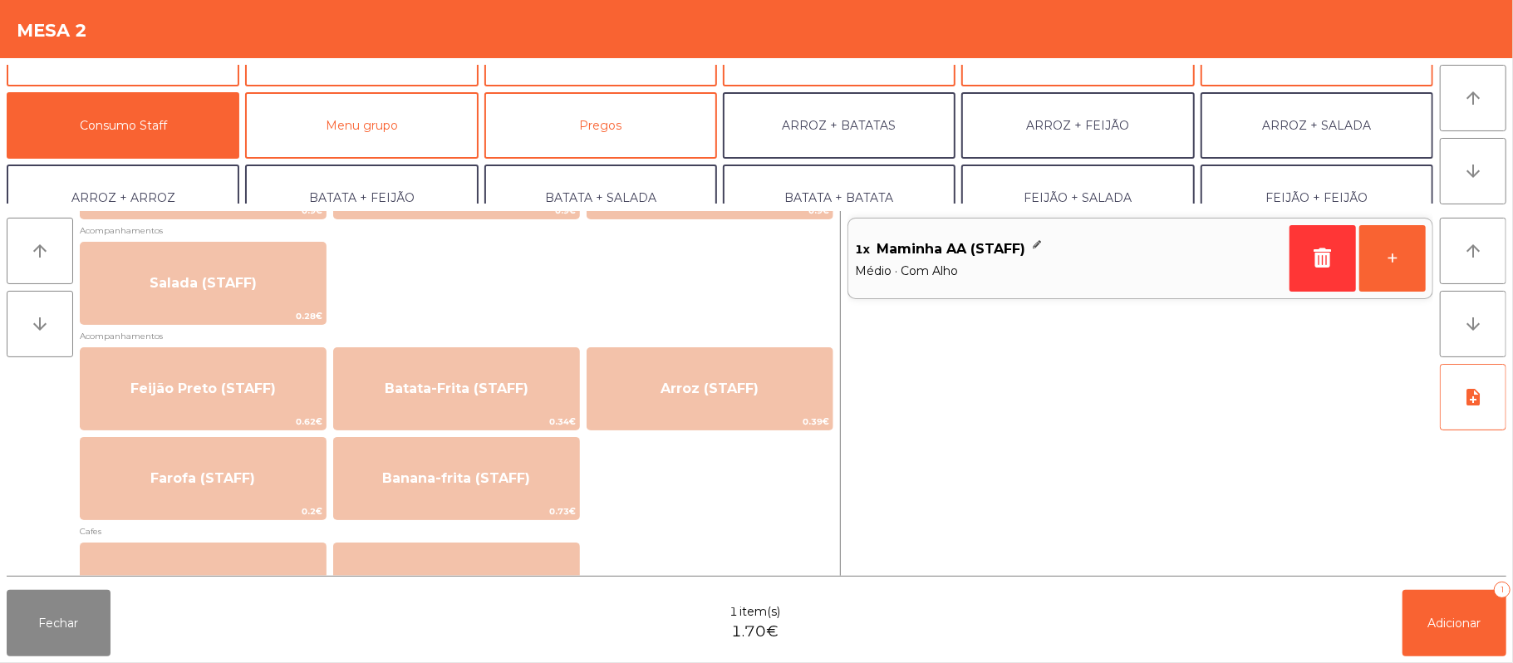
scroll to position [715, 0]
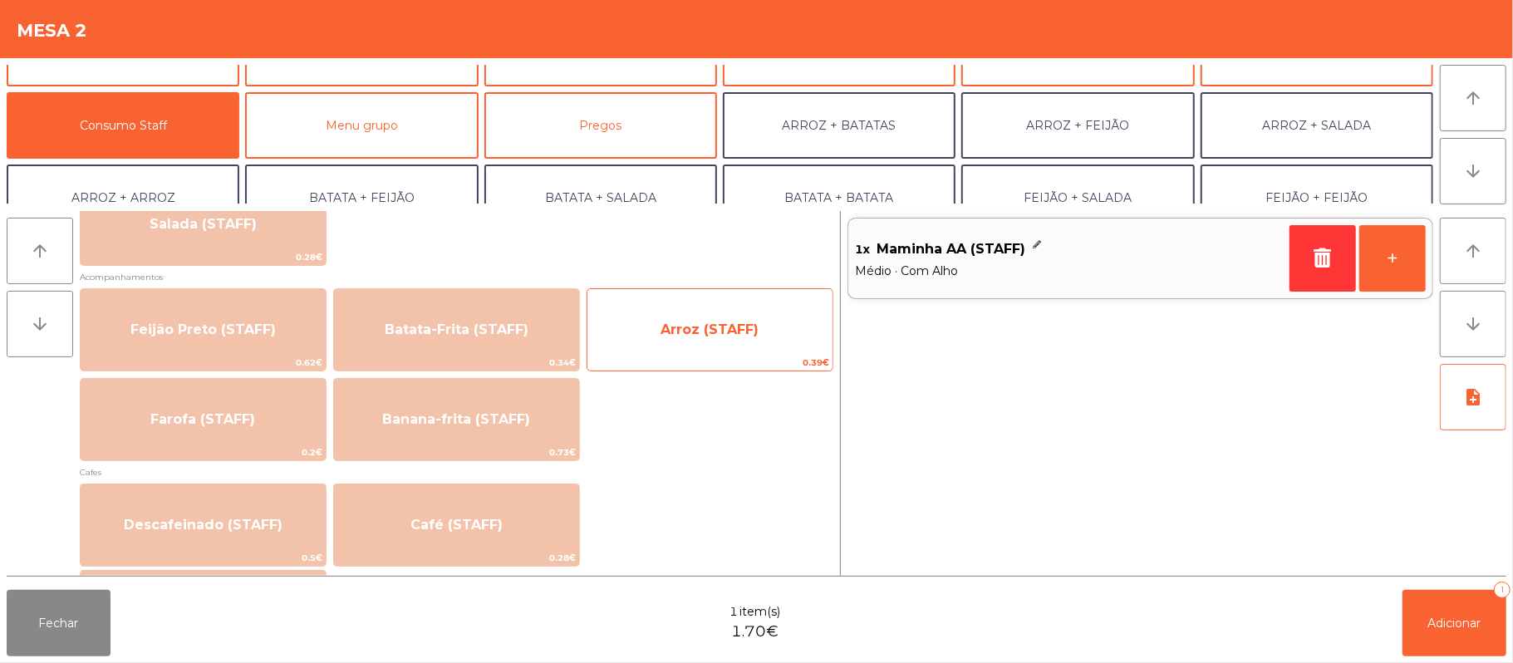
click at [746, 322] on span "Arroz (STAFF)" at bounding box center [710, 330] width 98 height 16
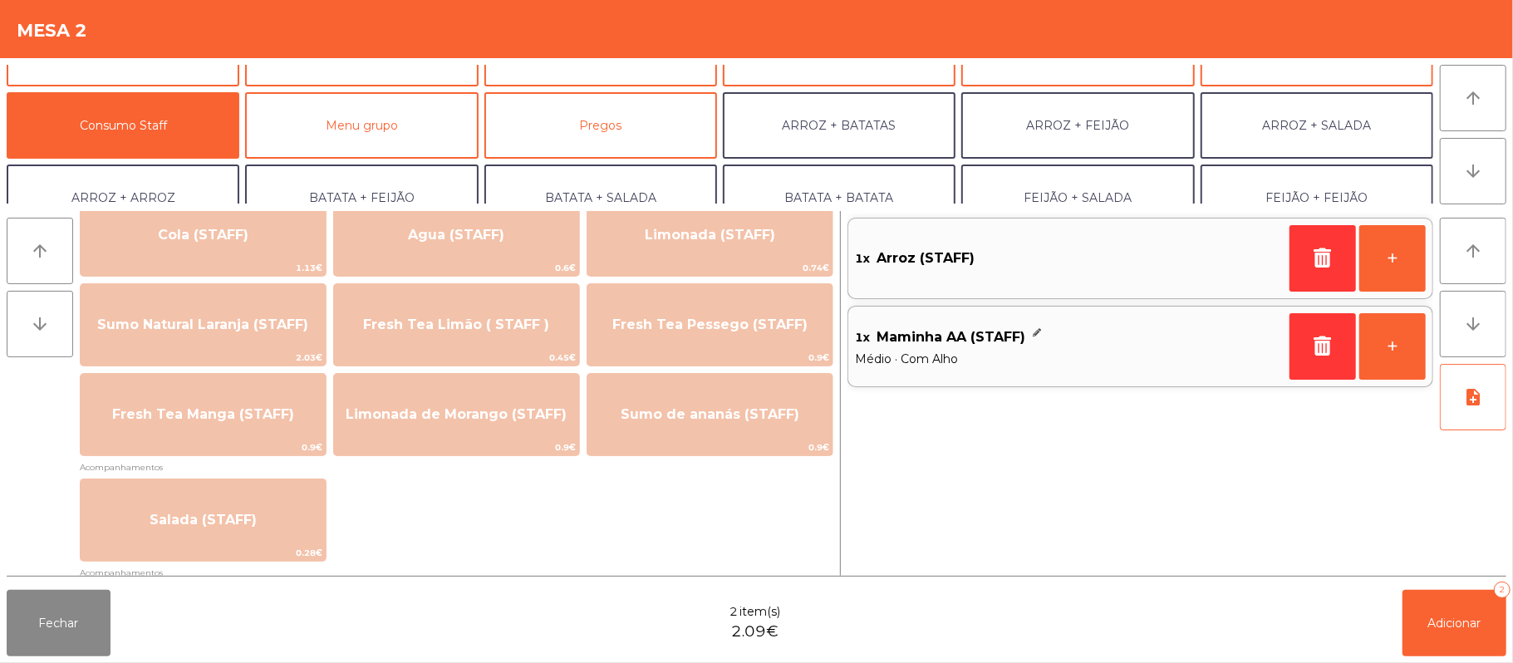
scroll to position [416, 0]
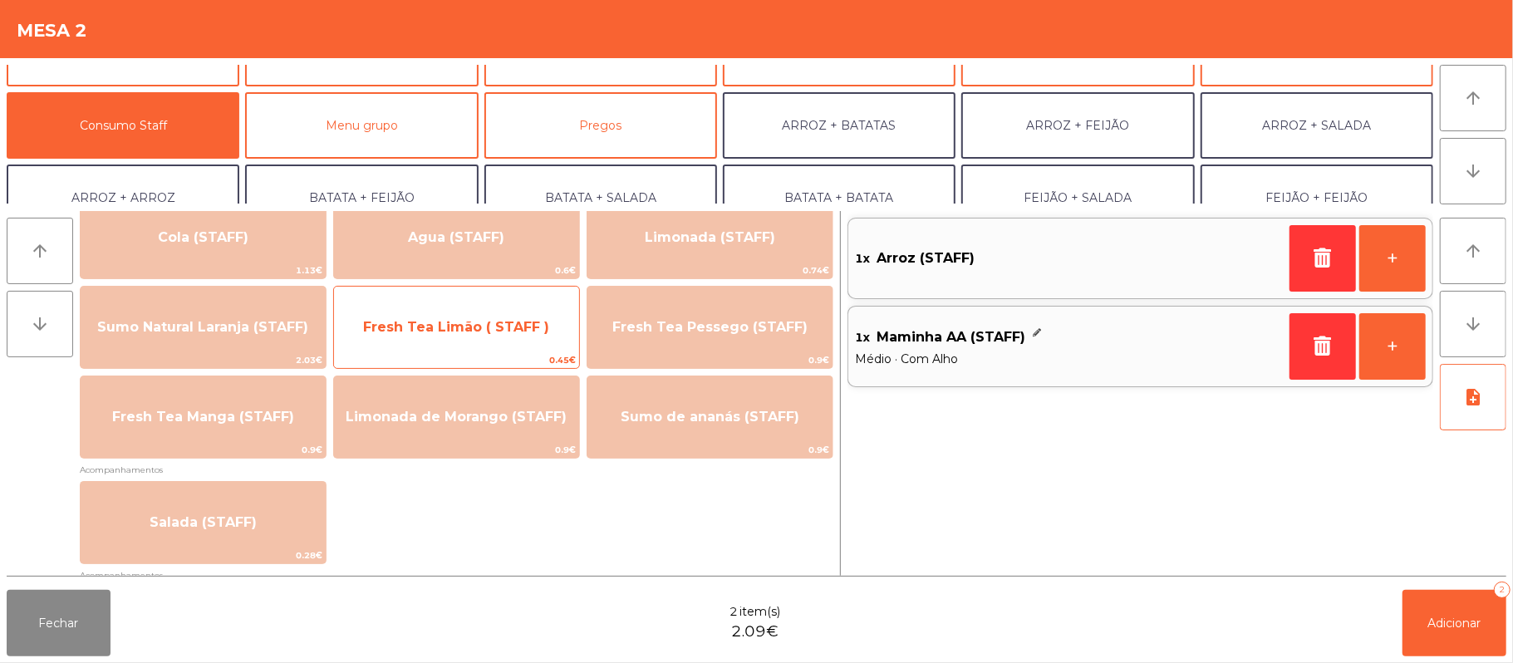
click at [476, 346] on span "Fresh Tea Limão ( STAFF )" at bounding box center [456, 327] width 245 height 45
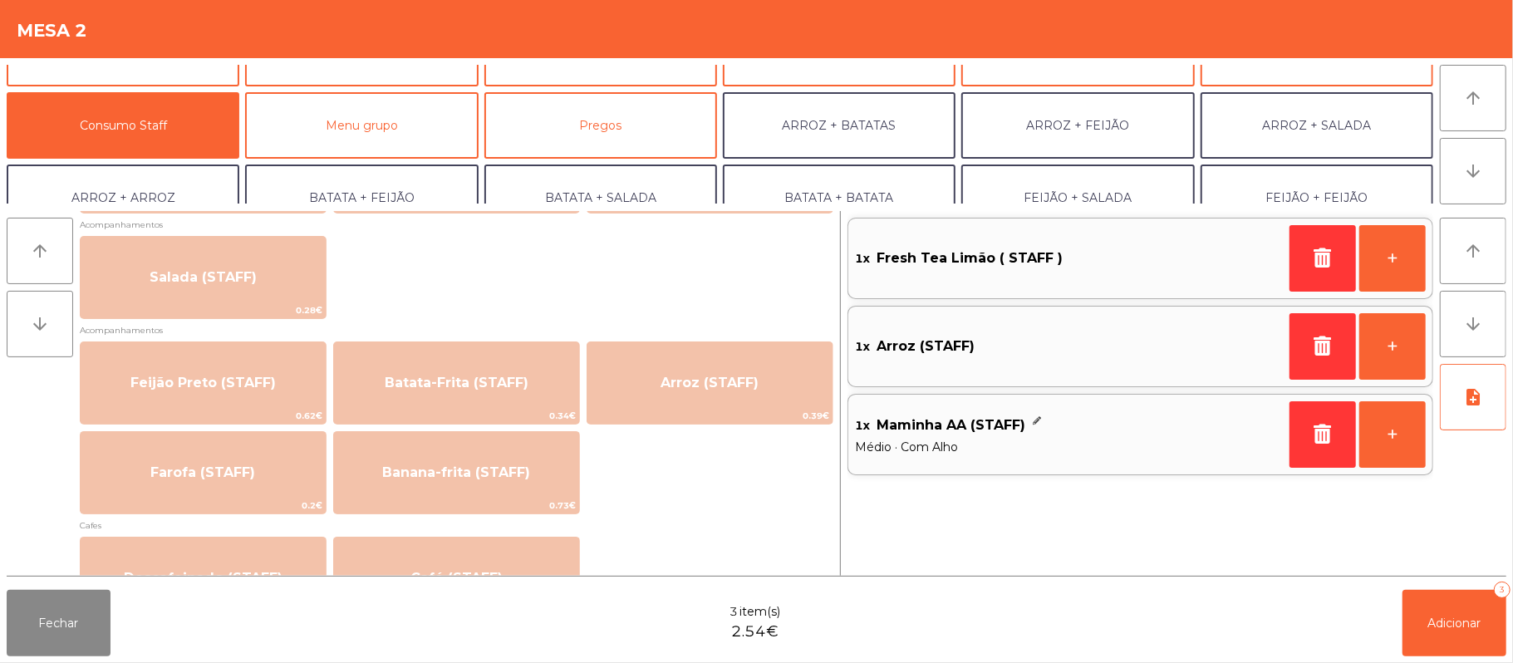
scroll to position [660, 0]
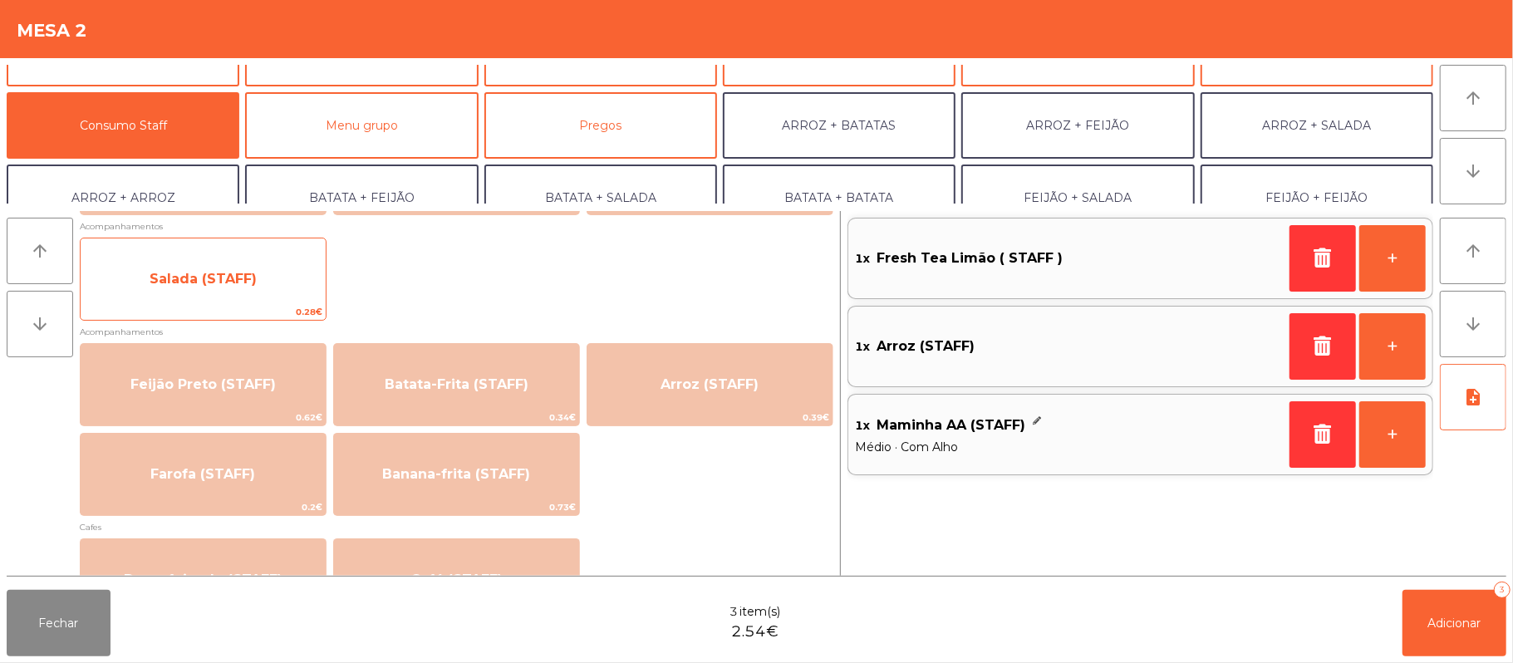
click at [279, 298] on span "Salada (STAFF)" at bounding box center [203, 279] width 245 height 45
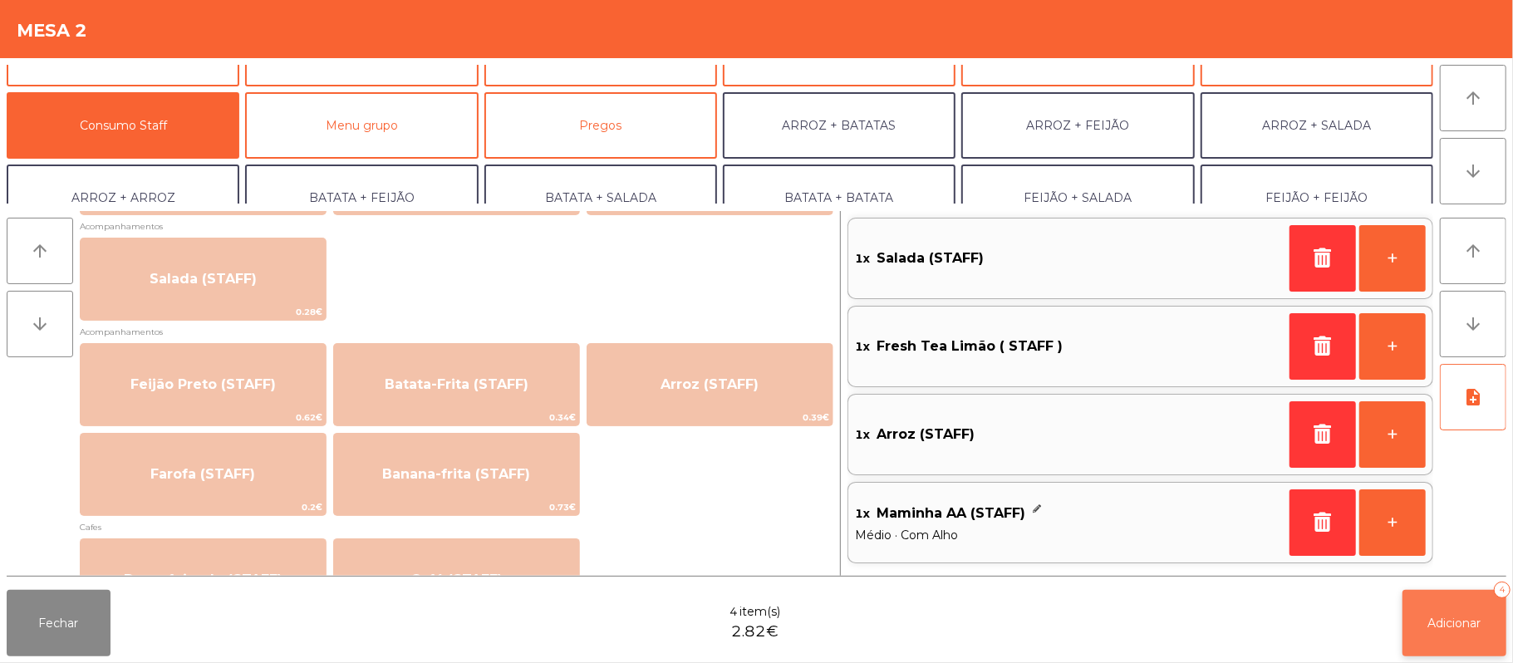
click at [1464, 632] on button "Adicionar 4" at bounding box center [1455, 623] width 104 height 66
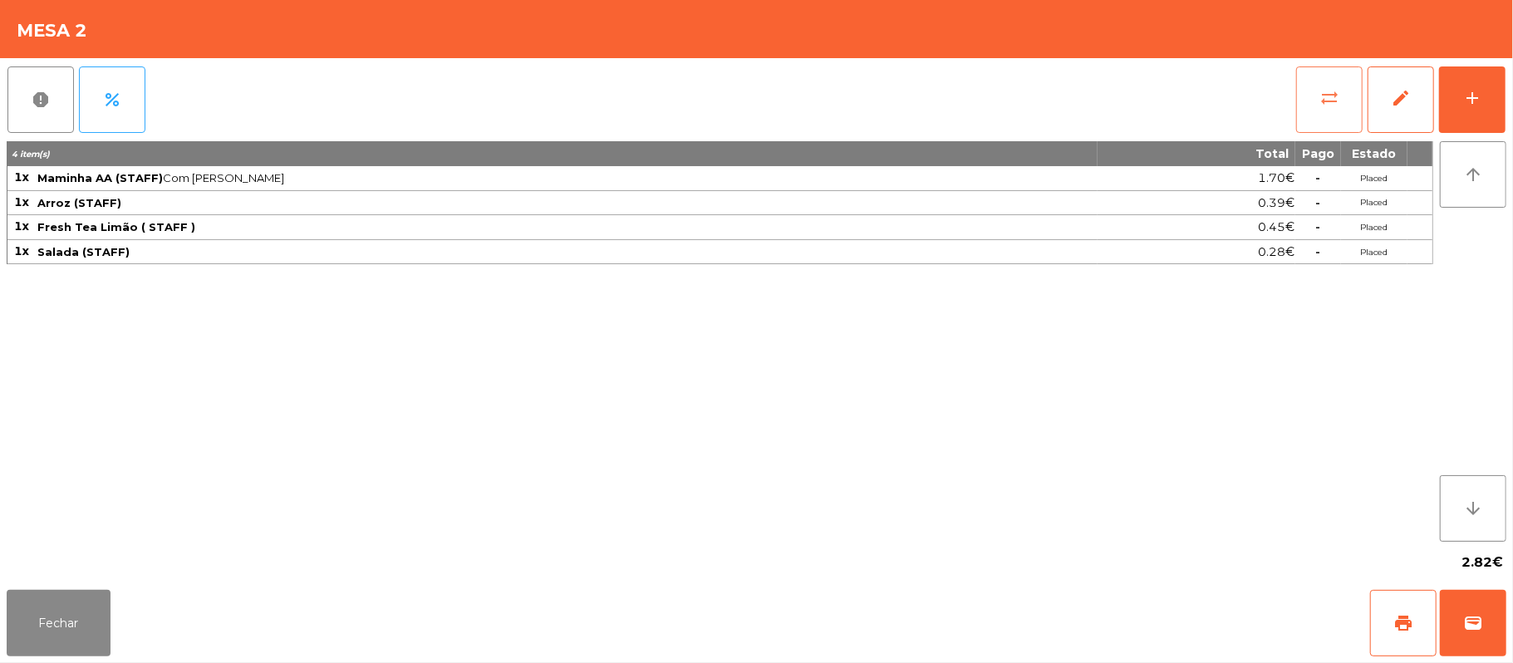
click at [1320, 100] on span "sync_alt" at bounding box center [1330, 98] width 20 height 20
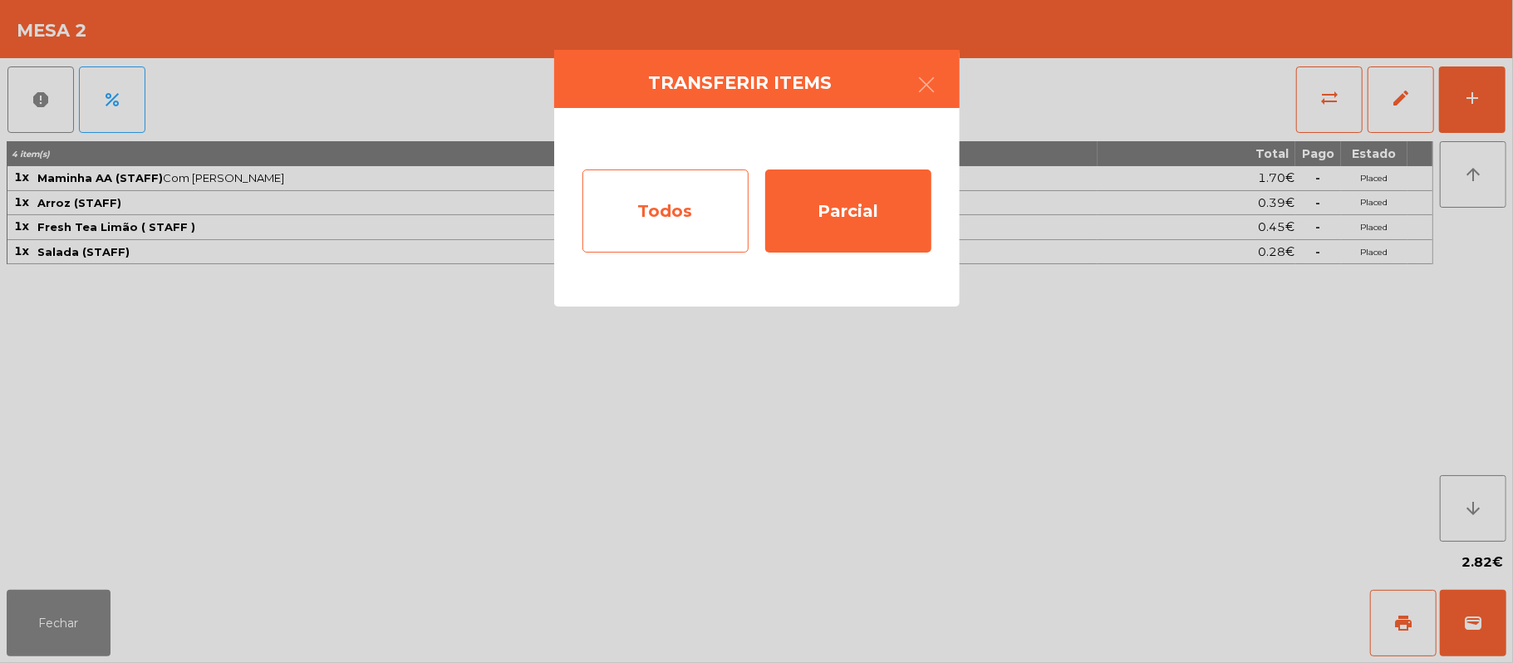
click at [656, 219] on div "Todos" at bounding box center [666, 211] width 166 height 83
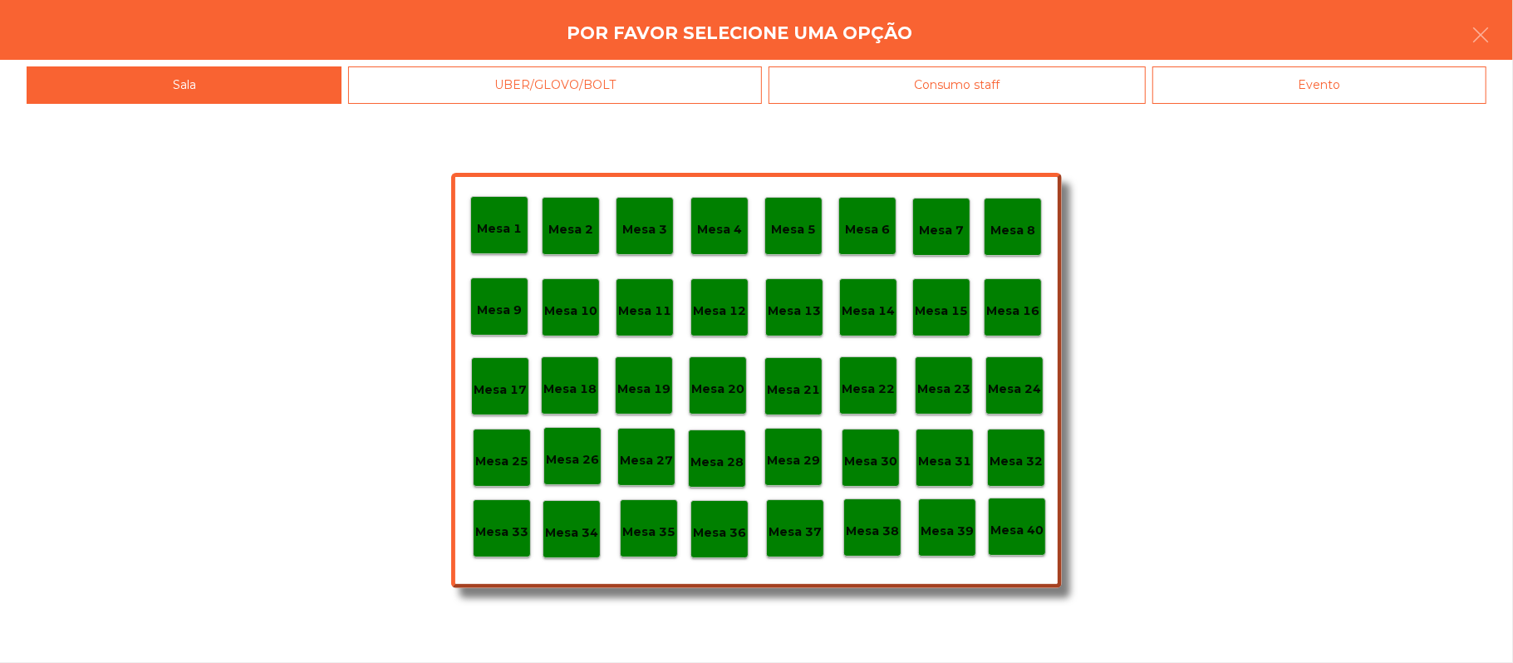
click at [1197, 93] on div "Evento" at bounding box center [1320, 84] width 334 height 37
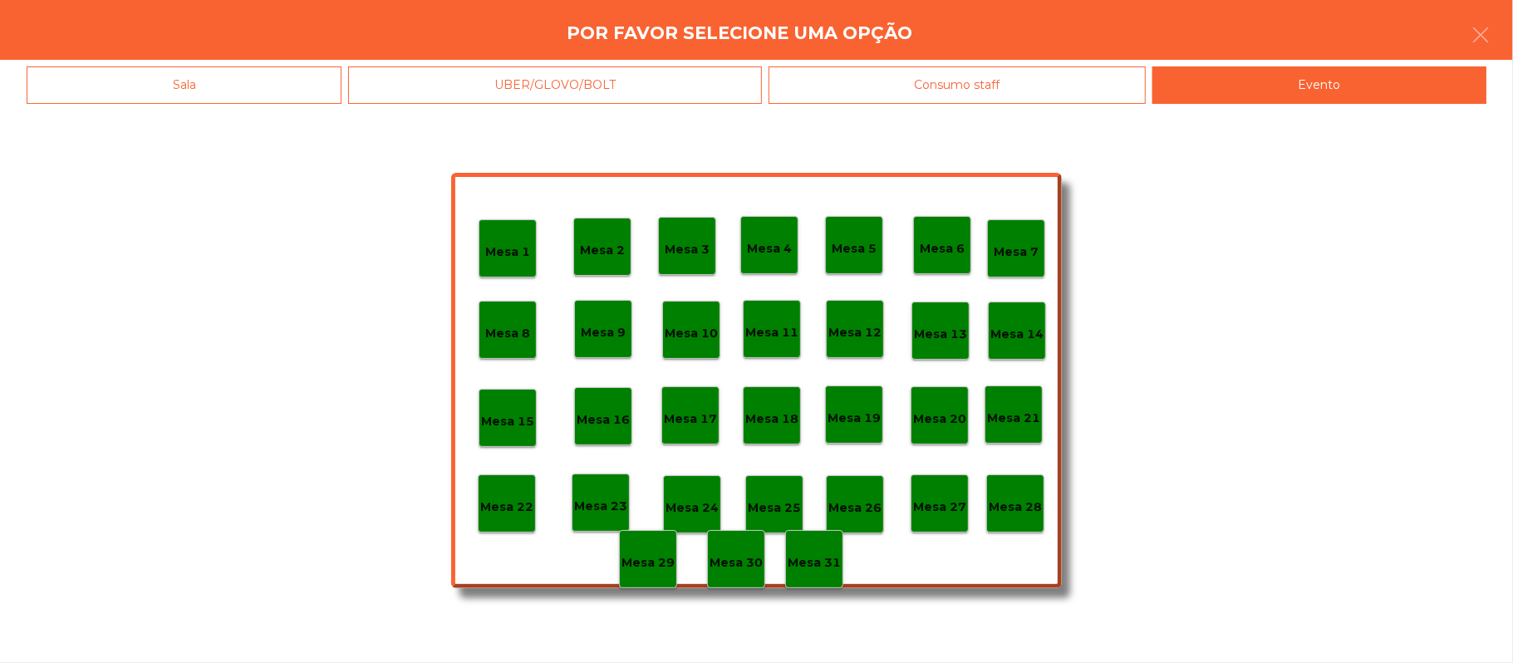
click at [1012, 491] on div "Mesa 28" at bounding box center [1015, 504] width 53 height 26
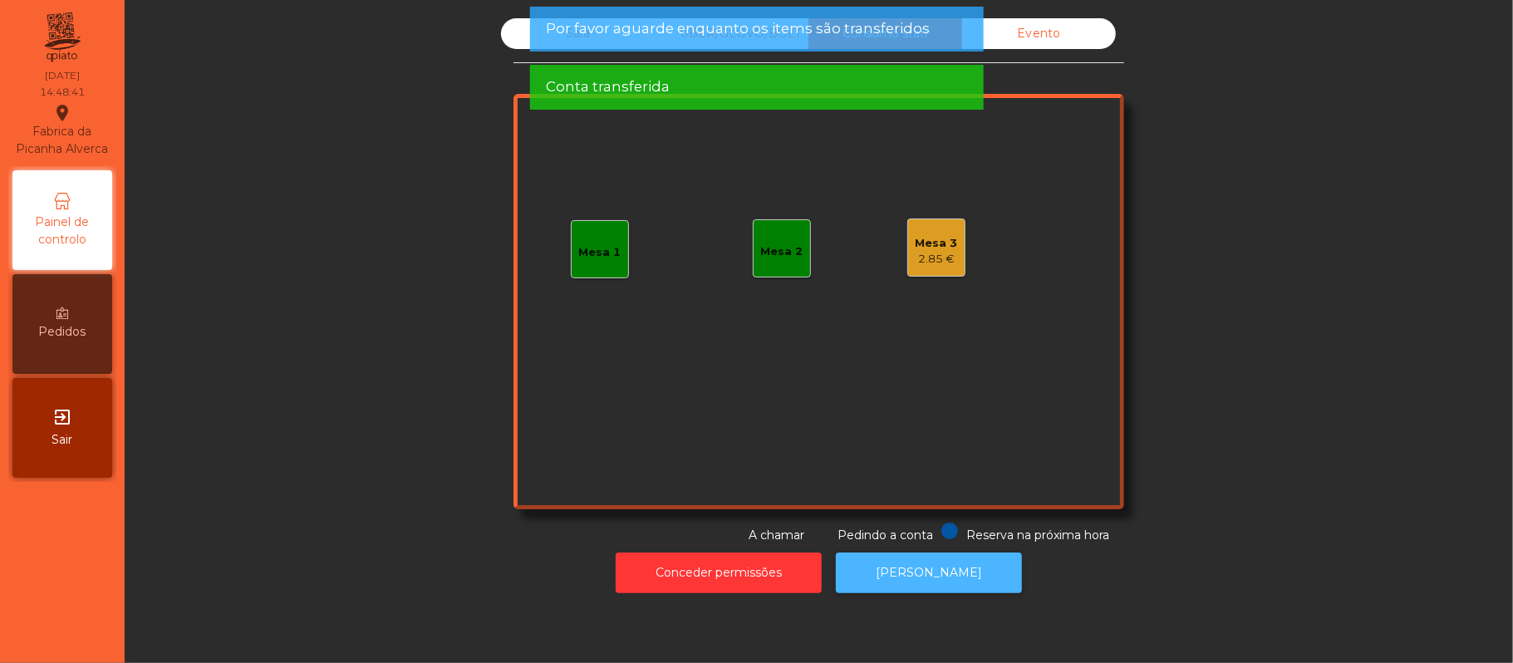
click at [945, 582] on button "[PERSON_NAME]" at bounding box center [929, 573] width 186 height 41
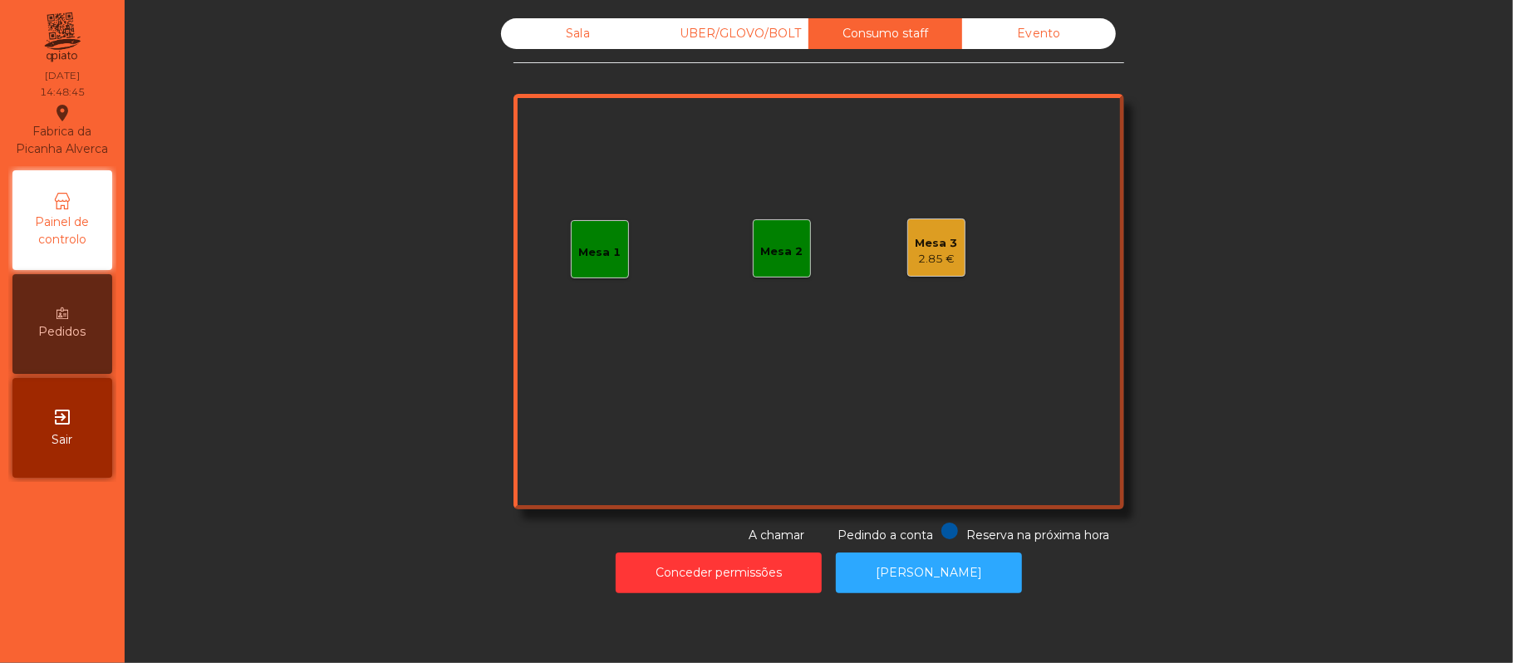
click at [559, 48] on div "Sala" at bounding box center [578, 33] width 154 height 31
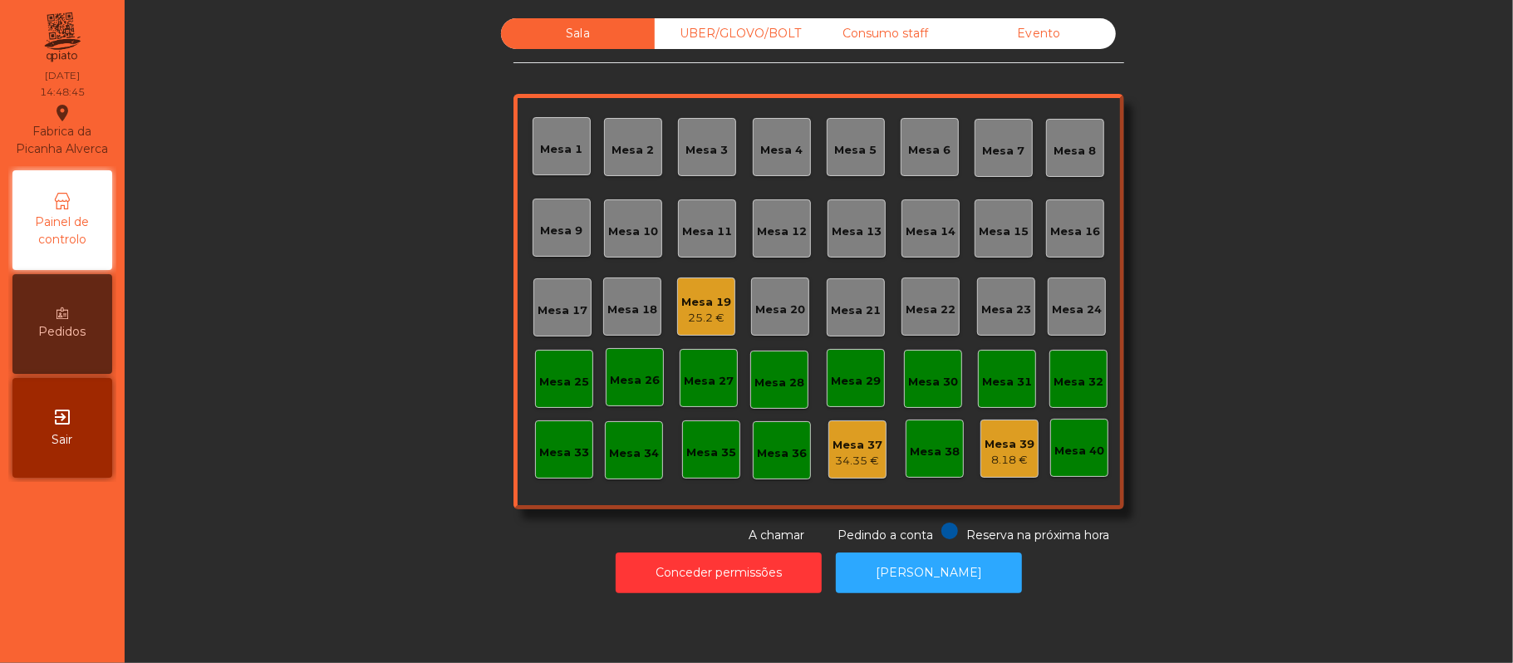
click at [582, 78] on div "Sala UBER/[GEOGRAPHIC_DATA]/BOLT Consumo staff Evento [GEOGRAPHIC_DATA] 2 [GEOG…" at bounding box center [819, 281] width 611 height 526
click at [703, 294] on div "Mesa 19" at bounding box center [706, 302] width 50 height 17
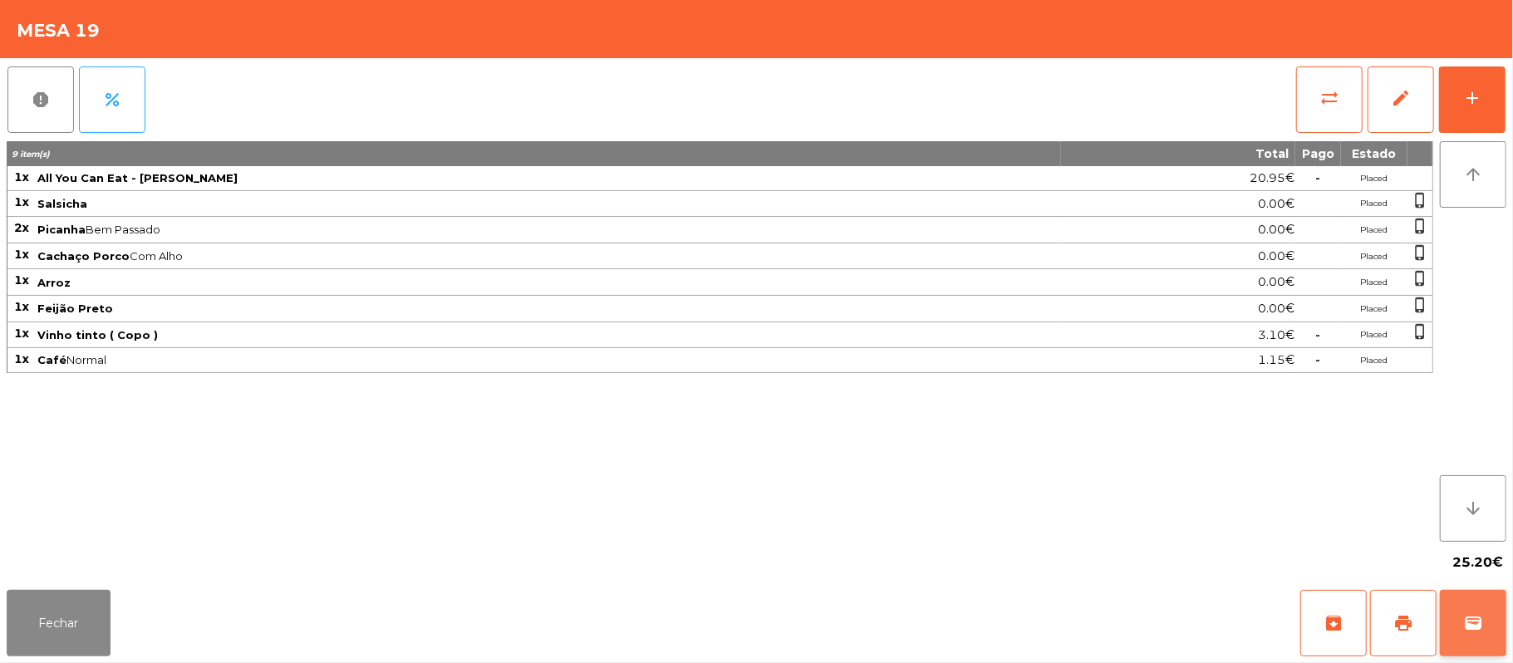
click at [1468, 627] on span "wallet" at bounding box center [1473, 623] width 20 height 20
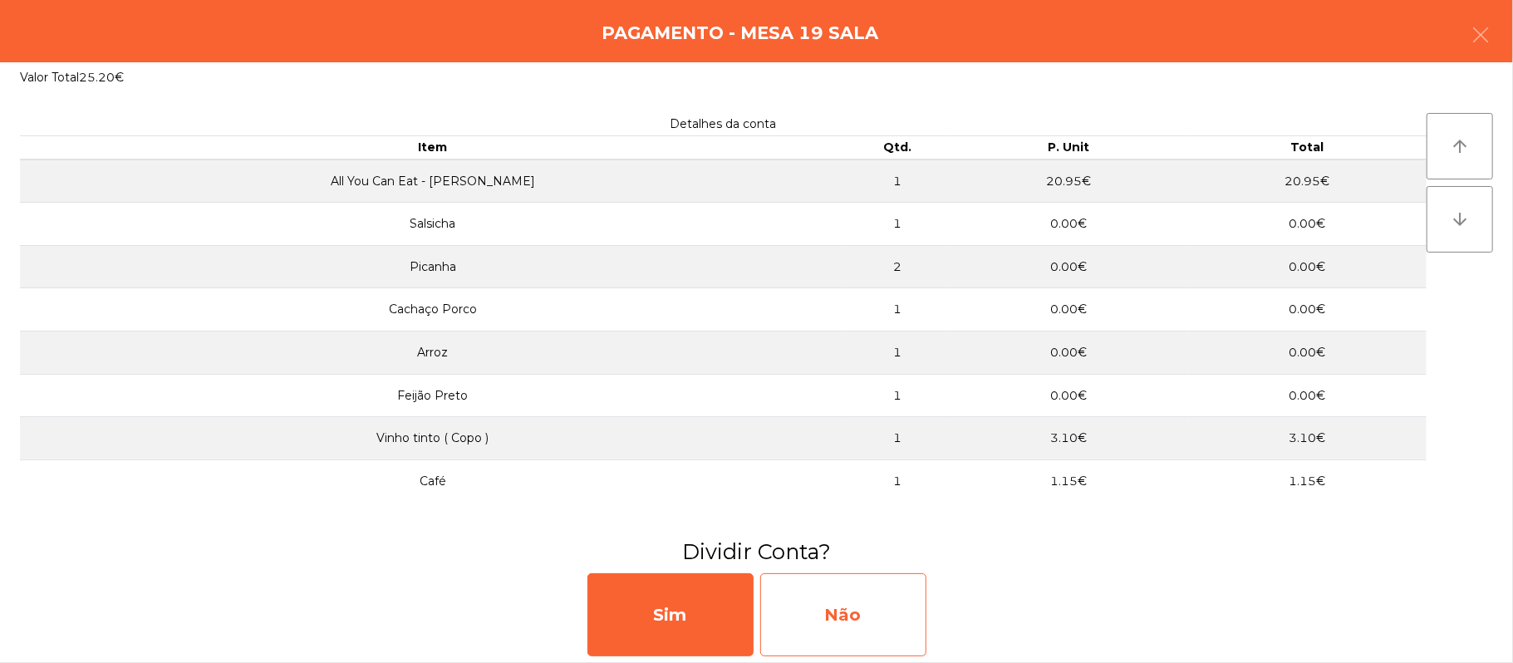
click at [882, 623] on div "Não" at bounding box center [843, 614] width 166 height 83
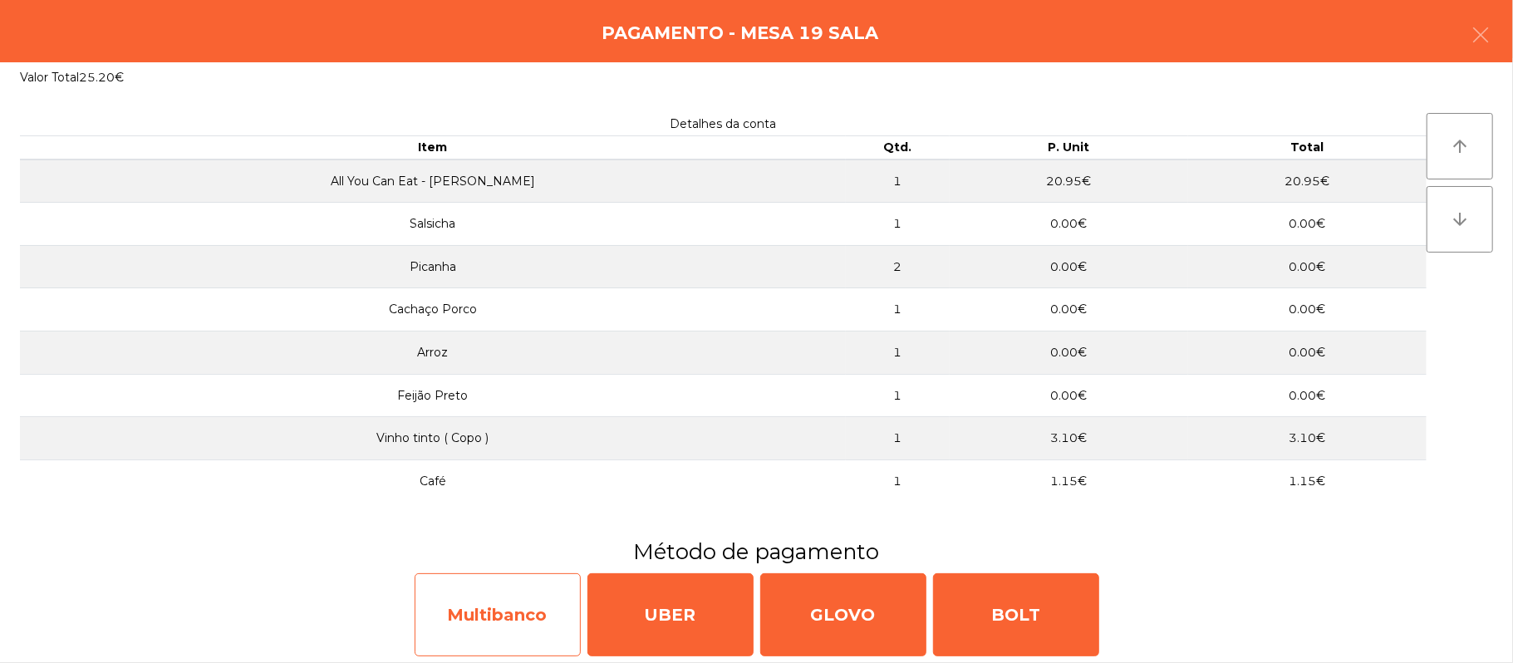
click at [495, 613] on div "Multibanco" at bounding box center [498, 614] width 166 height 83
select select "**"
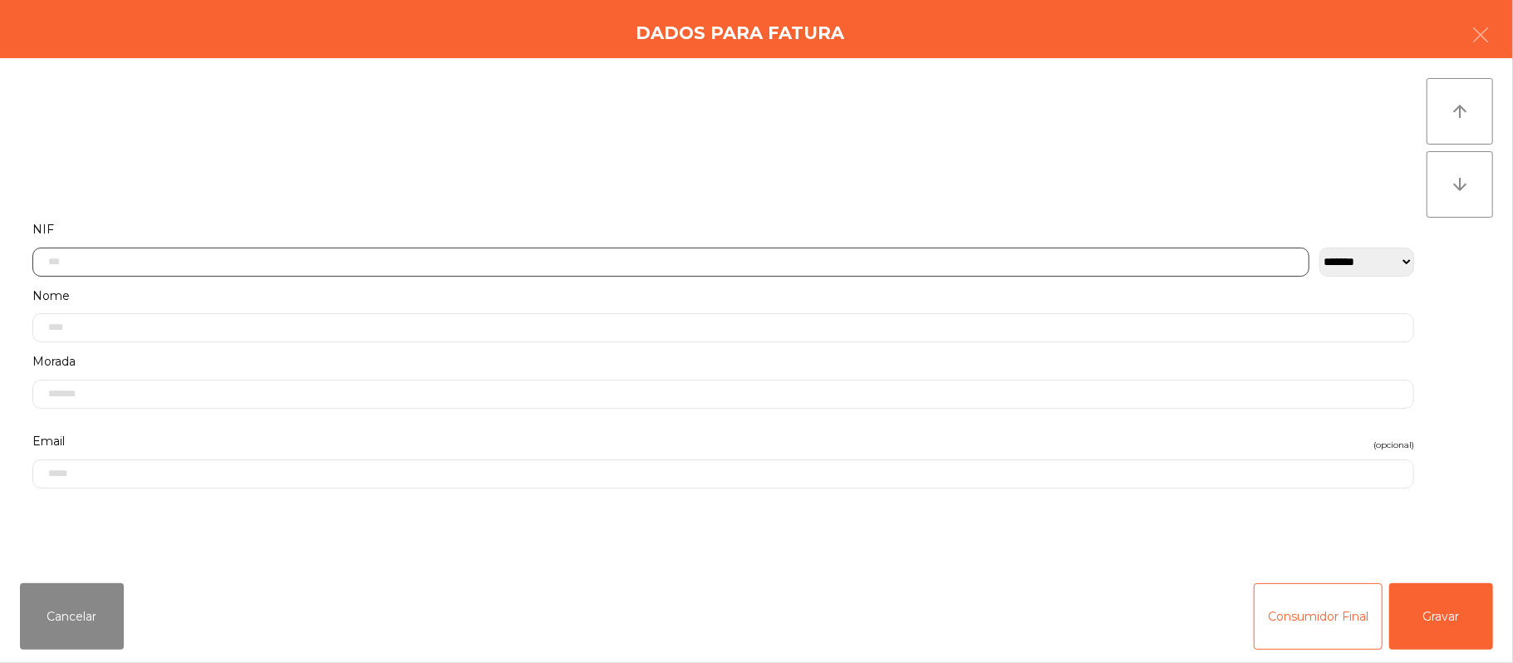
click at [575, 260] on input "text" at bounding box center [670, 262] width 1277 height 29
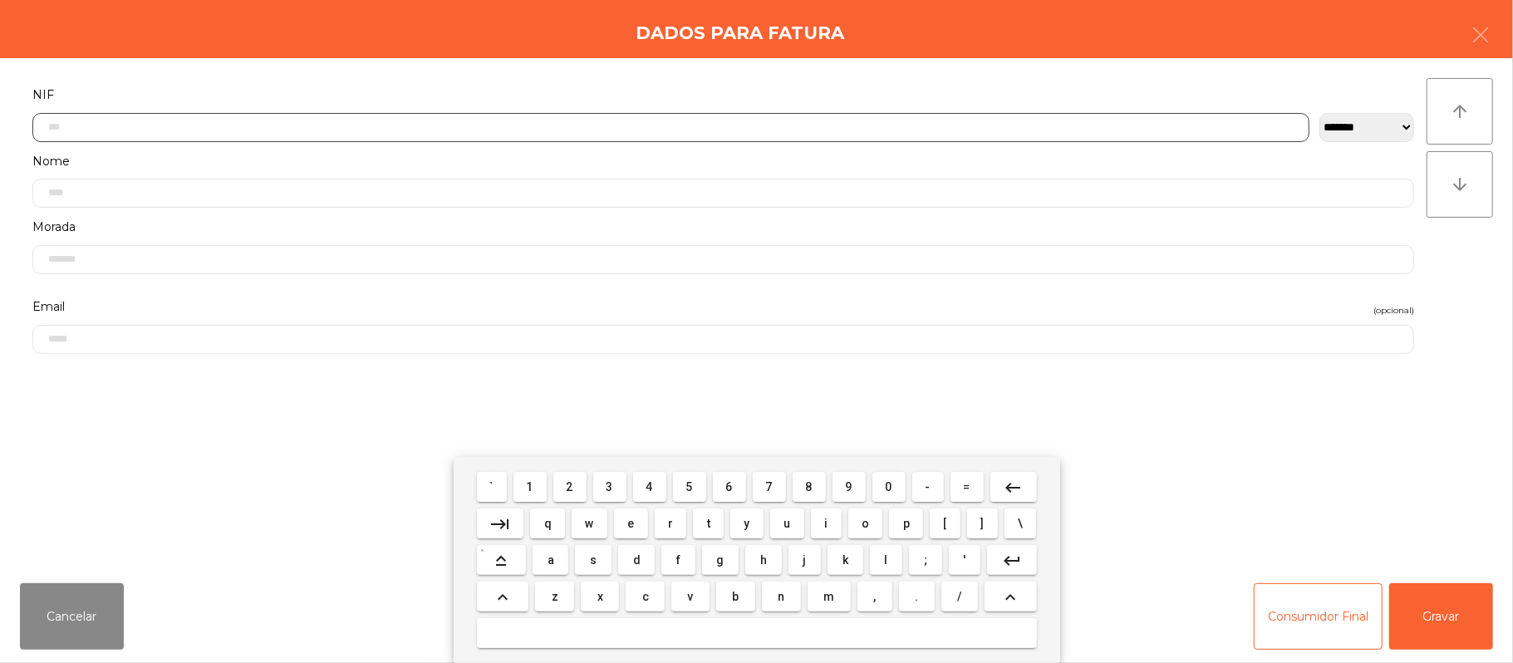
scroll to position [140, 0]
type input "*********"
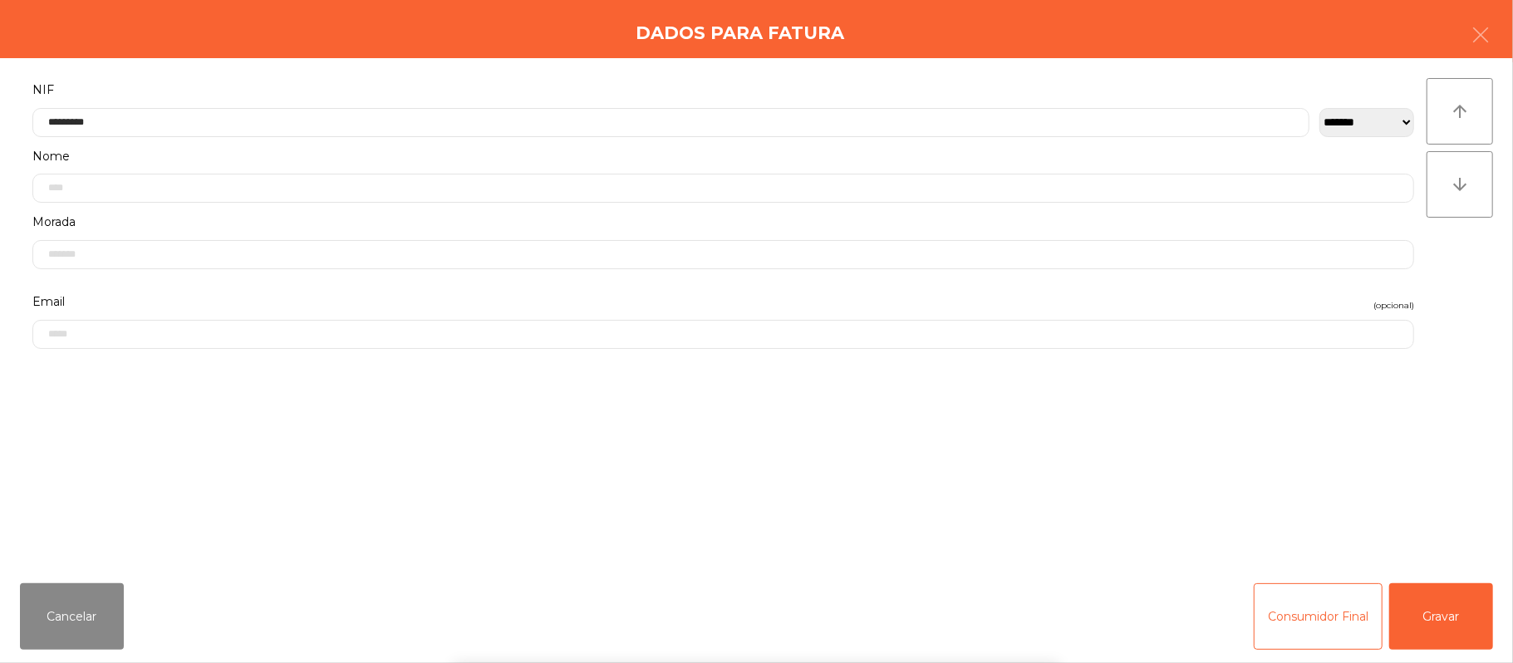
click at [1463, 608] on div "` 1 2 3 4 5 6 7 8 9 0 - = keyboard_backspace keyboard_tab q w e r t y u i o p […" at bounding box center [756, 560] width 1513 height 206
click at [1473, 615] on div "` 1 2 3 4 5 6 7 8 9 0 - = keyboard_backspace keyboard_tab q w e r t y u i o p […" at bounding box center [756, 560] width 1513 height 206
click at [1474, 603] on button "Gravar" at bounding box center [1441, 616] width 104 height 66
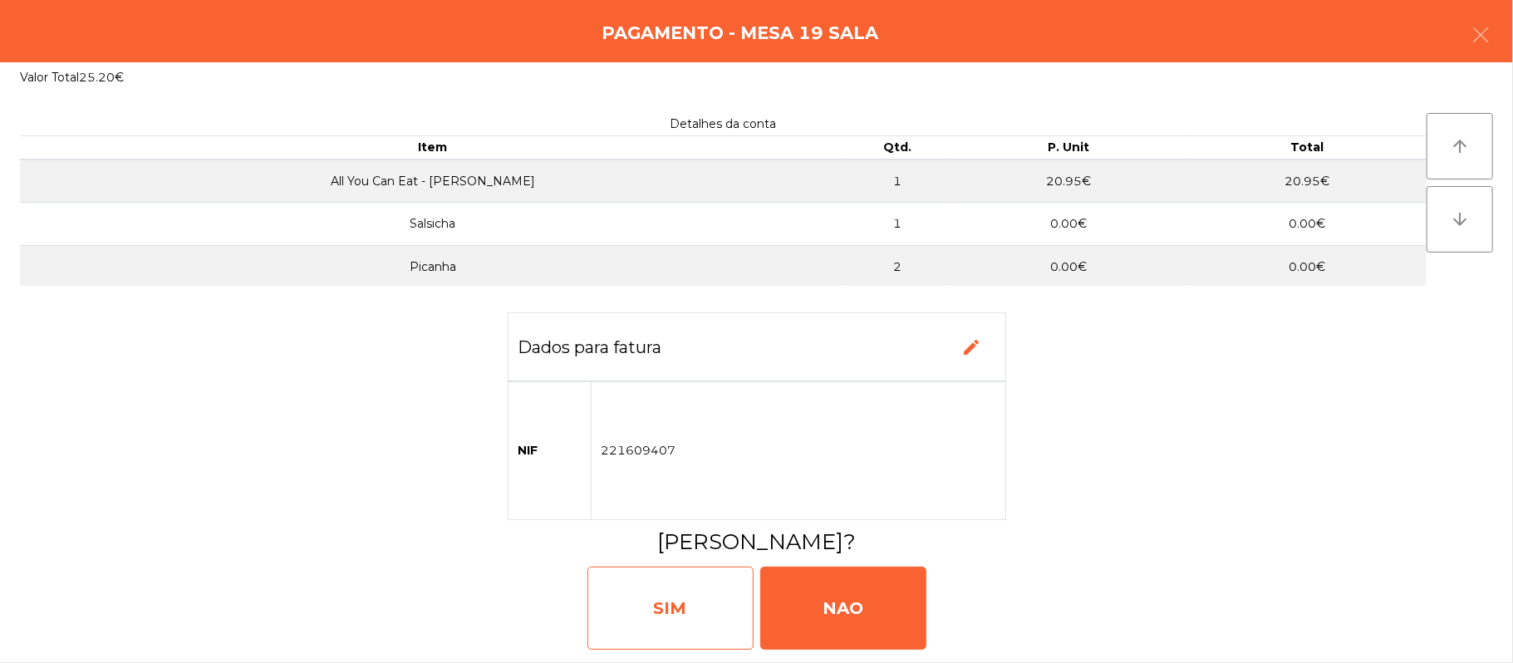
click at [686, 613] on div "SIM" at bounding box center [671, 608] width 166 height 83
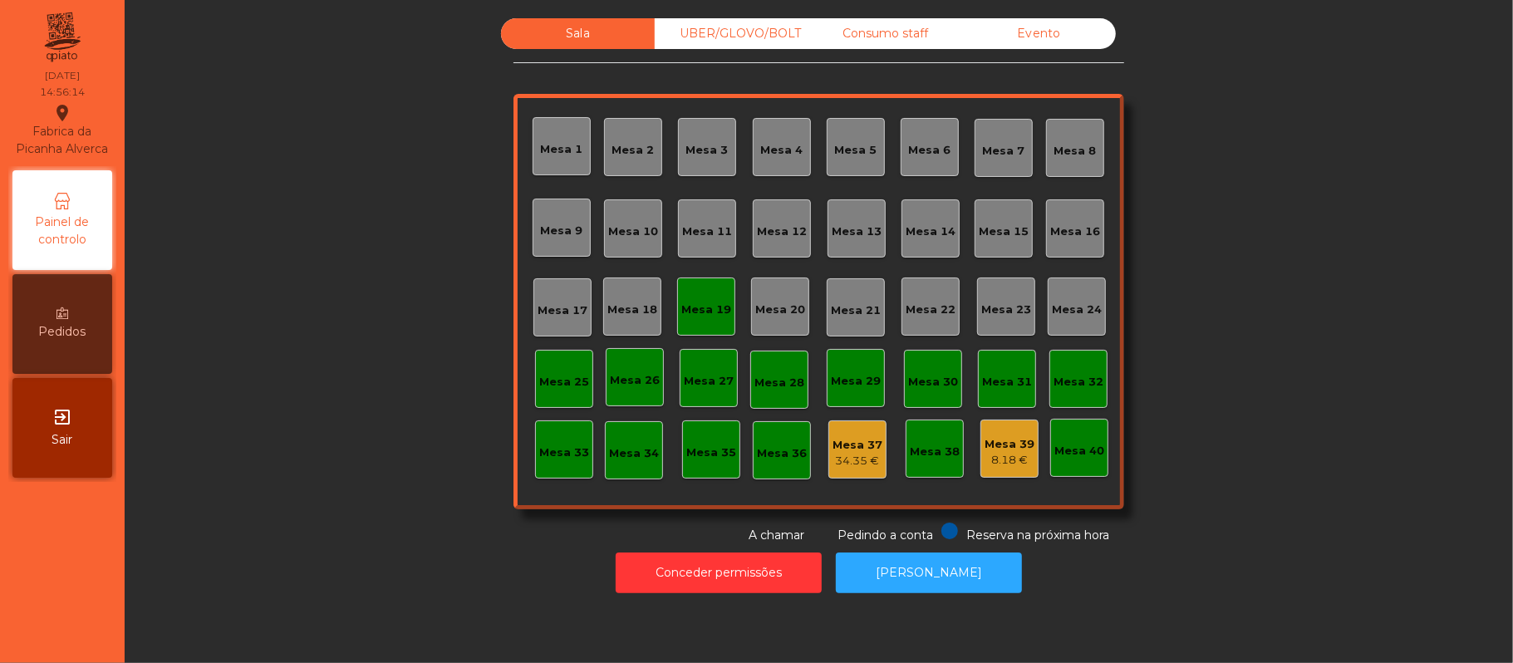
click at [710, 295] on div "Mesa 19" at bounding box center [706, 306] width 50 height 23
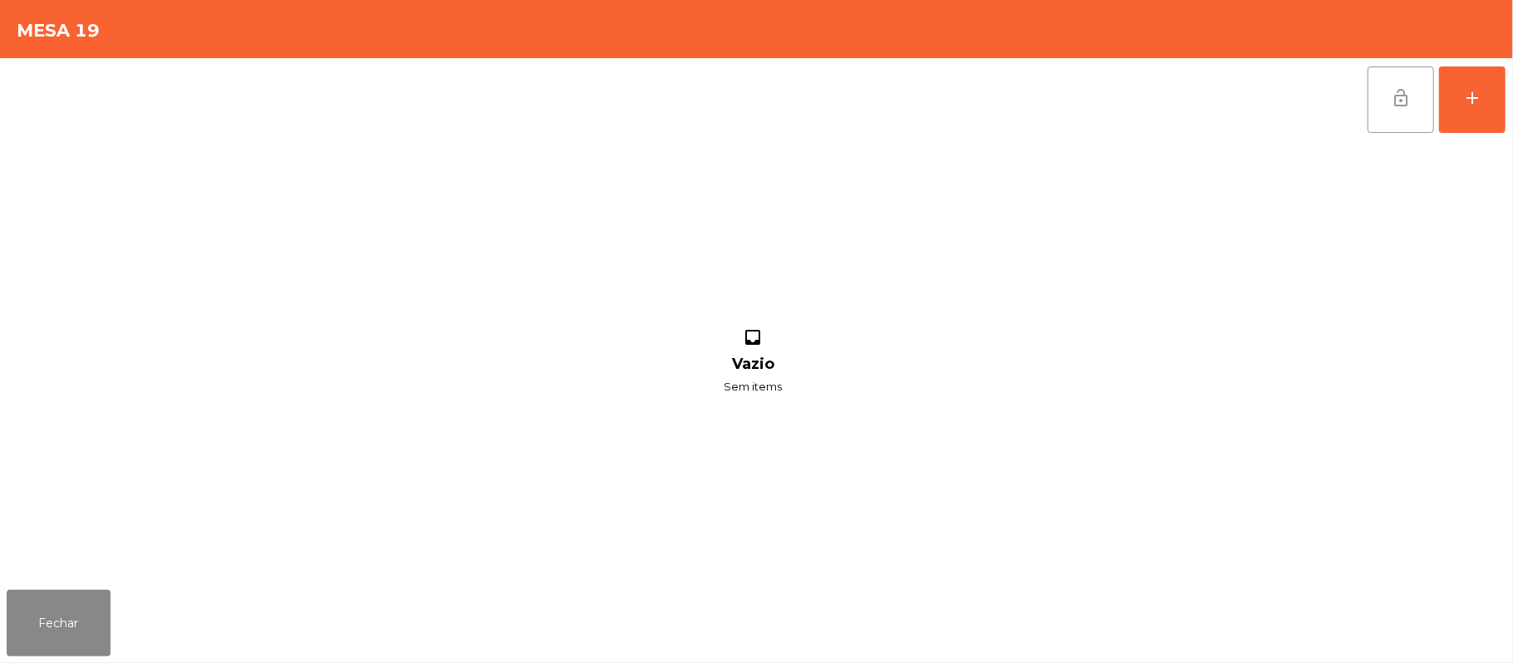
click at [1396, 78] on button "lock_open" at bounding box center [1401, 99] width 66 height 66
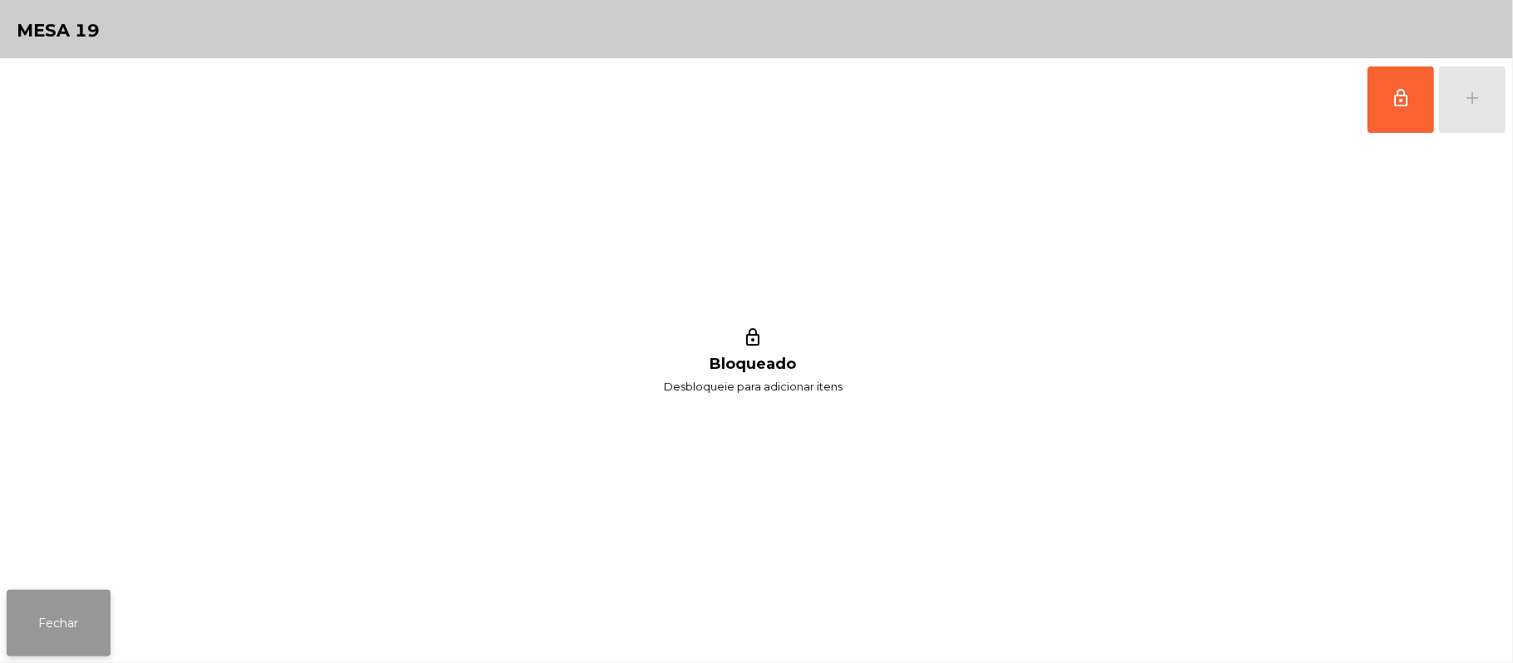
click at [7, 612] on button "Fechar" at bounding box center [59, 623] width 104 height 66
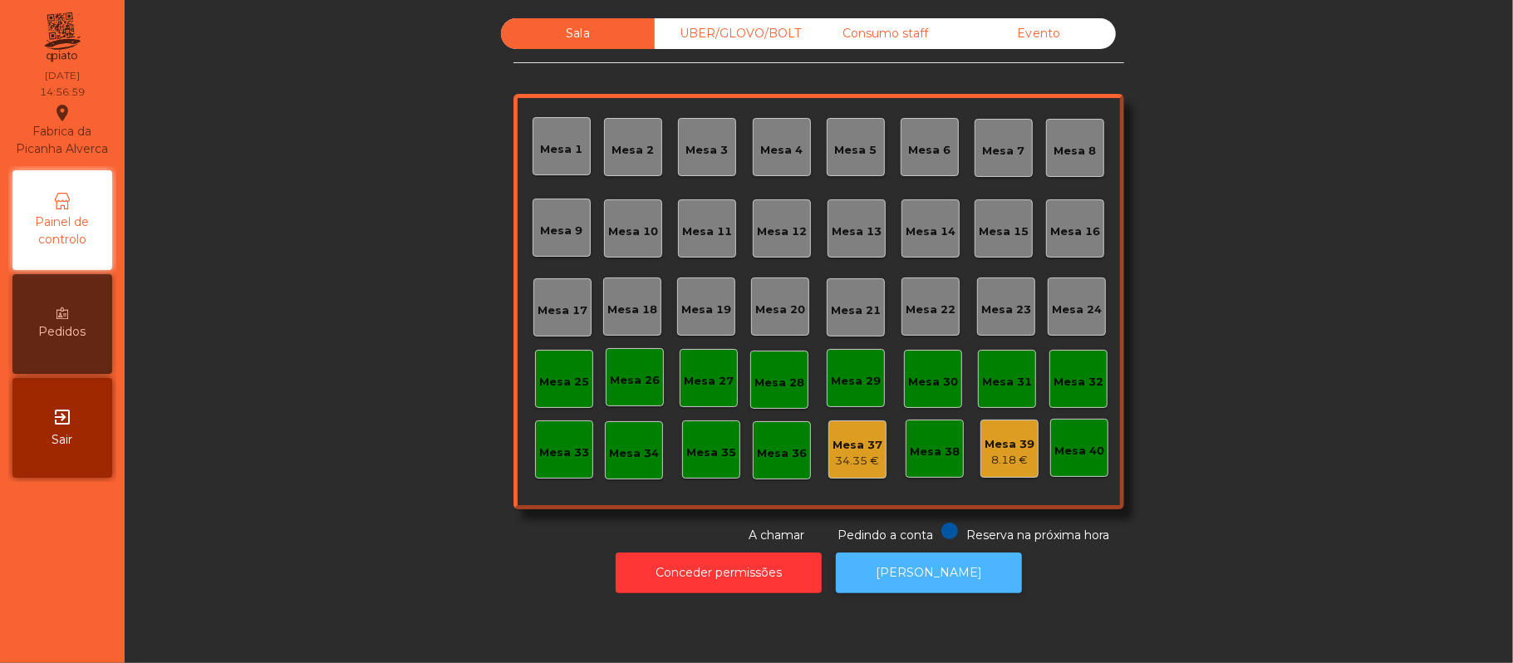
click at [971, 588] on button "[PERSON_NAME]" at bounding box center [929, 573] width 186 height 41
click at [853, 27] on div "Consumo staff" at bounding box center [886, 33] width 154 height 31
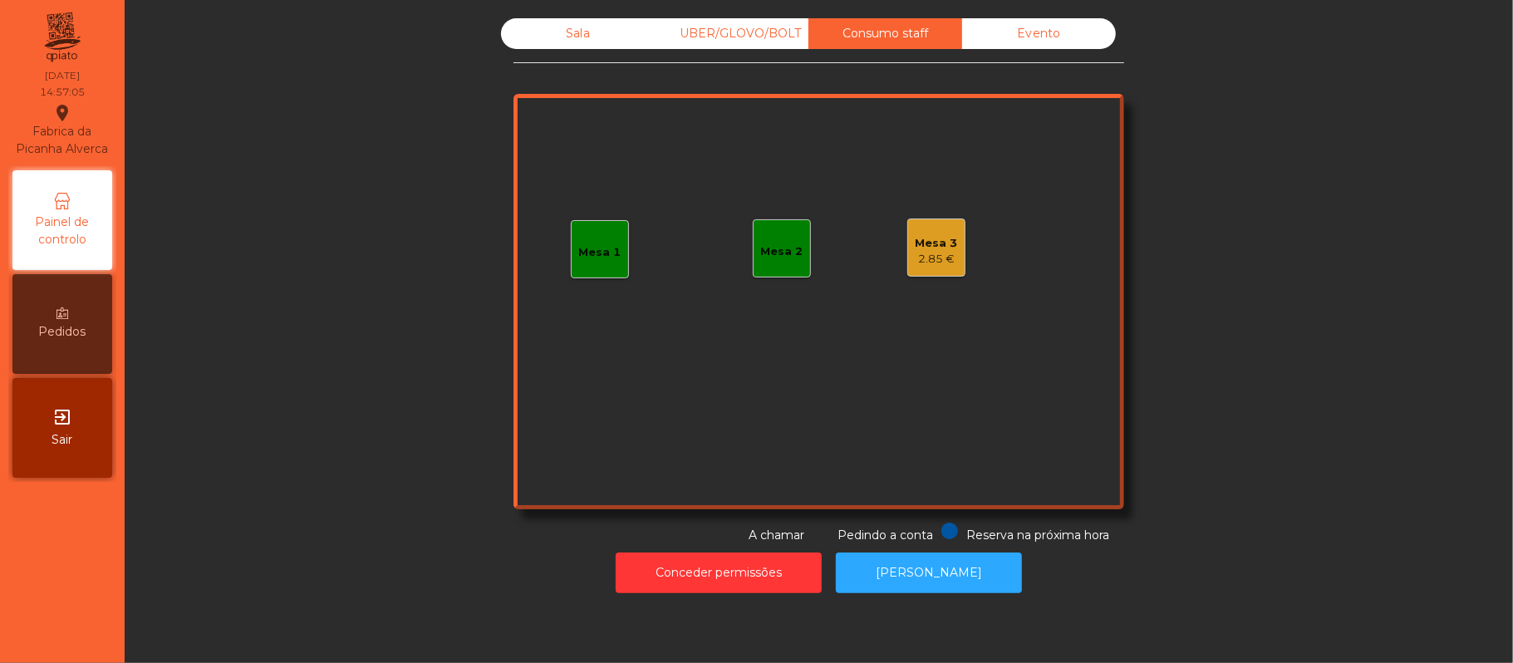
click at [938, 240] on div "Mesa 3" at bounding box center [937, 243] width 42 height 17
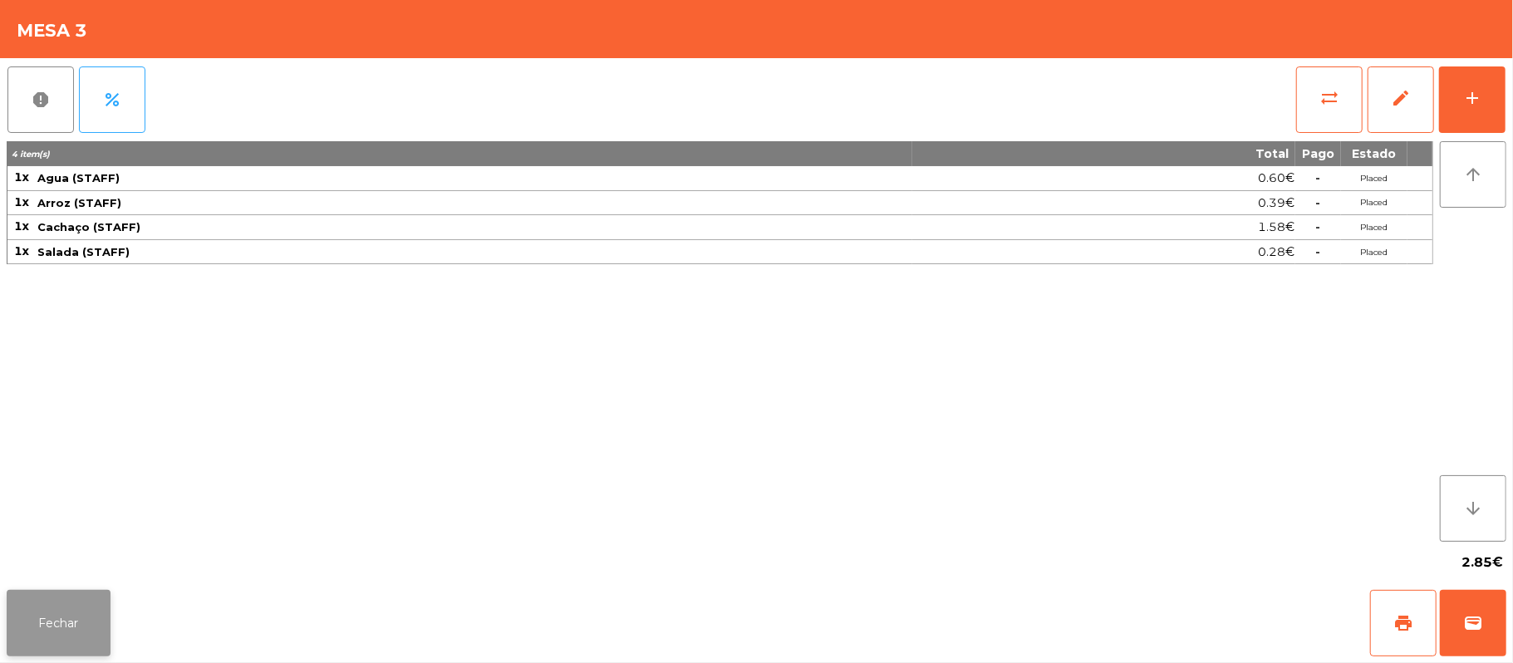
click at [81, 620] on button "Fechar" at bounding box center [59, 623] width 104 height 66
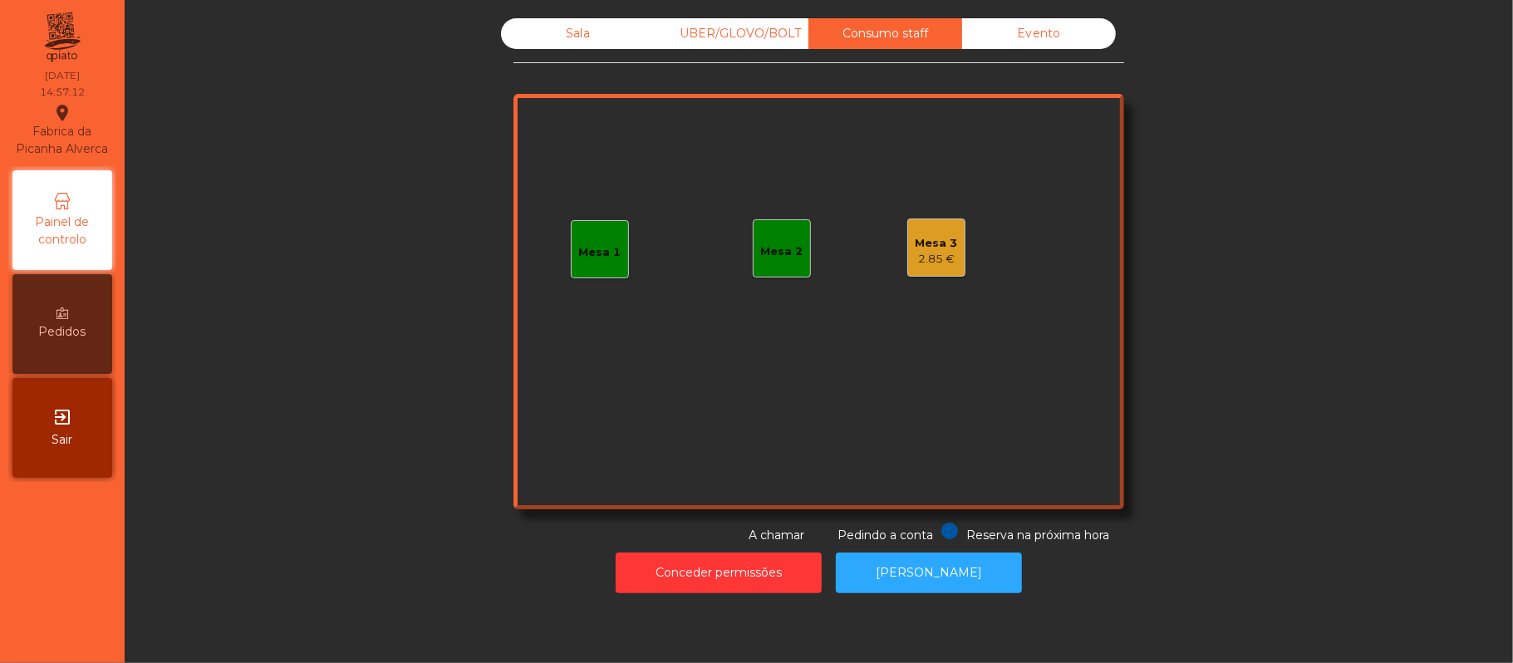
click at [597, 44] on div "Sala" at bounding box center [578, 33] width 154 height 31
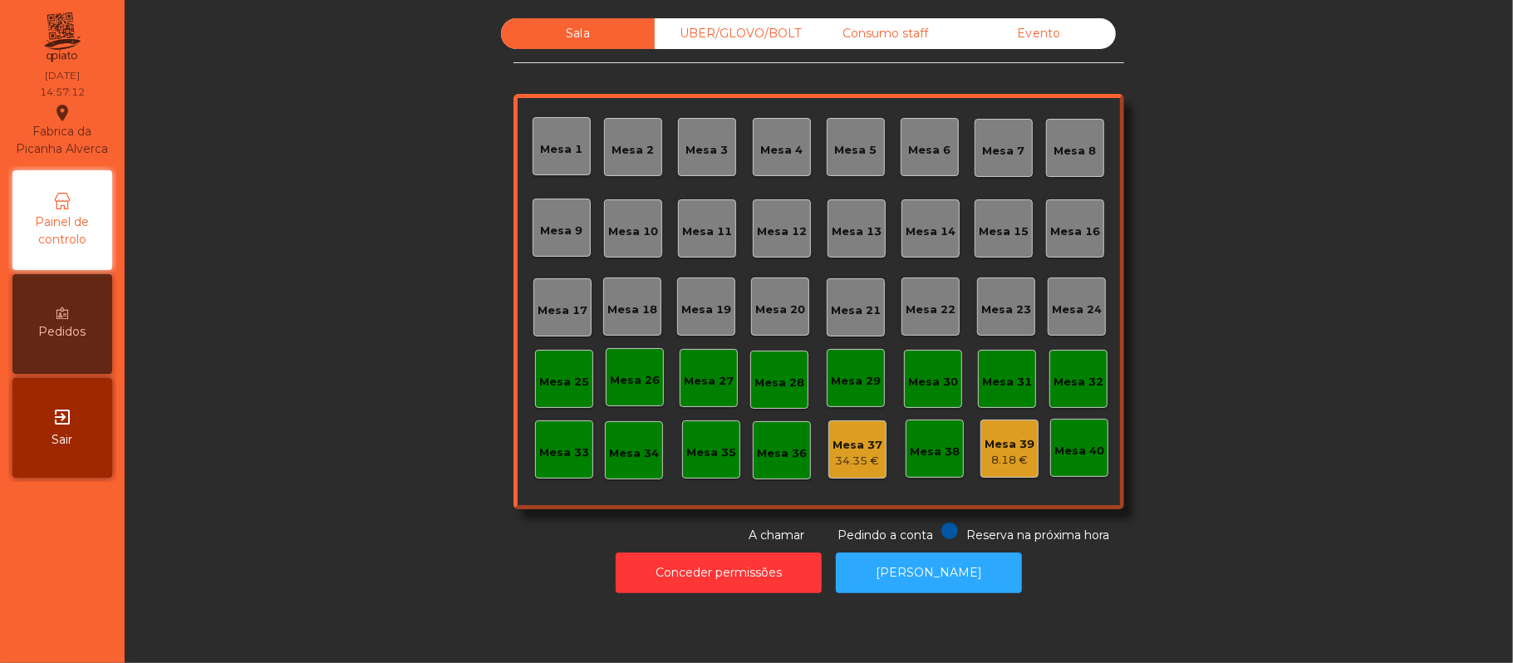
click at [578, 86] on div "Sala UBER/[GEOGRAPHIC_DATA]/BOLT Consumo staff Evento [GEOGRAPHIC_DATA] 2 [GEOG…" at bounding box center [819, 281] width 611 height 526
click at [739, 28] on div "UBER/GLOVO/BOLT" at bounding box center [732, 33] width 154 height 31
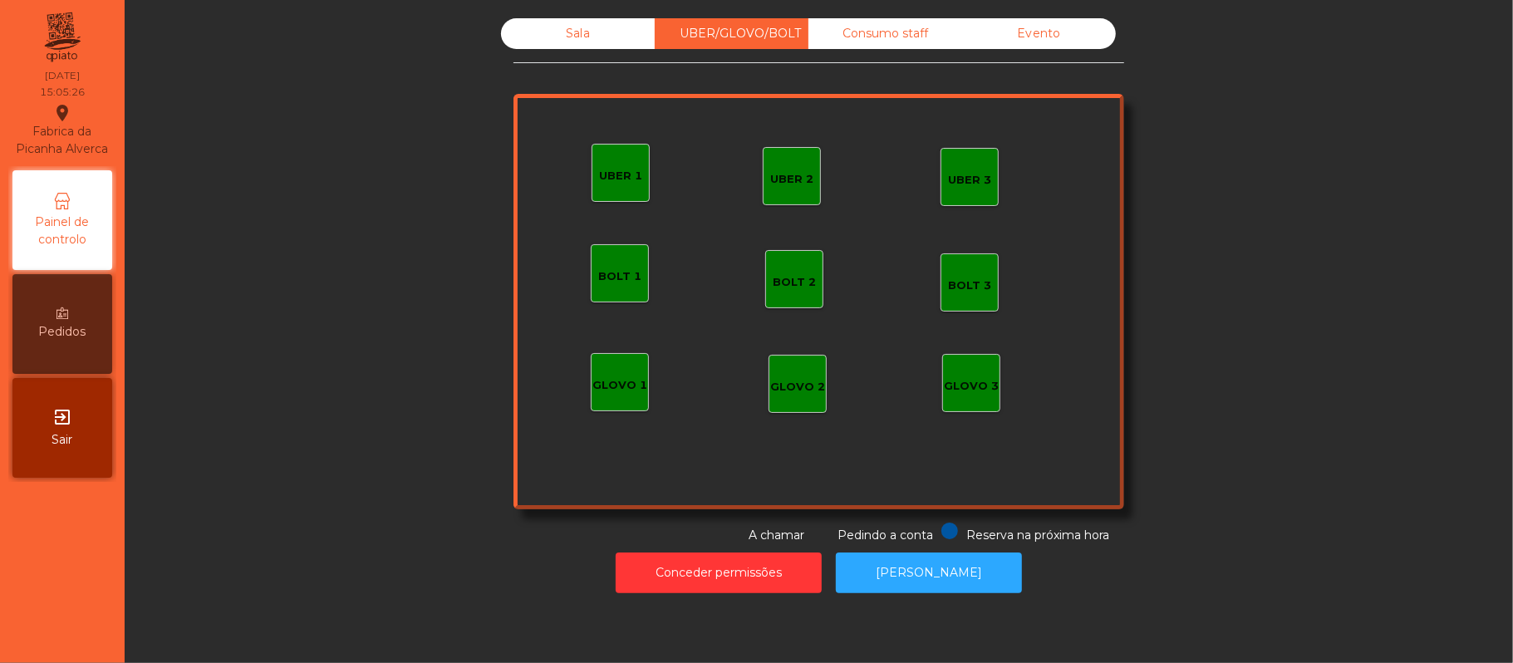
click at [863, 33] on div "Consumo staff" at bounding box center [886, 33] width 154 height 31
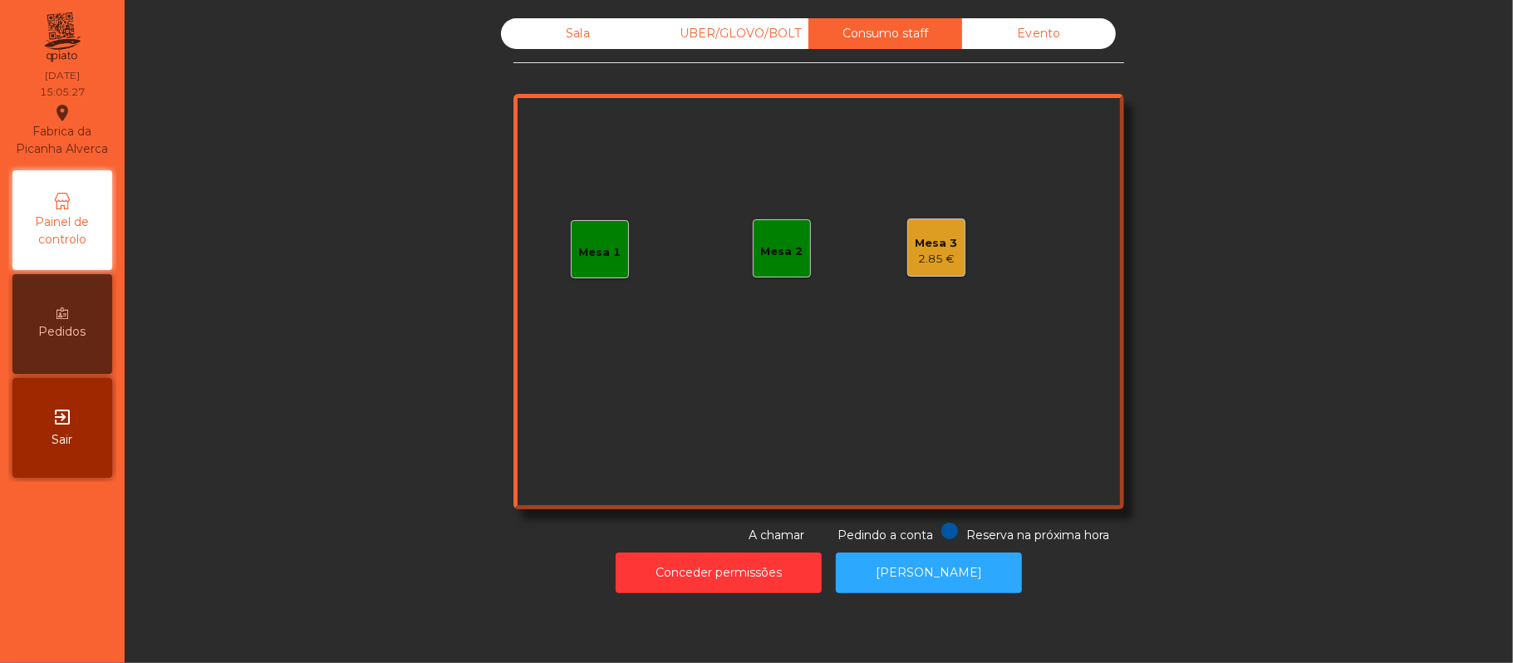
click at [570, 33] on div "Sala" at bounding box center [578, 33] width 154 height 31
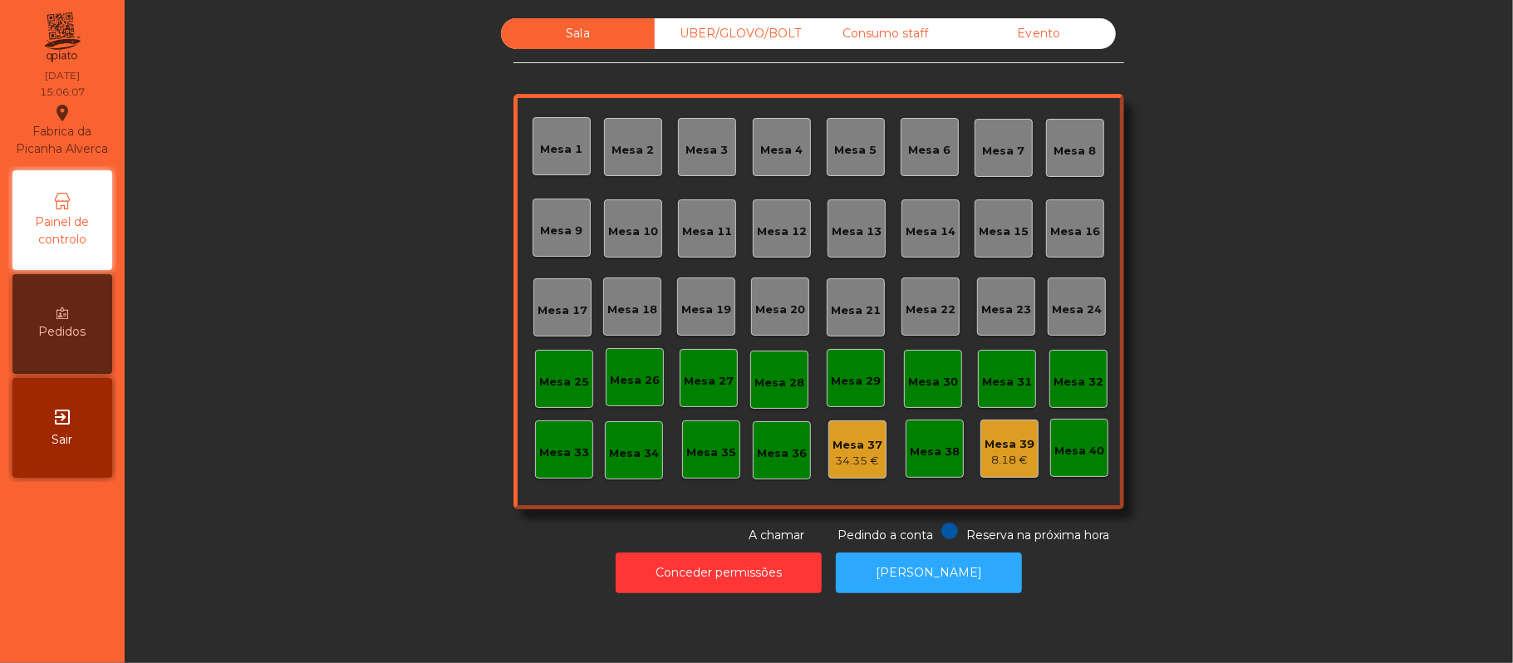
click at [1050, 44] on div "Evento" at bounding box center [1039, 33] width 154 height 31
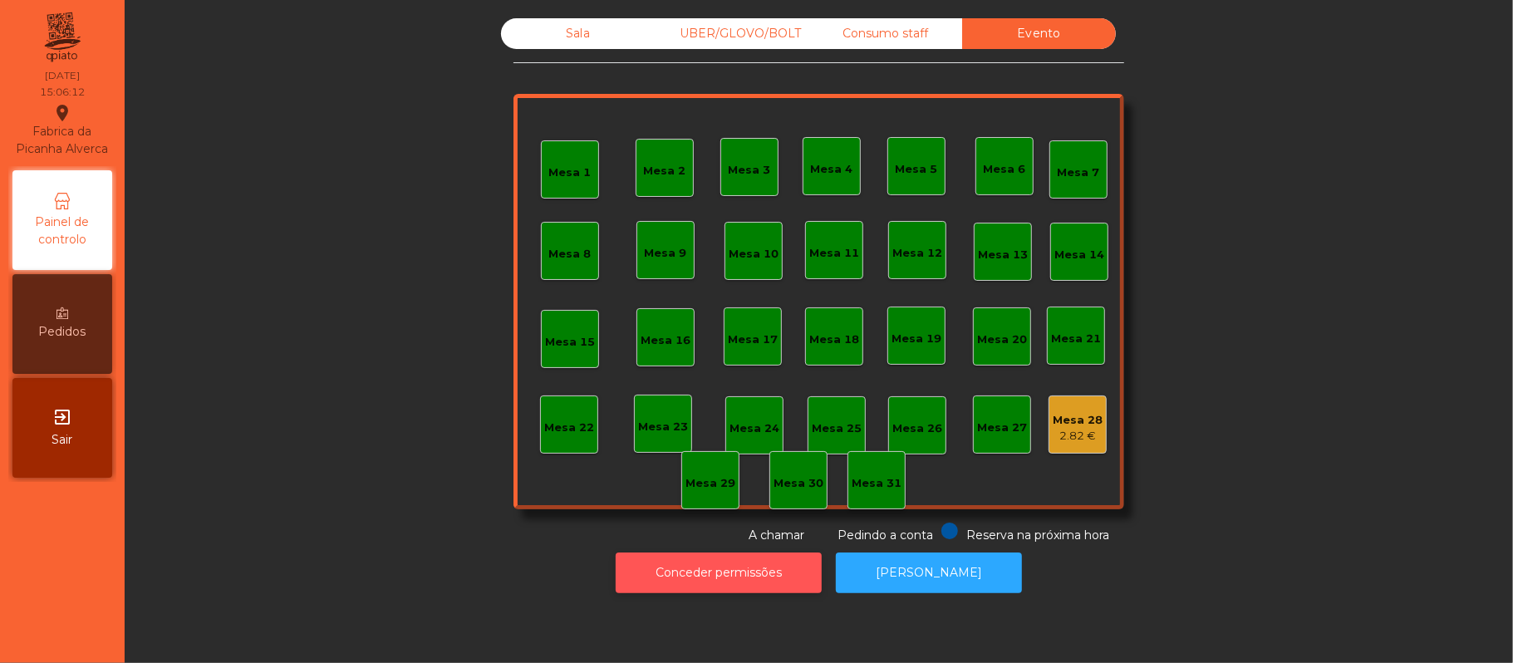
click at [753, 573] on button "Conceder permissões" at bounding box center [719, 573] width 206 height 41
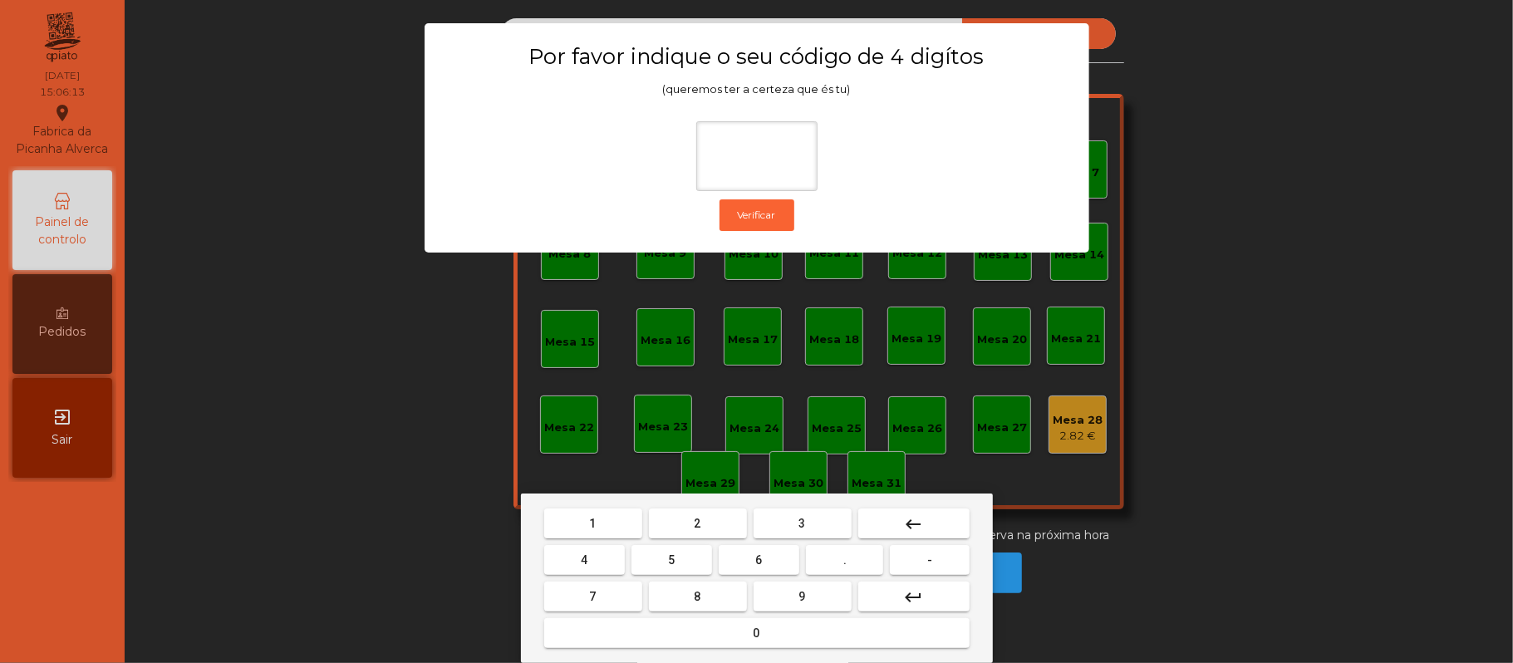
click at [696, 529] on span "2" at bounding box center [698, 523] width 7 height 13
click at [759, 566] on span "6" at bounding box center [759, 559] width 7 height 13
click at [593, 524] on span "1" at bounding box center [593, 523] width 7 height 13
click at [675, 560] on span "5" at bounding box center [671, 559] width 7 height 13
type input "****"
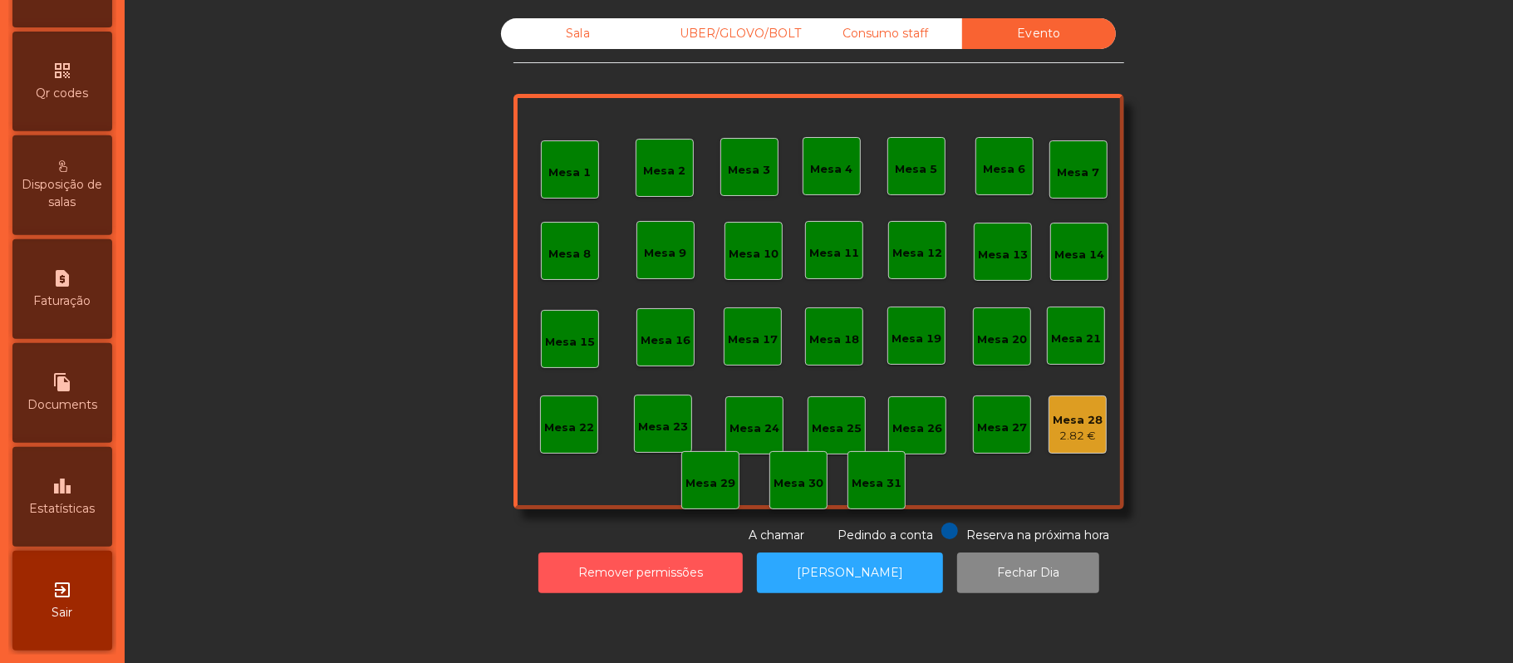
scroll to position [467, 0]
click at [71, 487] on icon "leaderboard" at bounding box center [62, 486] width 20 height 20
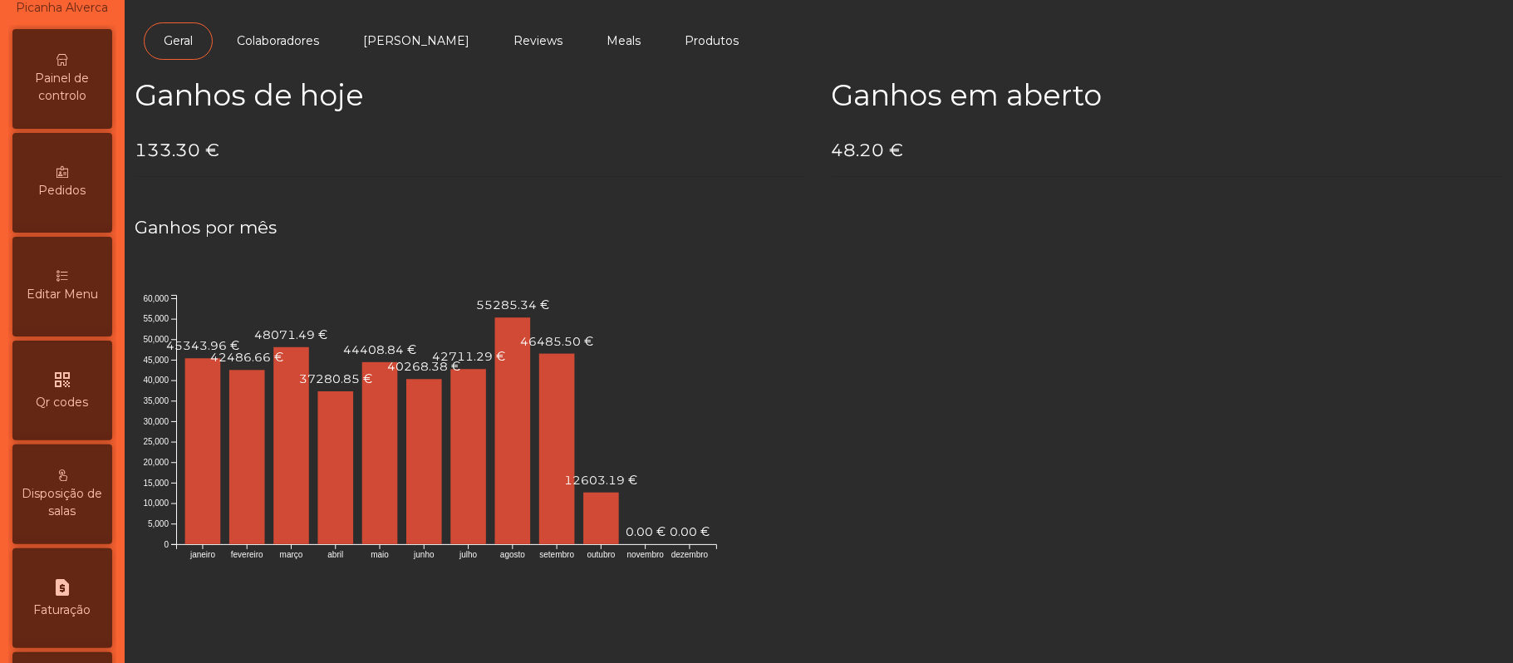
scroll to position [135, 0]
click at [87, 108] on span "Painel de controlo" at bounding box center [62, 93] width 91 height 35
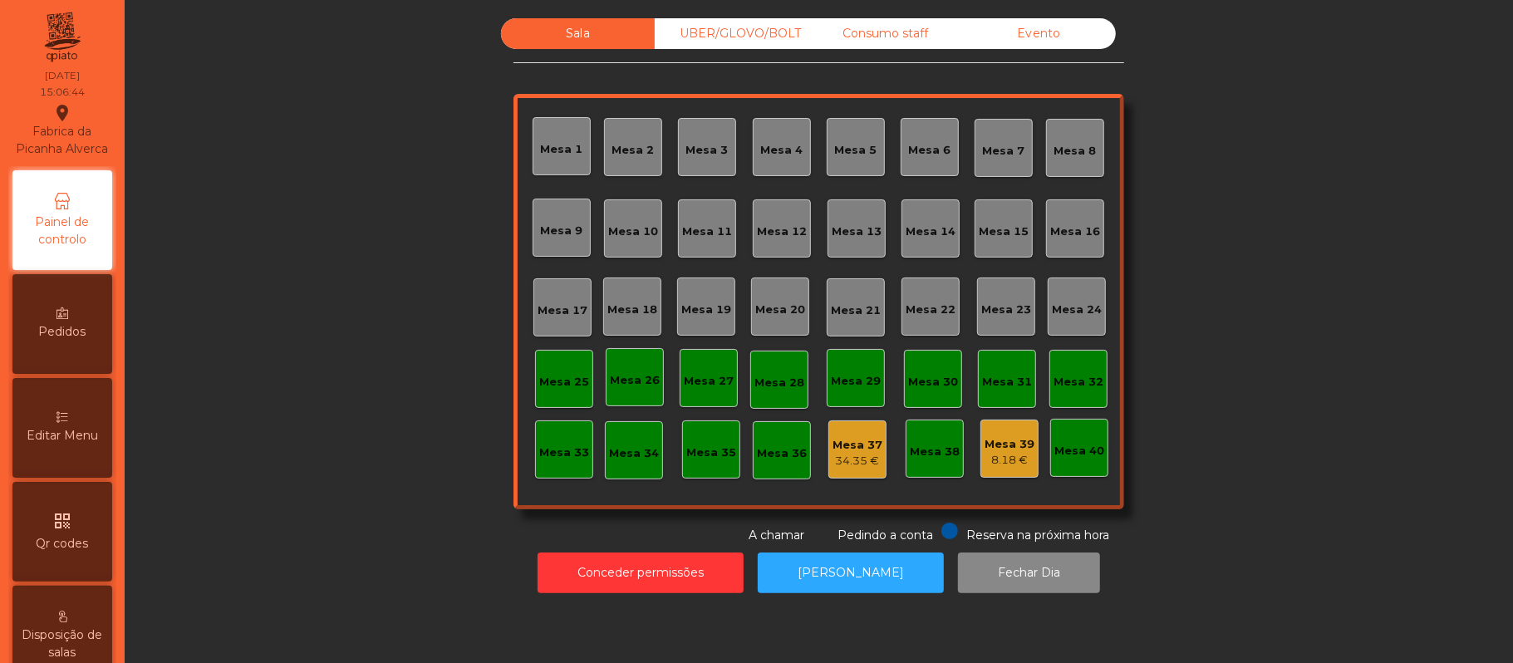
click at [842, 442] on div "Mesa 37" at bounding box center [858, 445] width 50 height 17
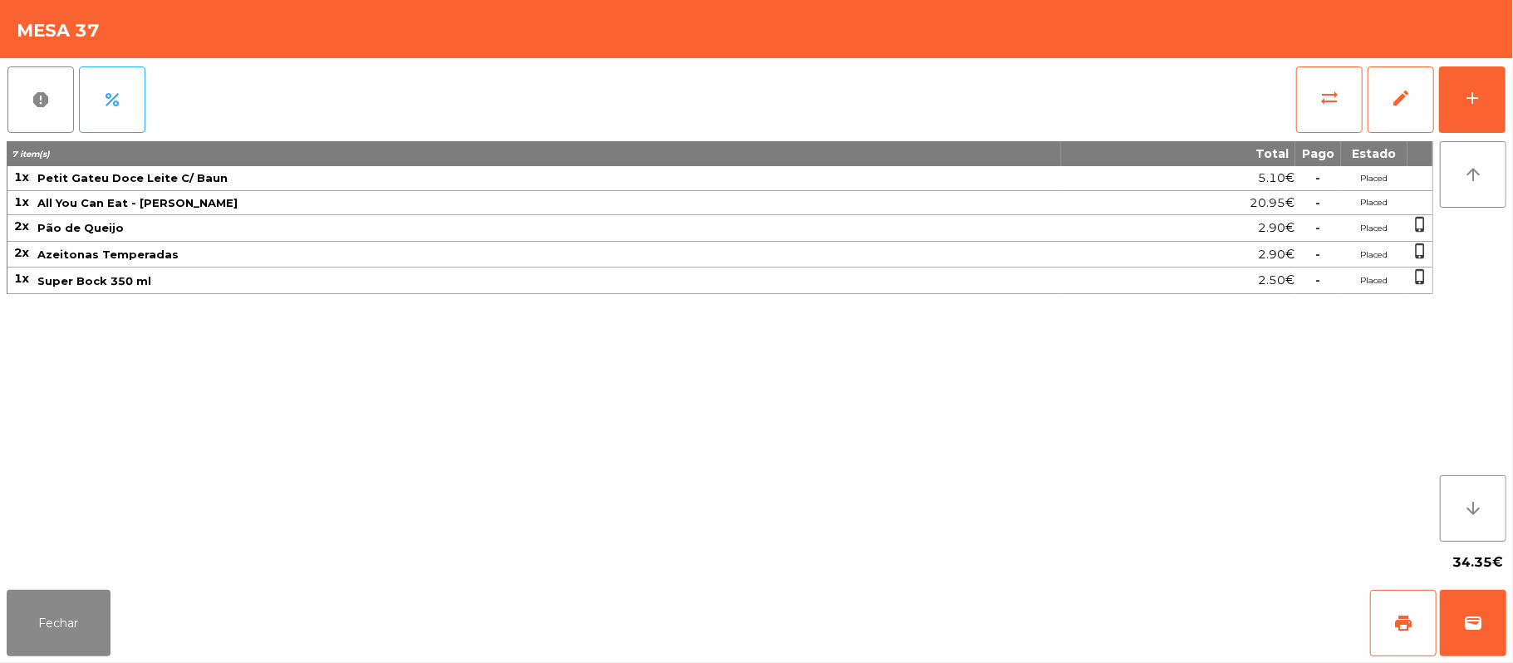
click at [3, 619] on div "Fechar print wallet" at bounding box center [756, 623] width 1513 height 80
click at [51, 607] on button "Fechar" at bounding box center [59, 623] width 104 height 66
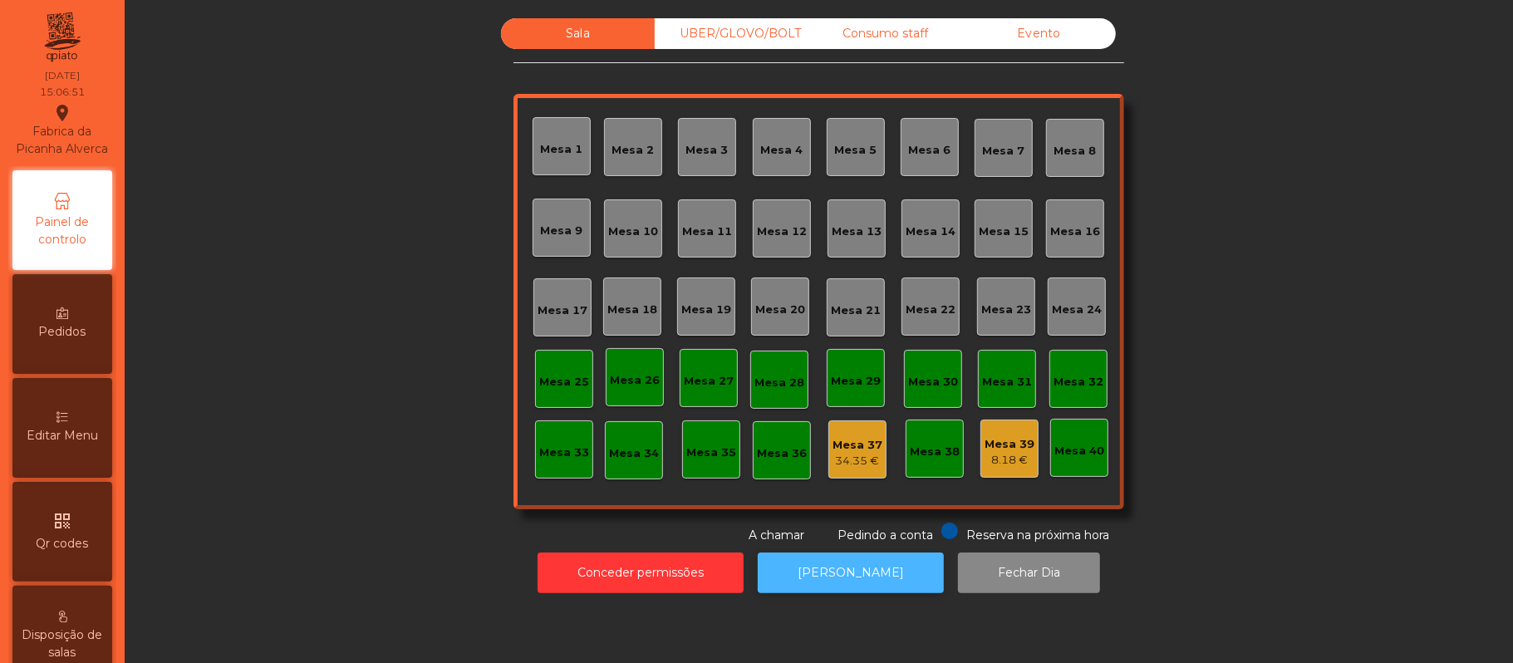
click at [865, 568] on button "[PERSON_NAME]" at bounding box center [851, 573] width 186 height 41
click at [1029, 34] on div "Evento" at bounding box center [1039, 33] width 154 height 31
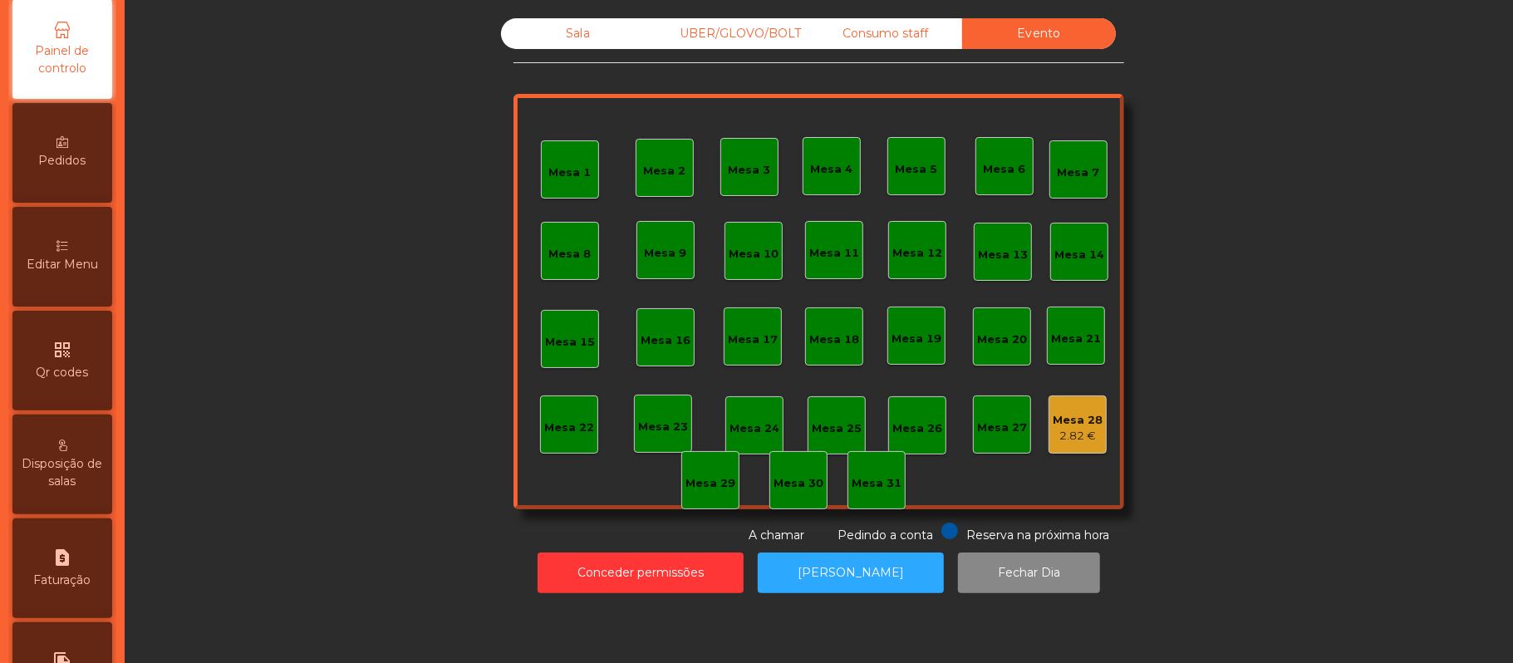
scroll to position [246, 0]
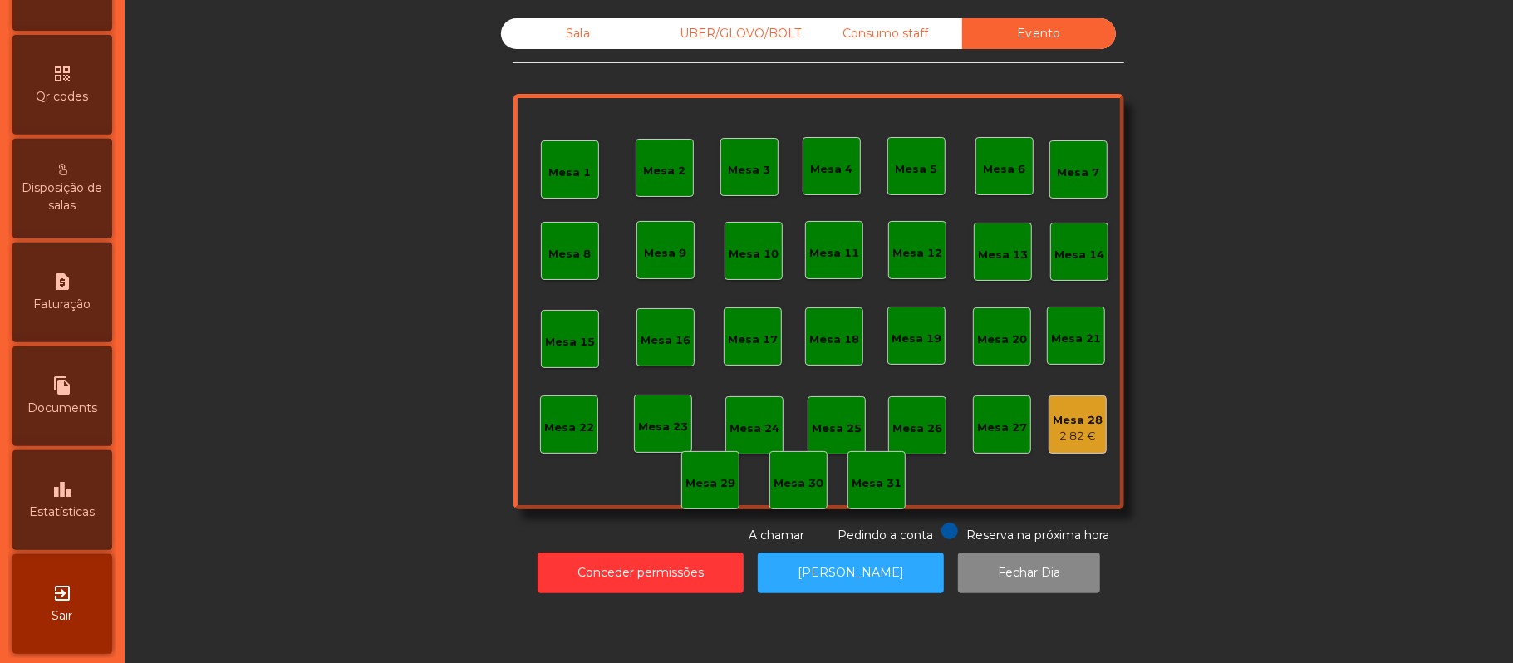
click at [72, 499] on icon "leaderboard" at bounding box center [62, 490] width 20 height 20
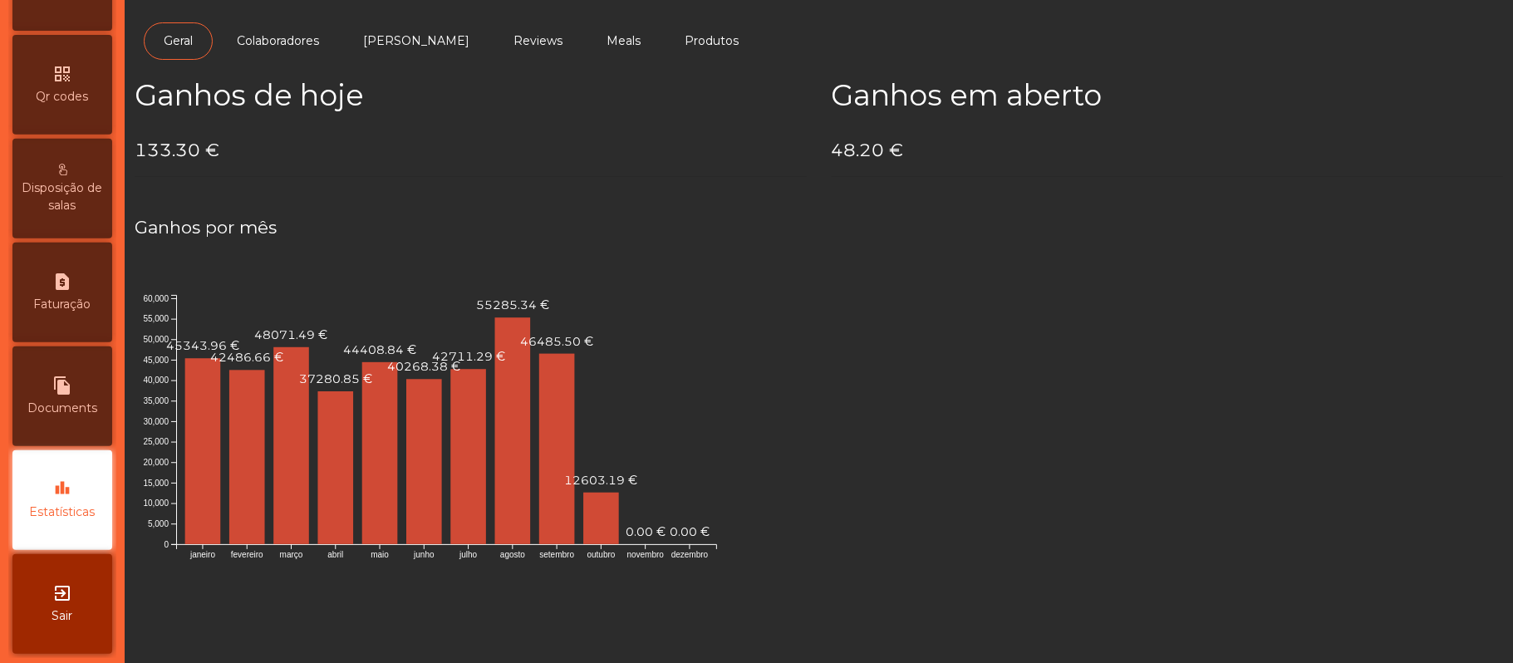
scroll to position [467, 0]
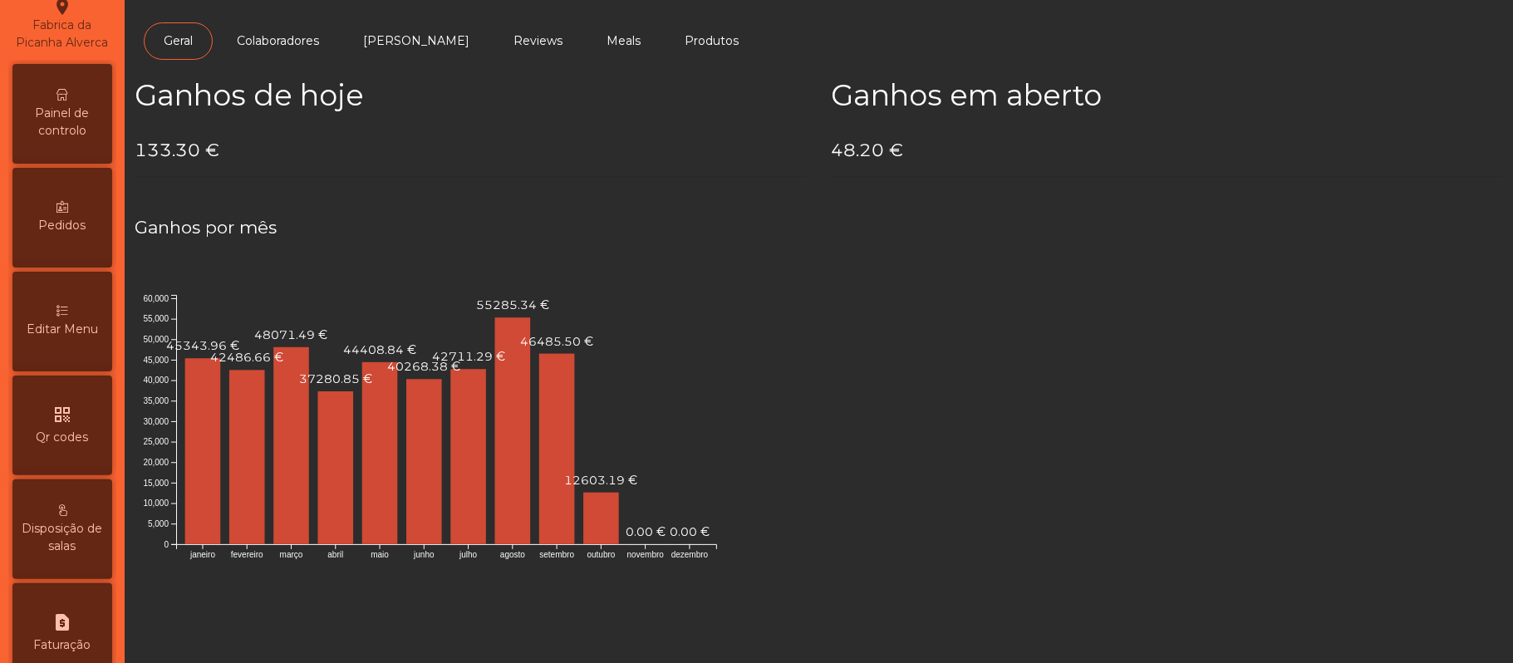
click at [68, 101] on icon at bounding box center [63, 95] width 12 height 12
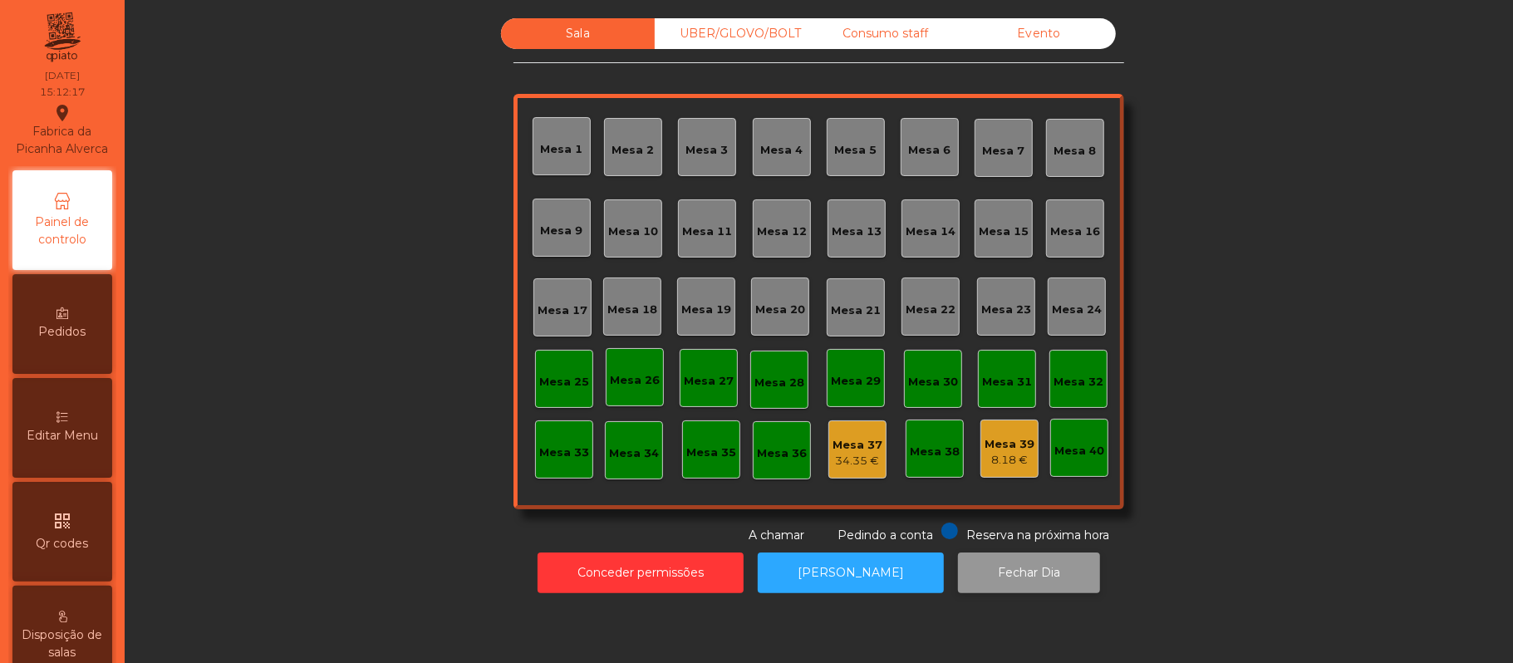
click at [1021, 566] on button "Fechar Dia" at bounding box center [1029, 573] width 142 height 41
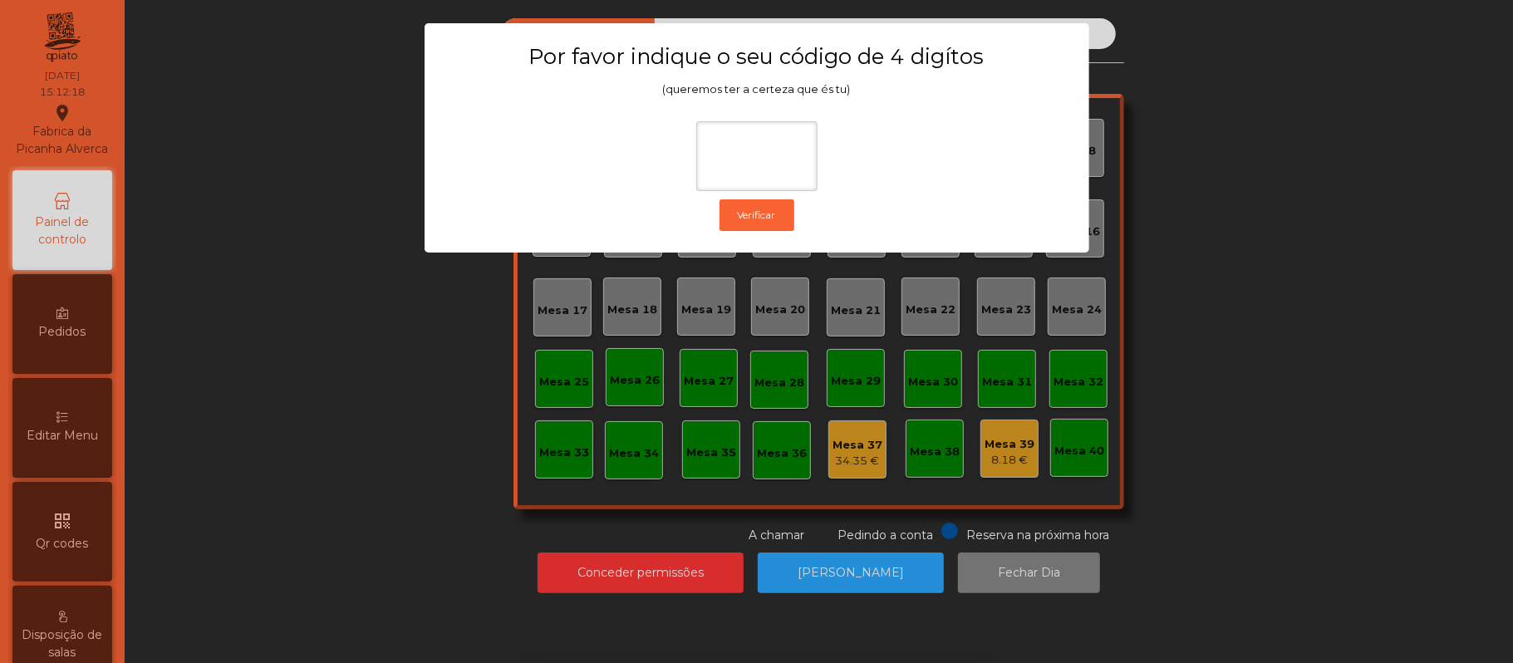
click at [369, 489] on ngb-modal-window "Por favor indique o seu código de 4 digítos (queremos ter a certeza que és tu) …" at bounding box center [757, 331] width 1438 height 663
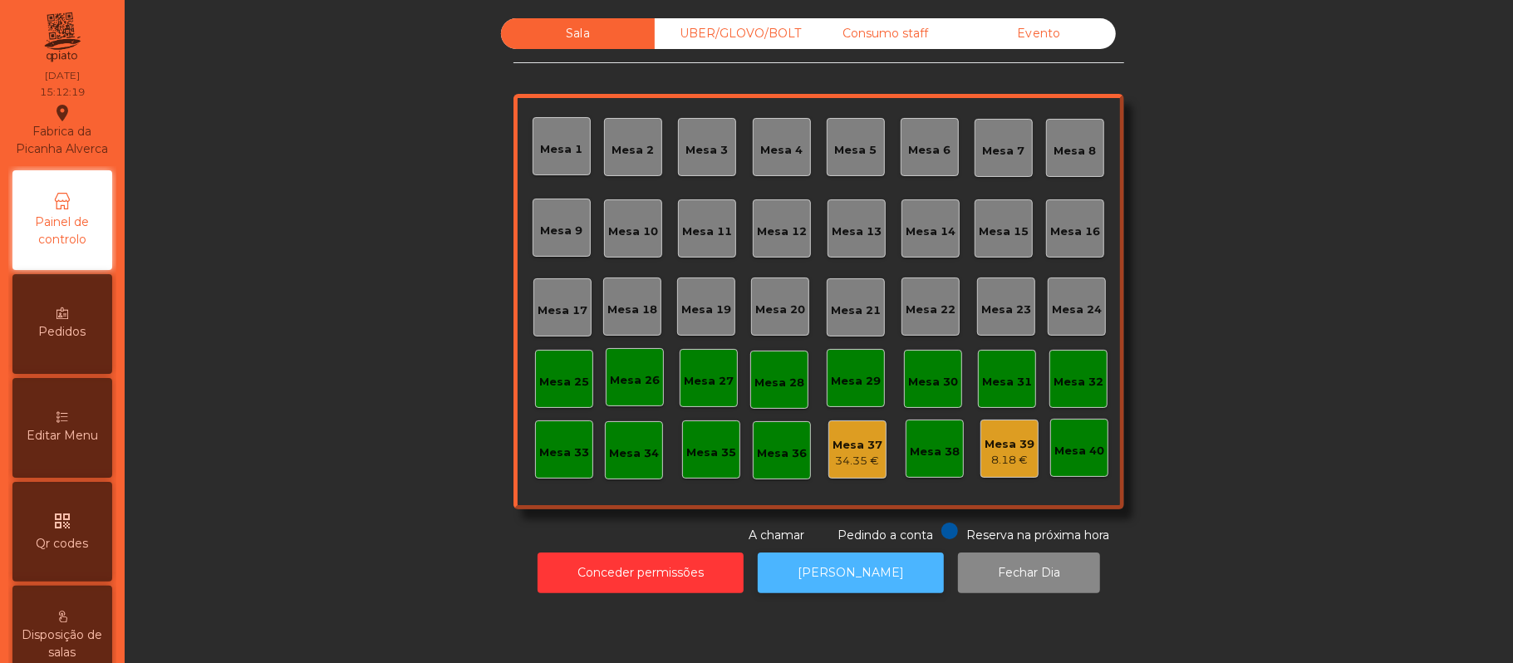
click at [834, 573] on button "[PERSON_NAME]" at bounding box center [851, 573] width 186 height 41
